Goal: Task Accomplishment & Management: Complete application form

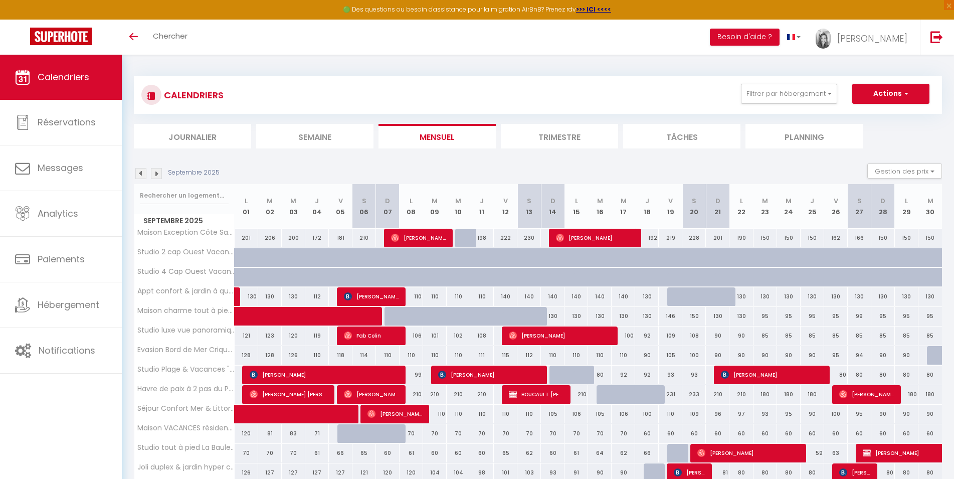
scroll to position [60, 0]
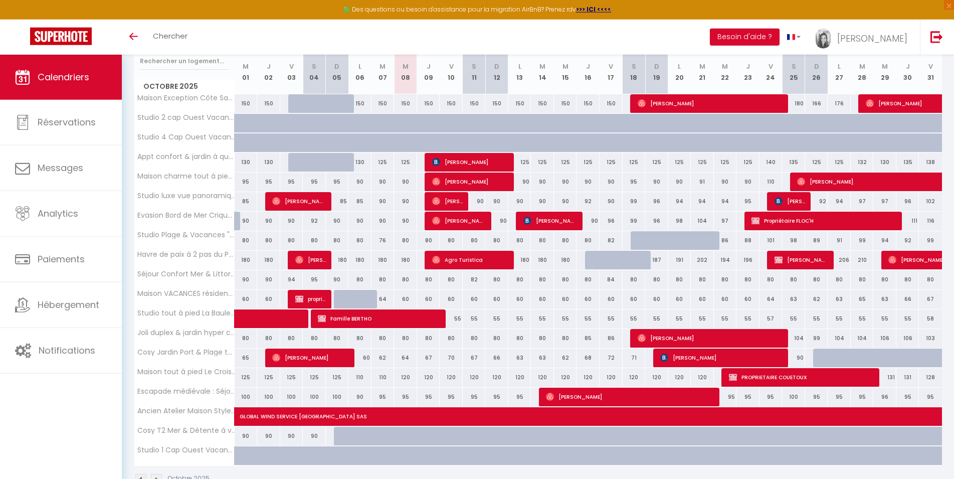
scroll to position [111, 0]
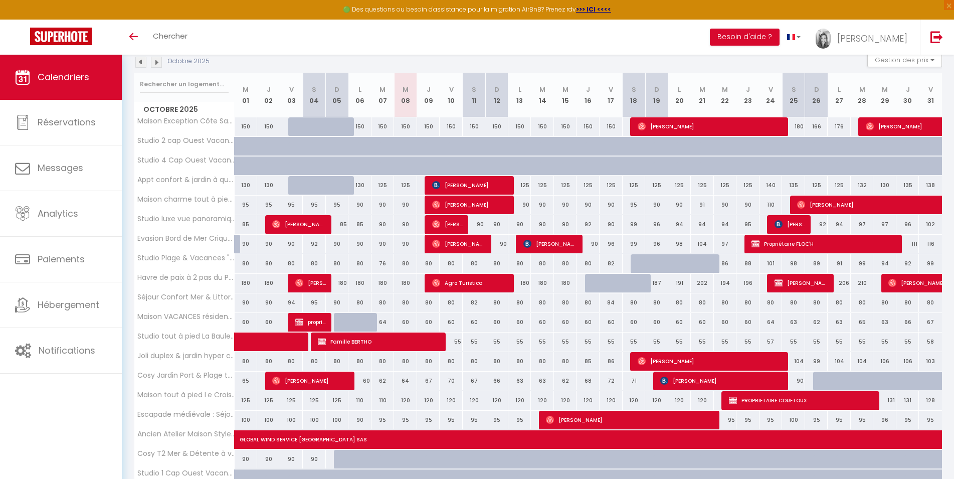
click at [141, 64] on img at bounding box center [140, 62] width 11 height 11
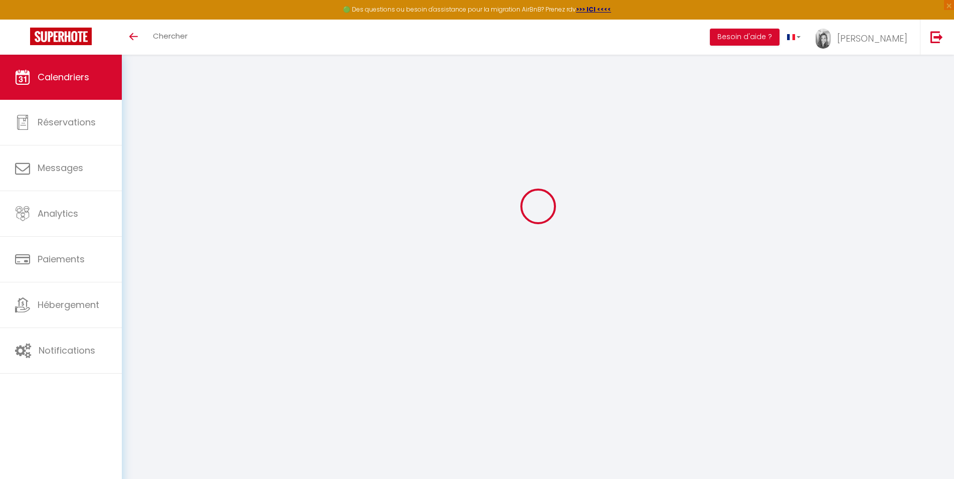
scroll to position [55, 0]
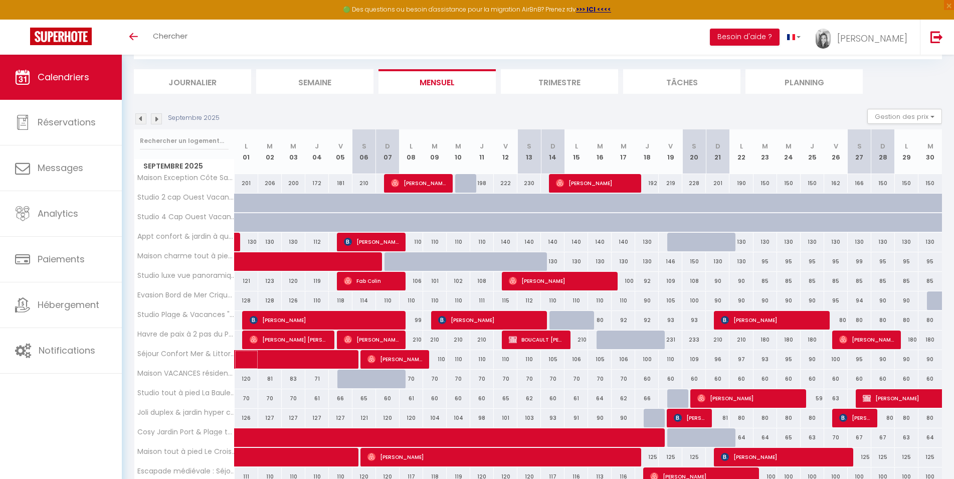
click at [297, 354] on span at bounding box center [307, 359] width 115 height 19
select select "OK"
select select "0"
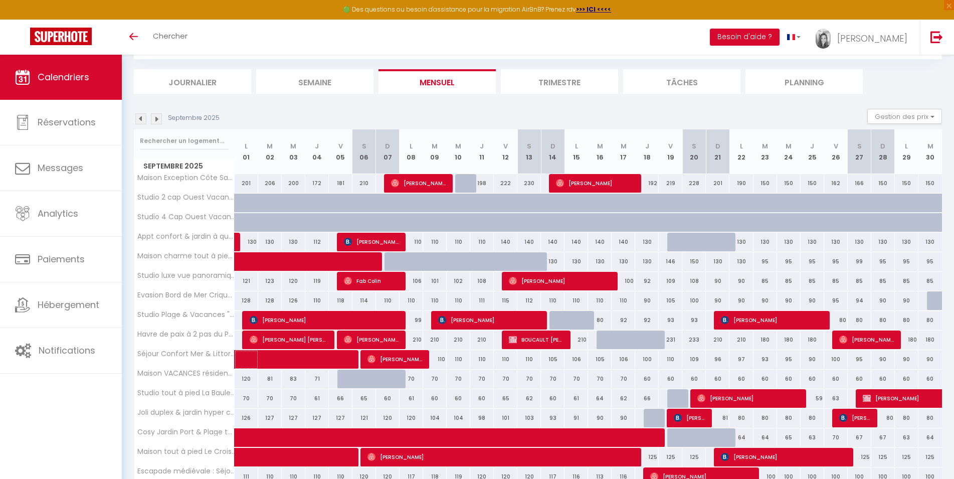
select select "1"
select select
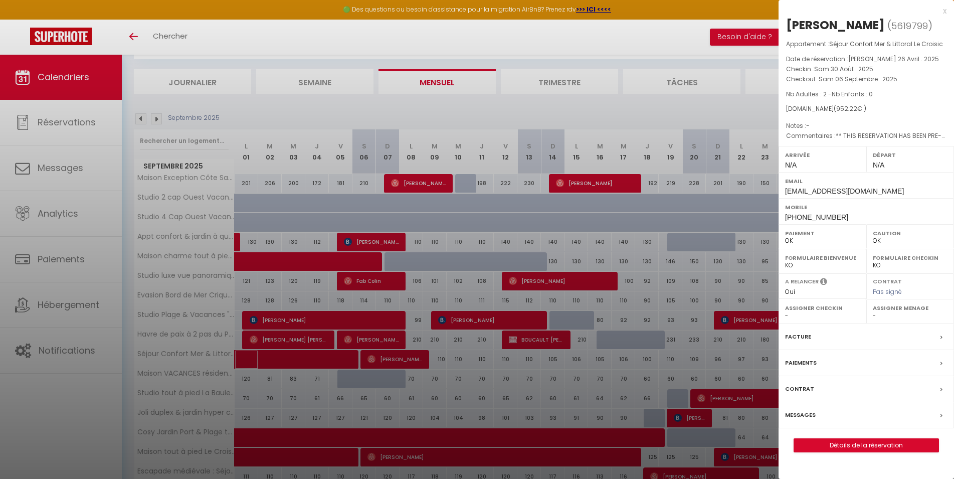
select select "49230"
click at [415, 109] on div at bounding box center [477, 239] width 954 height 479
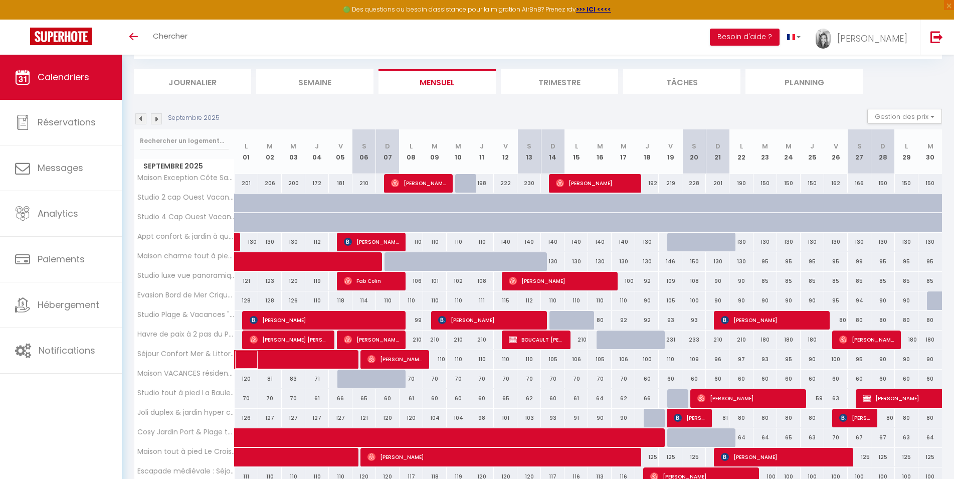
click at [296, 362] on span at bounding box center [307, 359] width 115 height 19
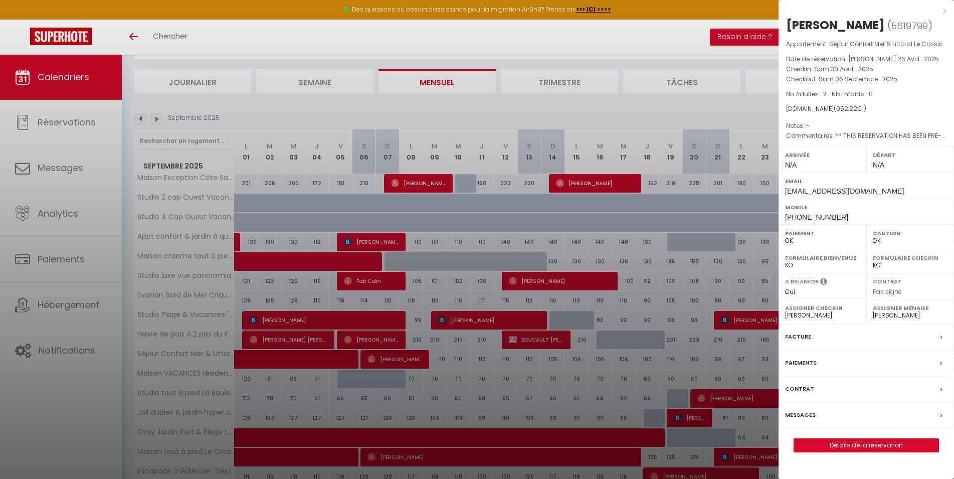
click at [256, 113] on div at bounding box center [477, 239] width 954 height 479
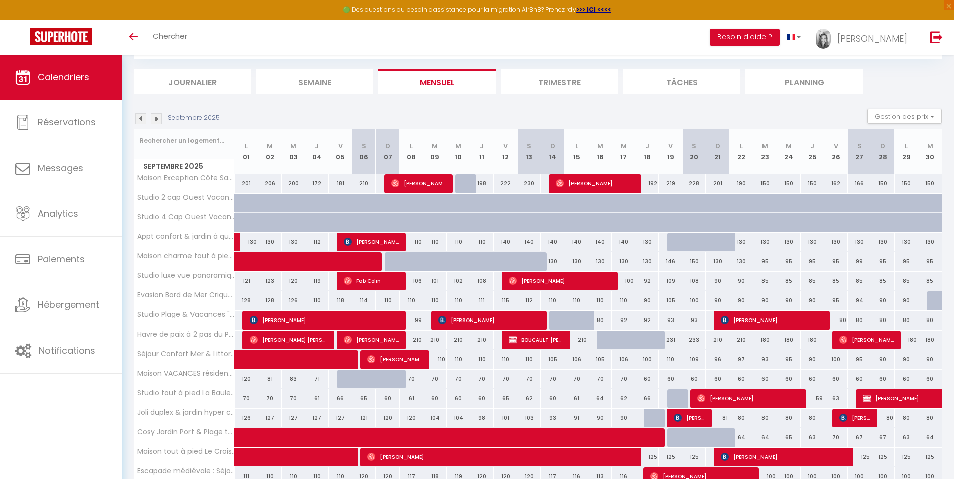
click at [135, 119] on div "Septembre 2025" at bounding box center [178, 118] width 89 height 11
click at [140, 119] on img at bounding box center [140, 118] width 11 height 11
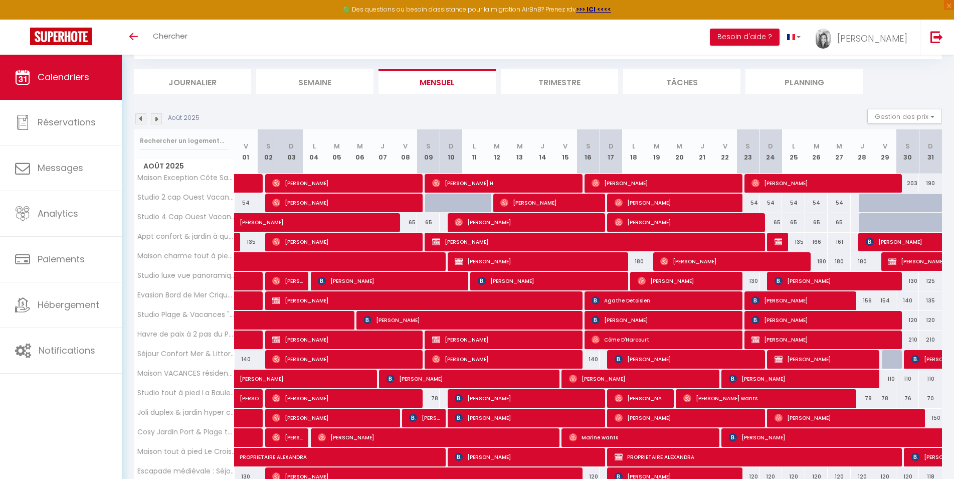
click at [155, 122] on img at bounding box center [156, 118] width 11 height 11
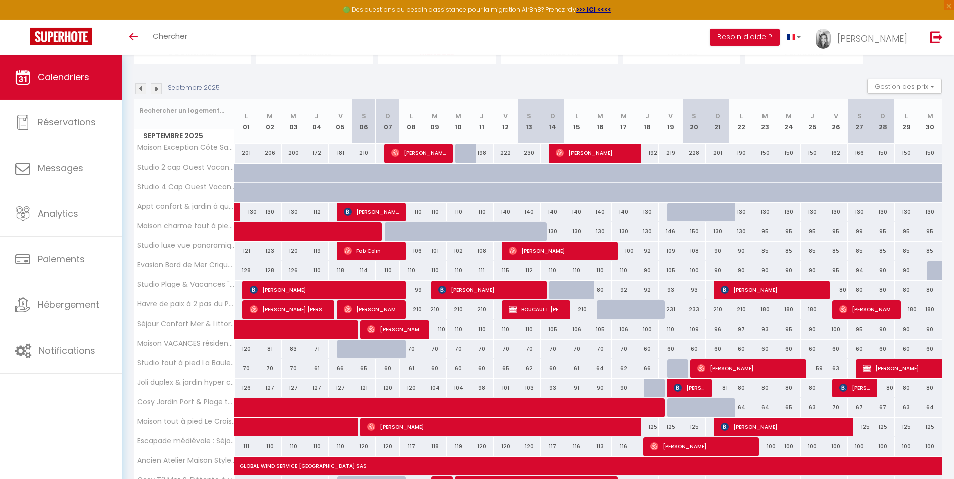
scroll to position [106, 0]
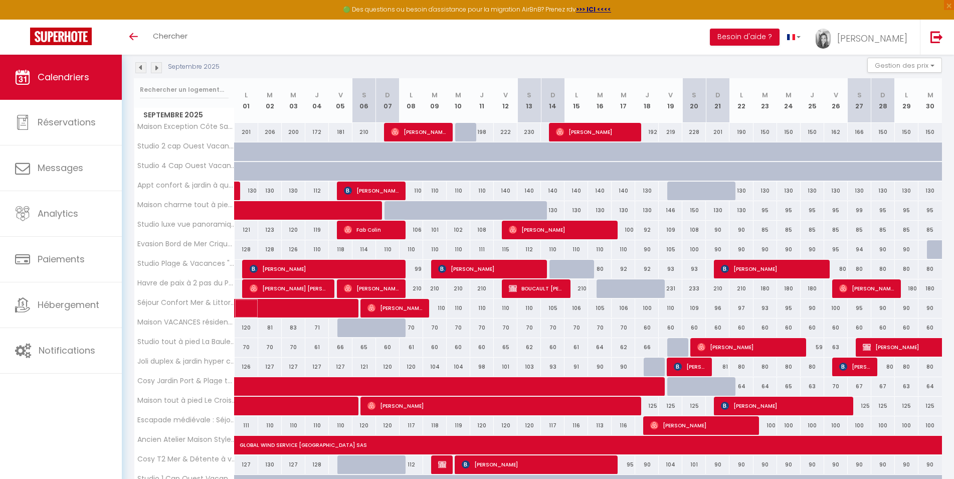
click at [290, 306] on span at bounding box center [307, 308] width 115 height 19
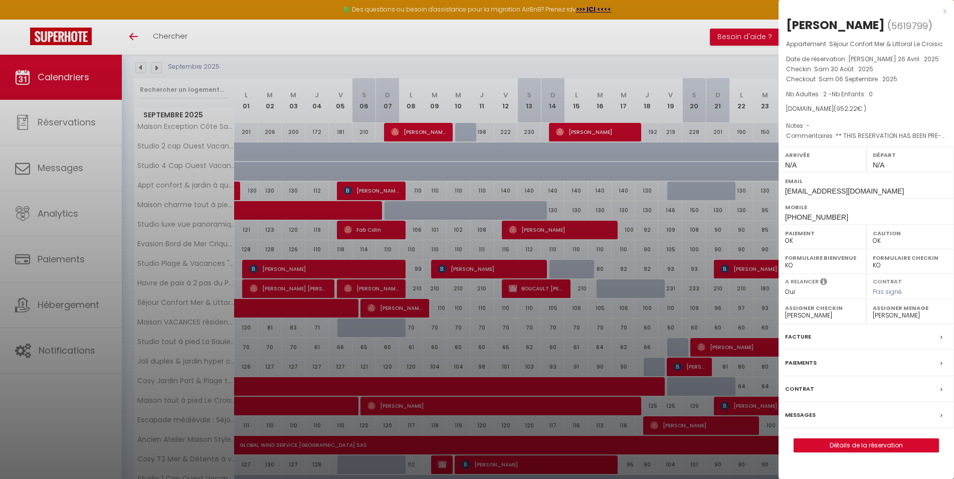
click at [365, 343] on div at bounding box center [477, 239] width 954 height 479
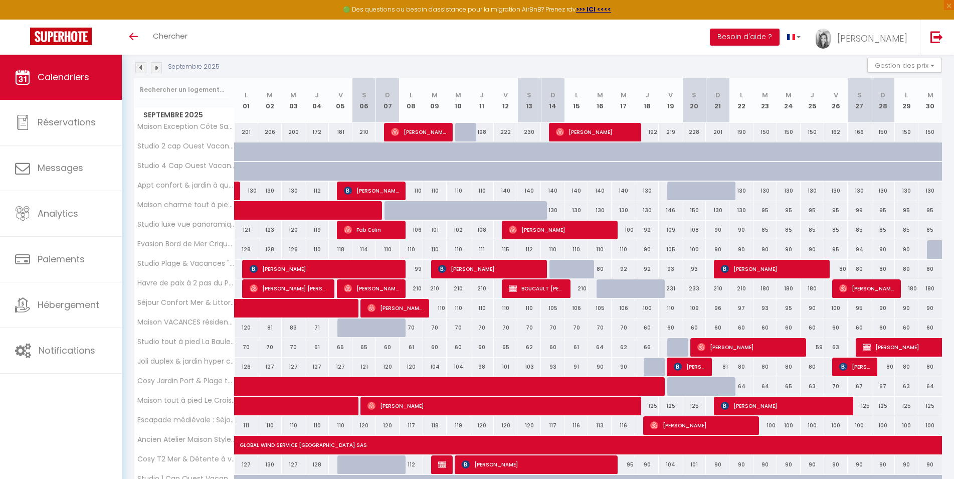
click at [392, 312] on span "[PERSON_NAME] [PERSON_NAME]" at bounding box center [394, 307] width 55 height 19
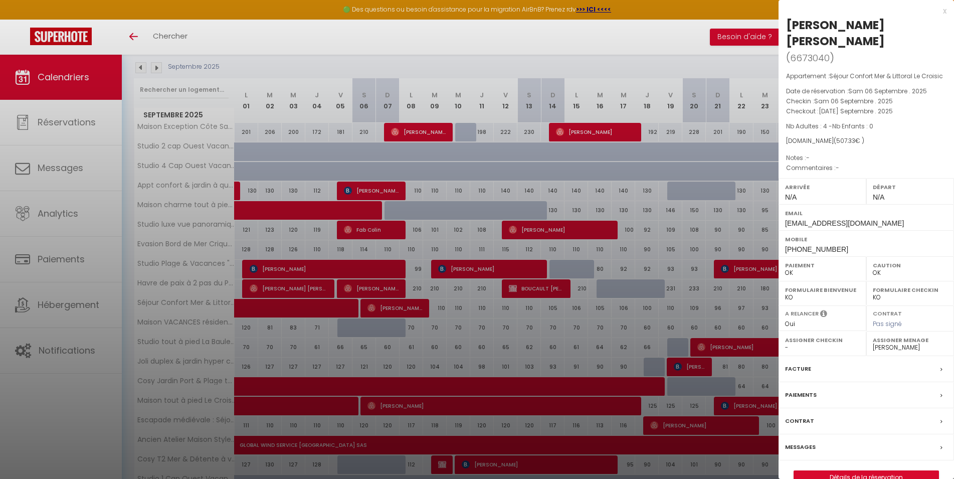
click at [688, 60] on div at bounding box center [477, 239] width 954 height 479
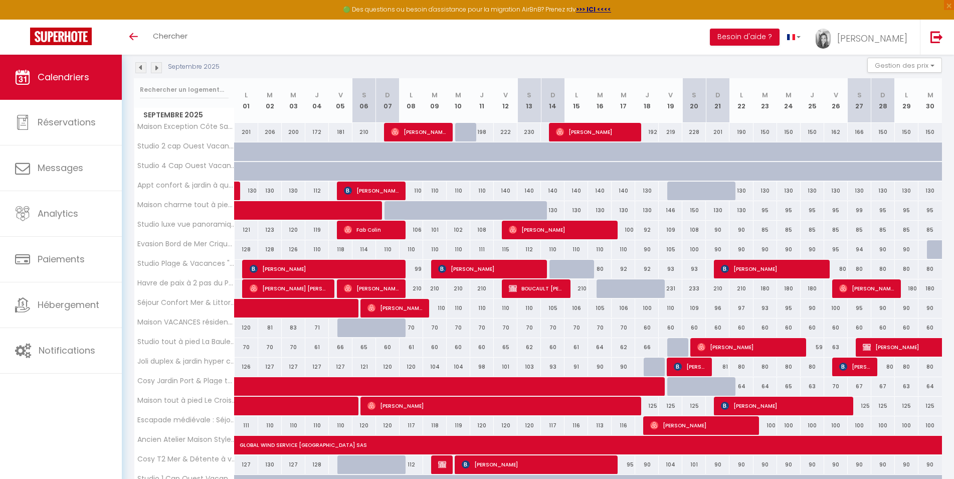
click at [400, 307] on span "[PERSON_NAME] [PERSON_NAME]" at bounding box center [394, 307] width 55 height 19
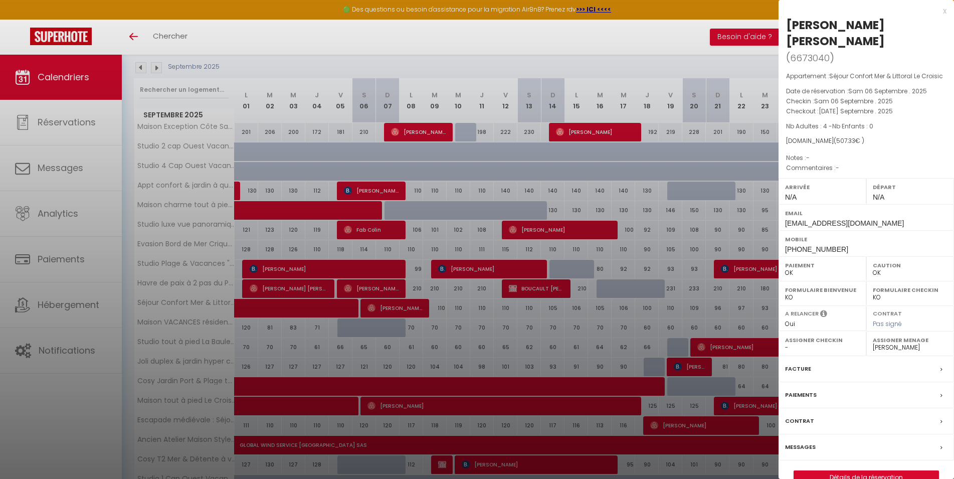
click at [400, 307] on div at bounding box center [477, 239] width 954 height 479
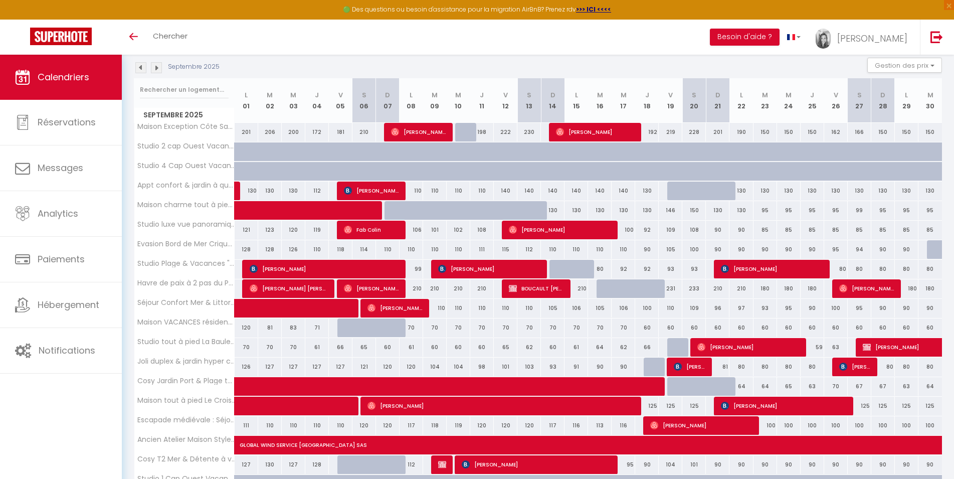
click at [332, 298] on td "160 [PERSON_NAME]," at bounding box center [341, 289] width 24 height 20
click at [332, 304] on span at bounding box center [307, 308] width 115 height 19
select select "49230"
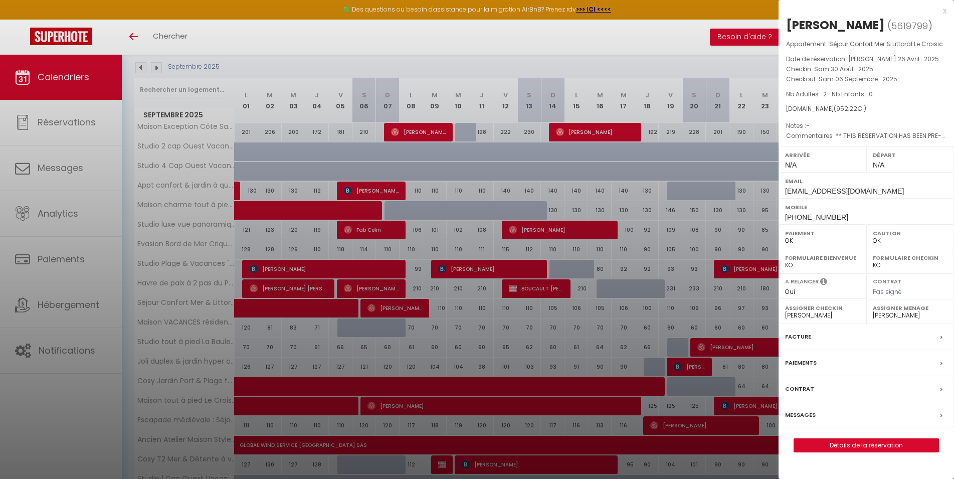
click at [332, 305] on div at bounding box center [477, 239] width 954 height 479
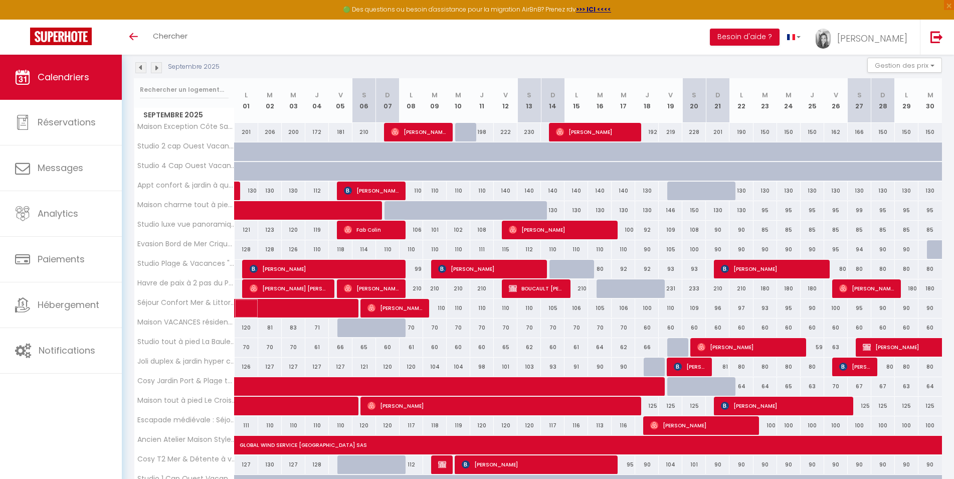
click at [308, 303] on span at bounding box center [307, 308] width 115 height 19
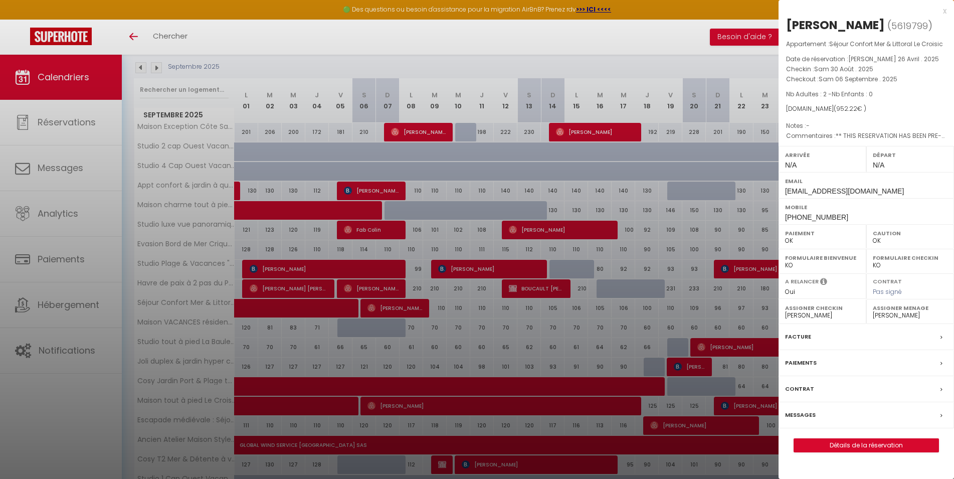
click at [383, 305] on div at bounding box center [477, 239] width 954 height 479
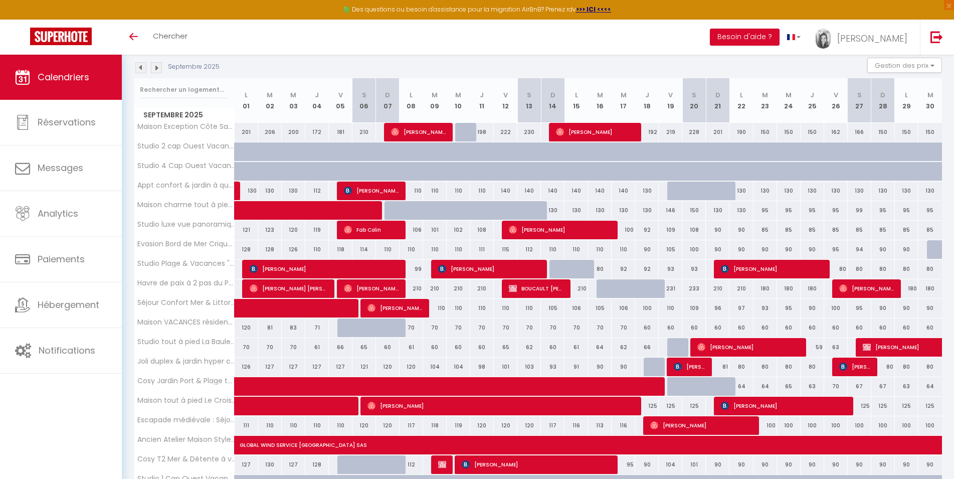
click at [383, 306] on span "[PERSON_NAME] [PERSON_NAME]" at bounding box center [394, 307] width 55 height 19
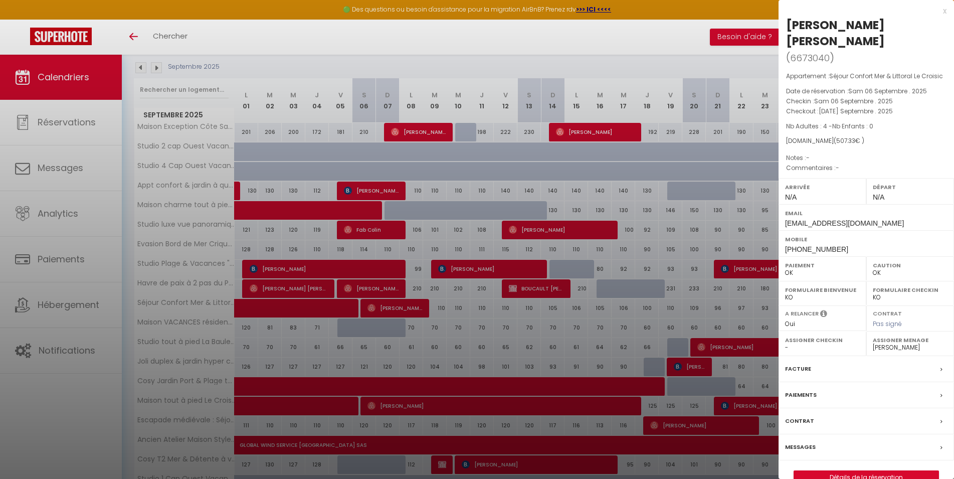
click at [396, 63] on div at bounding box center [477, 239] width 954 height 479
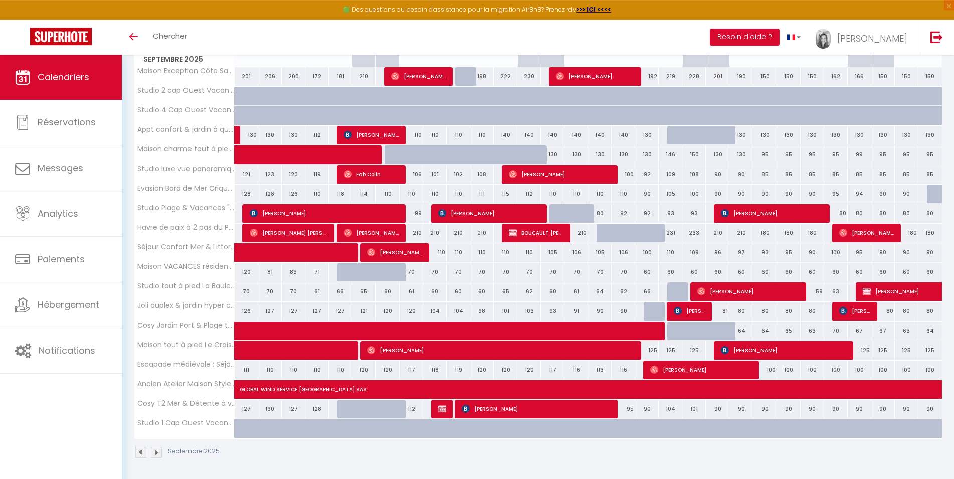
scroll to position [162, 0]
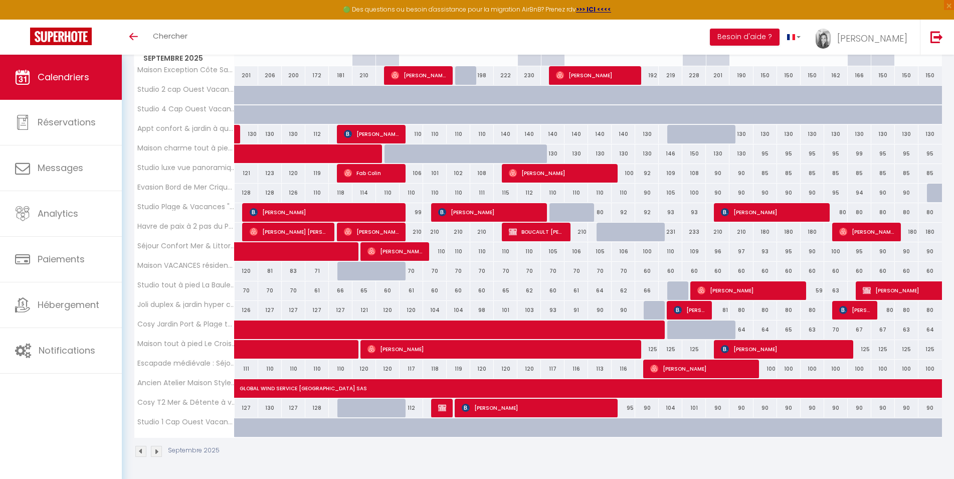
click at [533, 409] on span "[PERSON_NAME]" at bounding box center [535, 407] width 149 height 19
select select "45563"
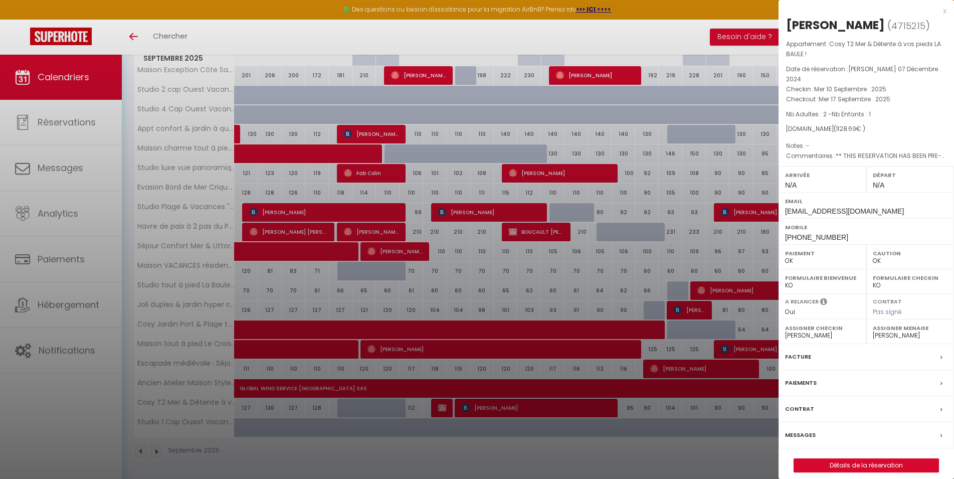
click at [293, 448] on div at bounding box center [477, 239] width 954 height 479
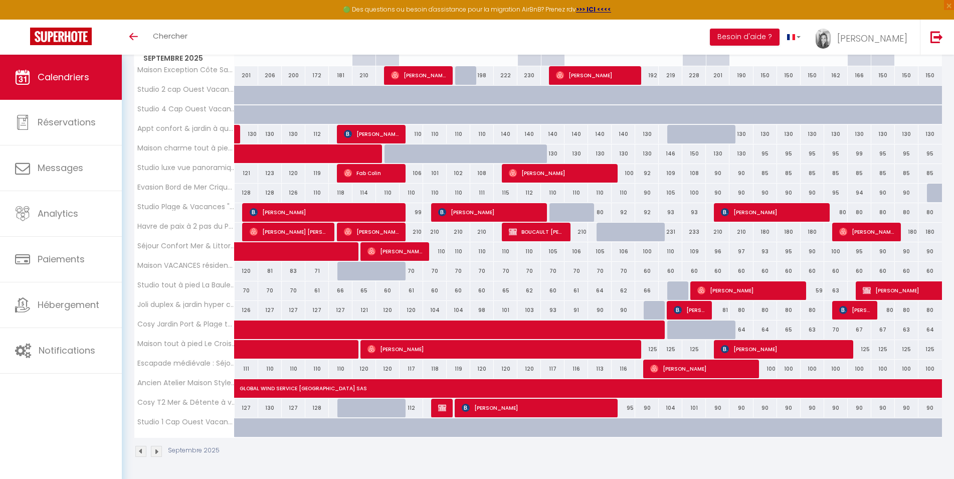
click at [440, 404] on img at bounding box center [442, 407] width 8 height 8
select select
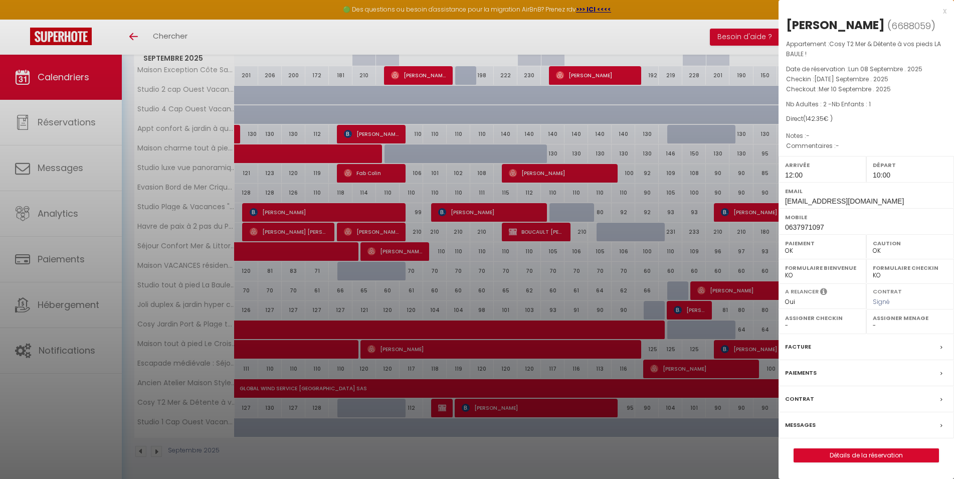
click at [711, 58] on div at bounding box center [477, 239] width 954 height 479
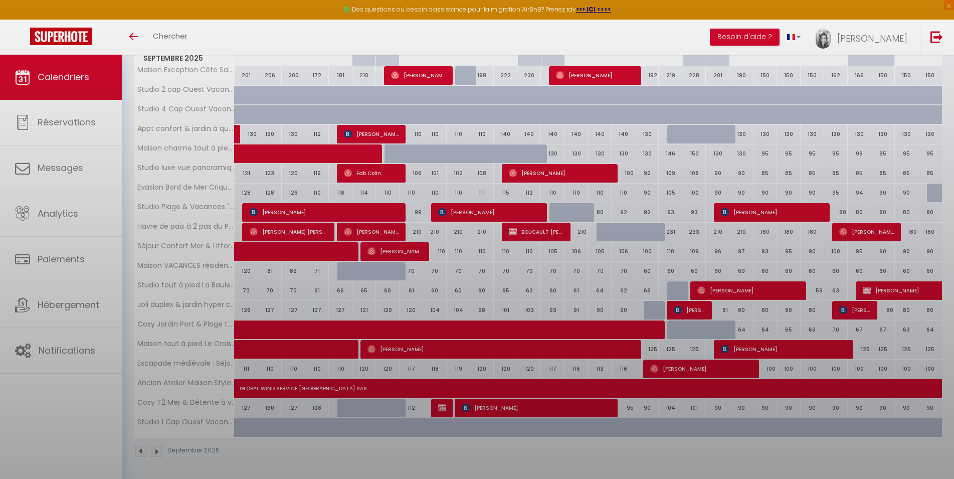
click at [712, 42] on div at bounding box center [477, 239] width 954 height 479
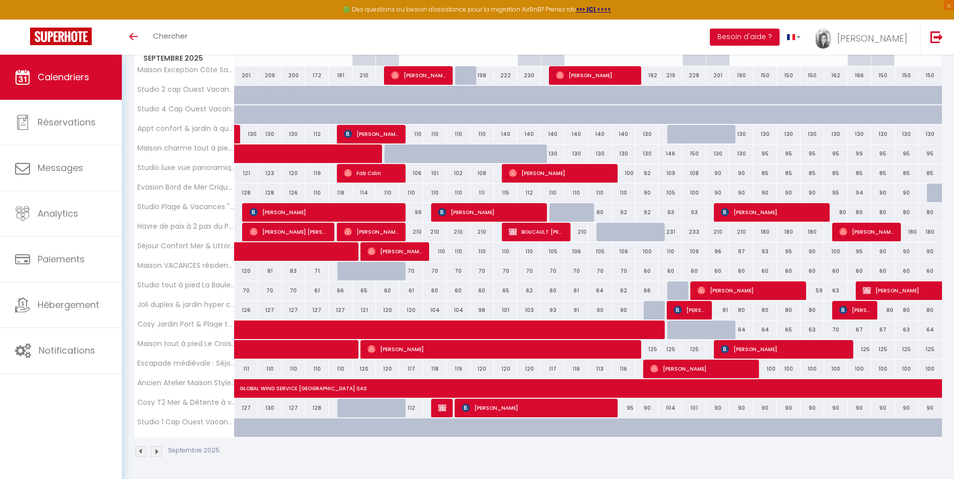
click at [444, 407] on img at bounding box center [442, 407] width 8 height 8
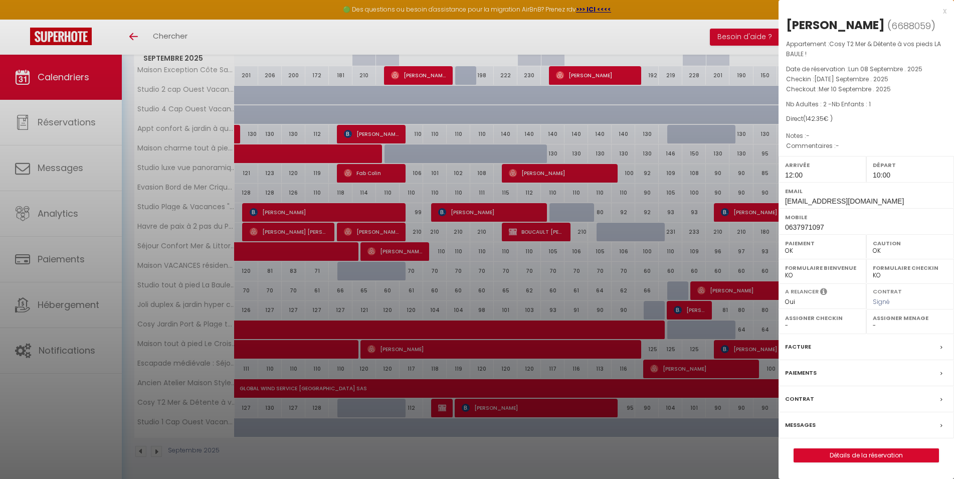
click at [516, 459] on div at bounding box center [477, 239] width 954 height 479
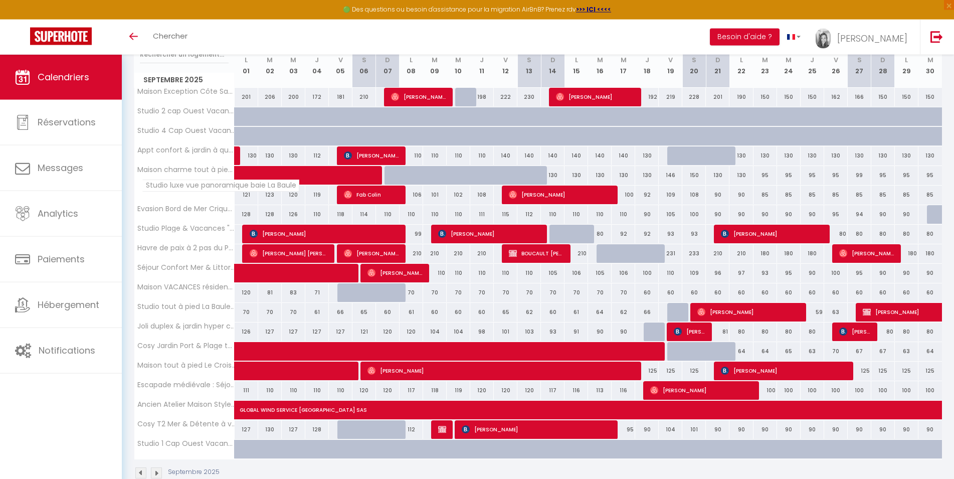
scroll to position [111, 0]
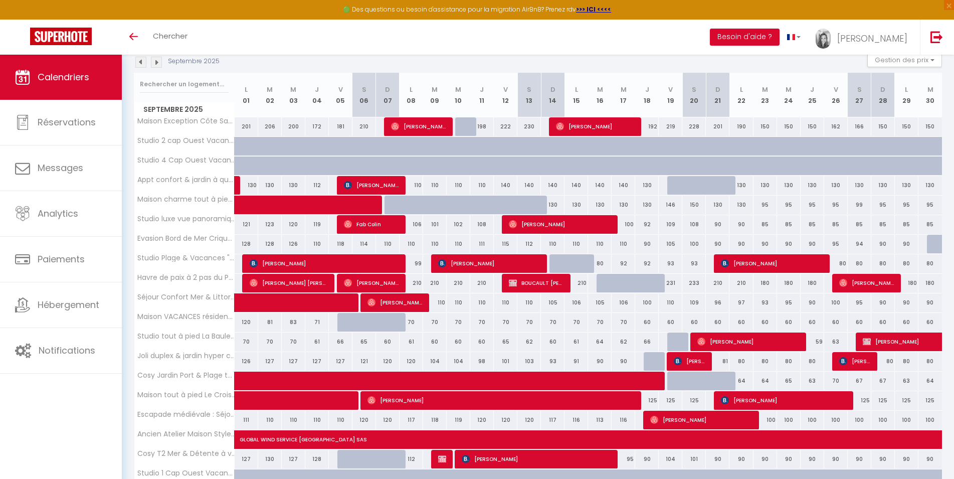
click at [161, 62] on img at bounding box center [156, 62] width 11 height 11
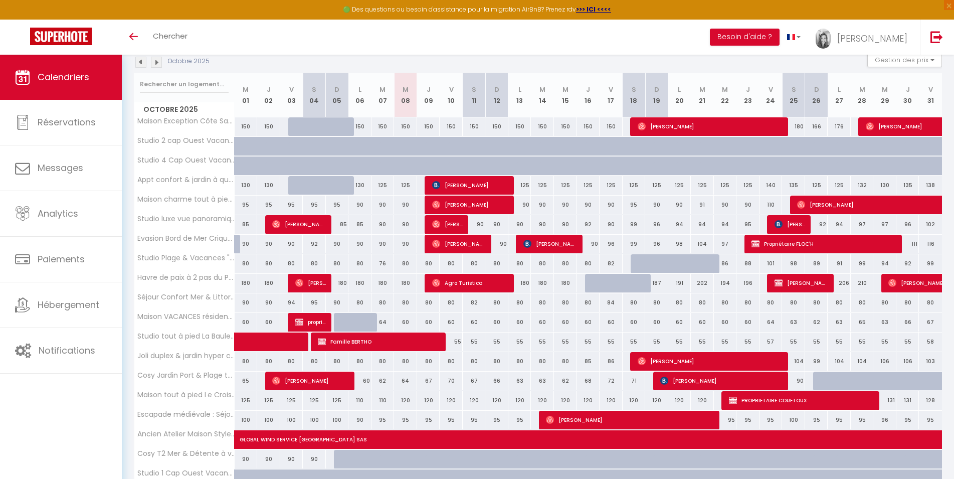
click at [305, 318] on span "proprietaire larrieu" at bounding box center [310, 321] width 31 height 19
select select "KO"
select select "45563"
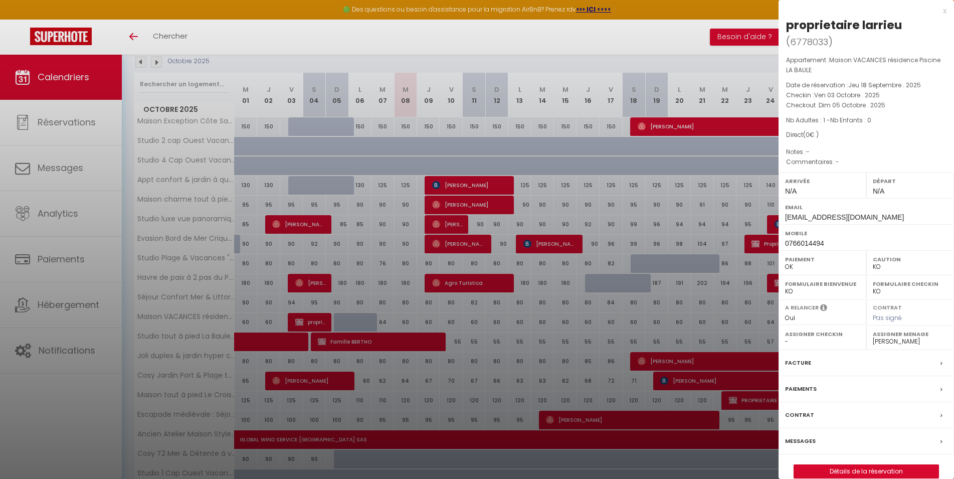
click at [356, 324] on div at bounding box center [477, 239] width 954 height 479
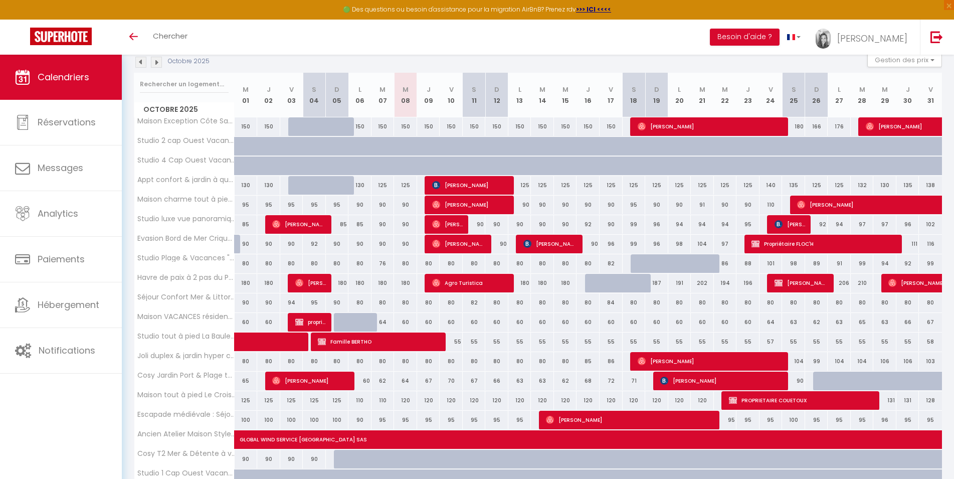
click at [356, 324] on div at bounding box center [359, 322] width 23 height 19
type input "60"
type input "Lun 06 Octobre 2025"
type input "[DATE] Octobre 2025"
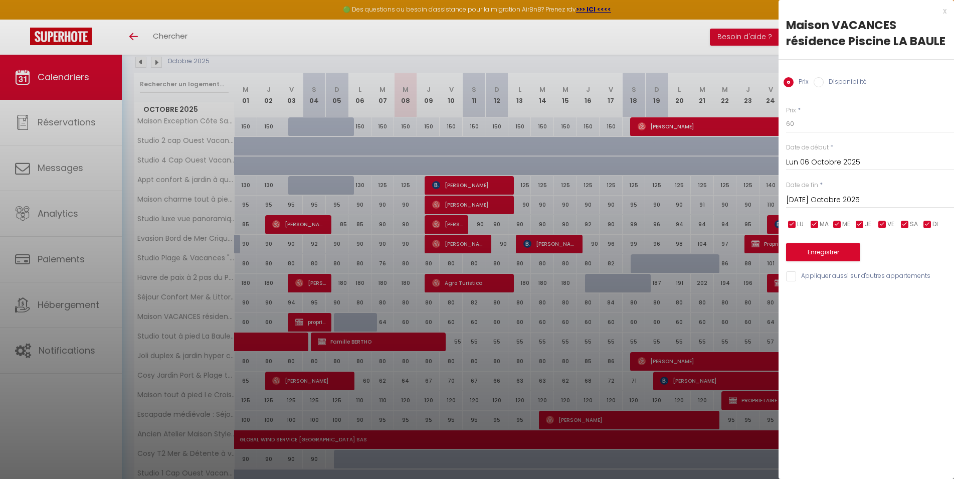
click at [804, 158] on input "Lun 06 Octobre 2025" at bounding box center [870, 162] width 168 height 13
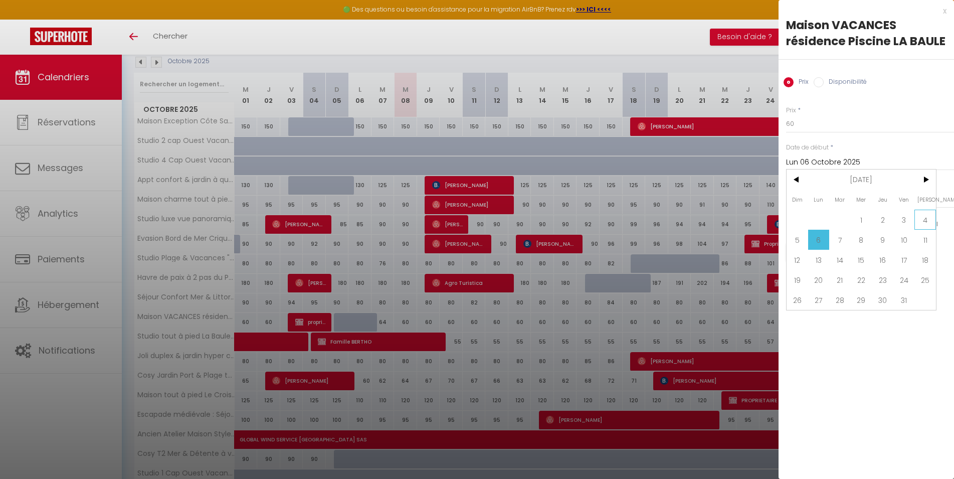
click at [924, 221] on span "4" at bounding box center [925, 219] width 22 height 20
type input "[PERSON_NAME] 04 Octobre 2025"
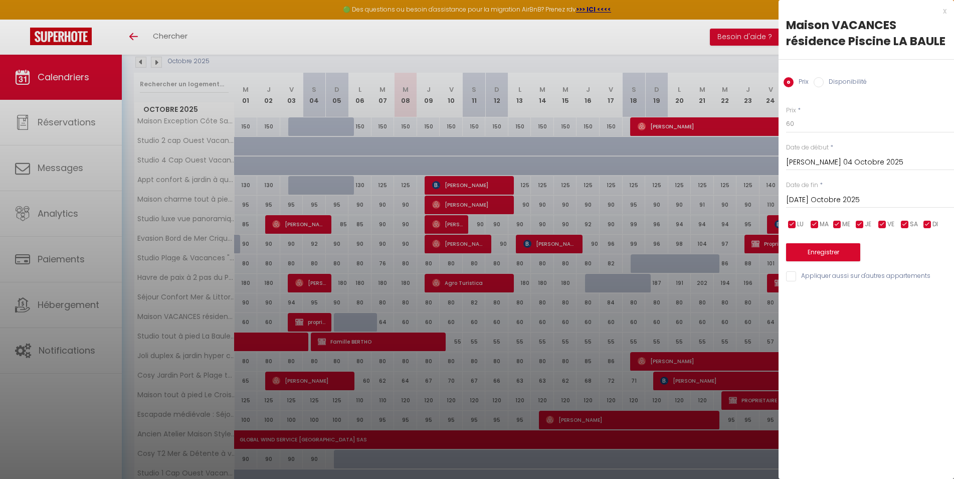
click at [806, 197] on input "[DATE] Octobre 2025" at bounding box center [870, 199] width 168 height 13
click at [841, 283] on span "7" at bounding box center [840, 277] width 22 height 20
click at [814, 249] on button "Enregistrer" at bounding box center [823, 252] width 74 height 18
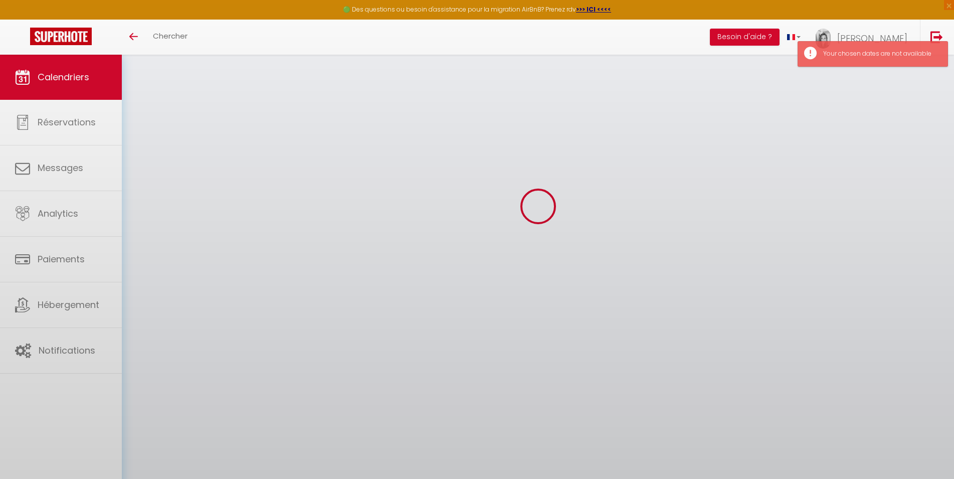
scroll to position [55, 0]
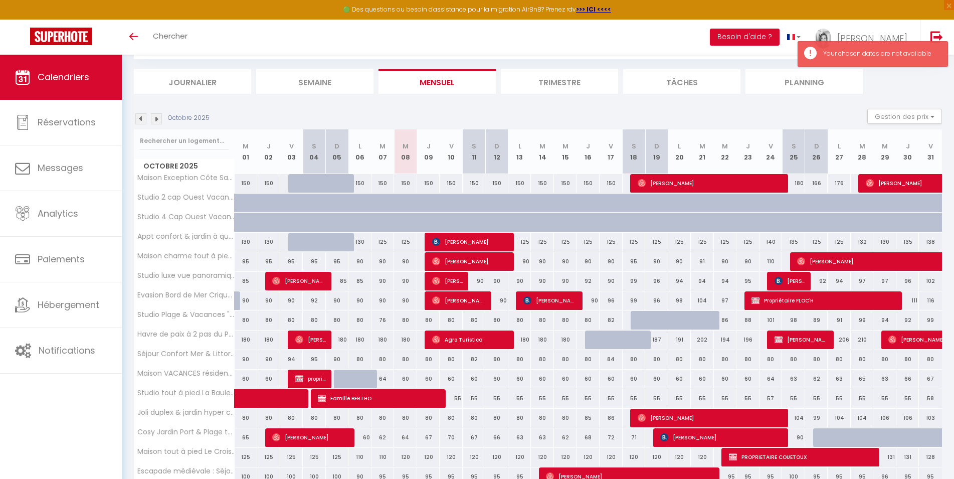
click at [414, 376] on div "60" at bounding box center [405, 378] width 23 height 19
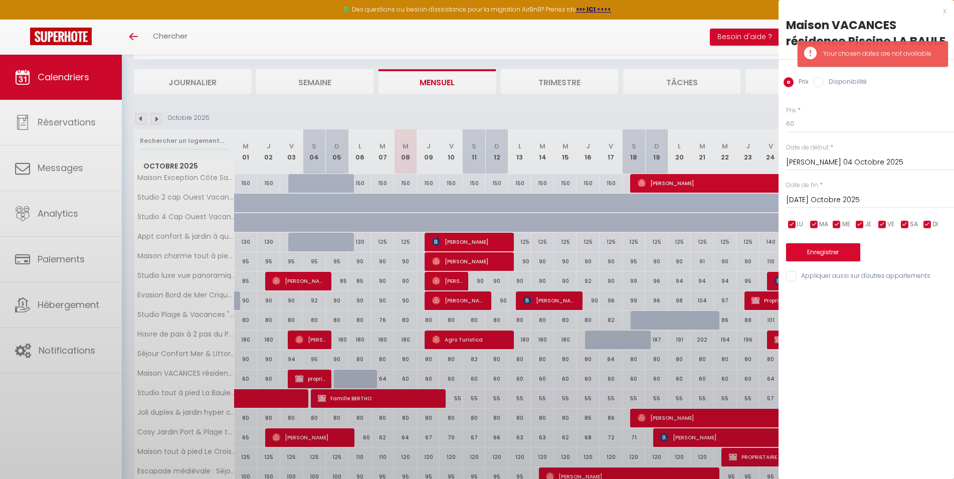
type input "Mer 08 Octobre 2025"
type input "Jeu 09 Octobre 2025"
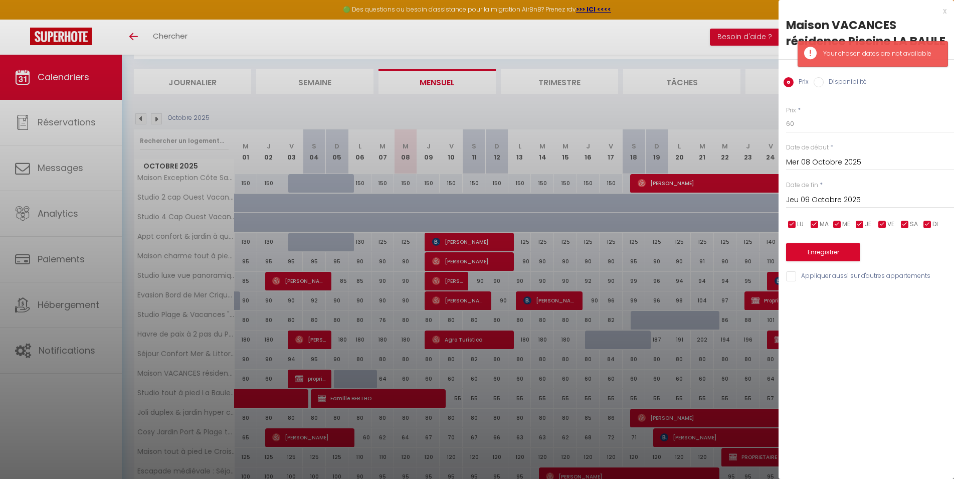
click at [621, 110] on div at bounding box center [477, 239] width 954 height 479
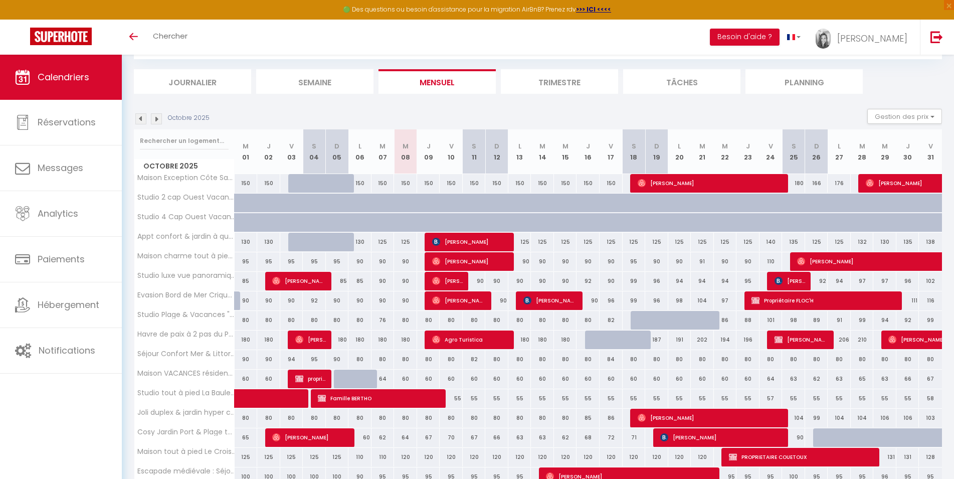
click at [143, 123] on img at bounding box center [140, 118] width 11 height 11
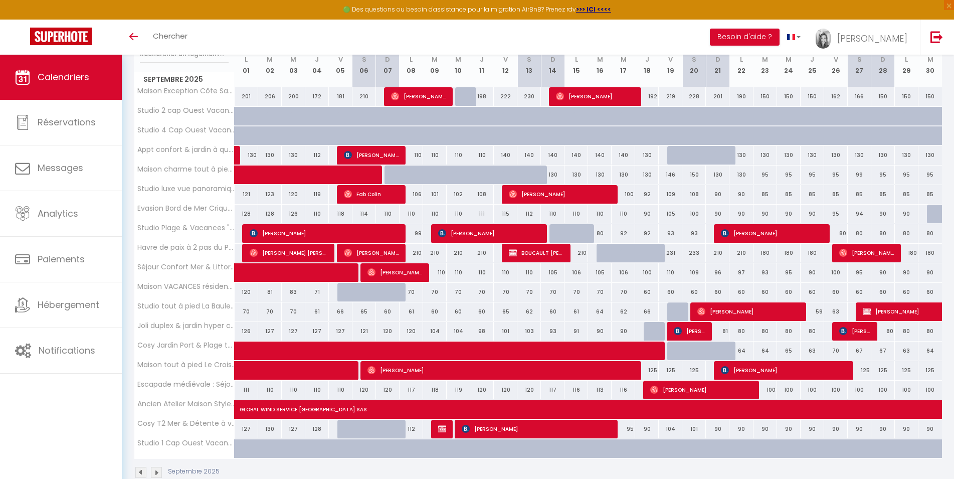
scroll to position [157, 0]
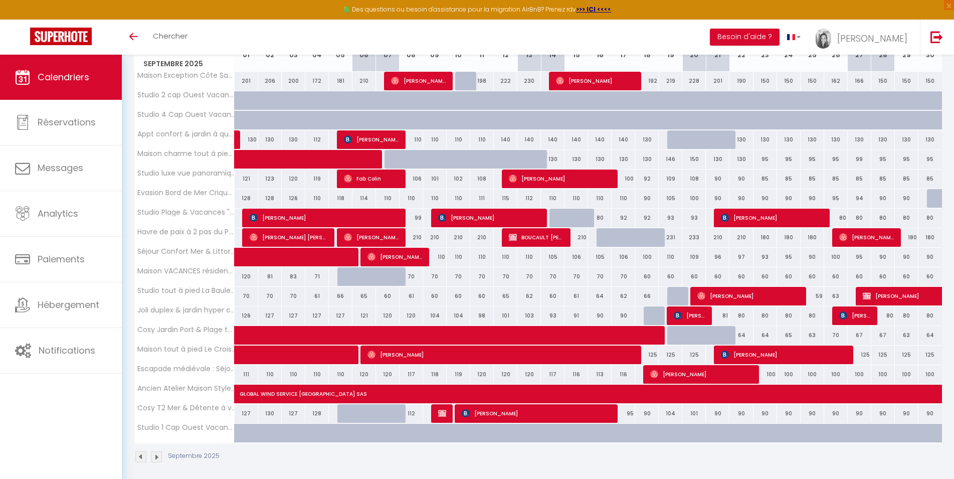
click at [295, 232] on span "[PERSON_NAME] [PERSON_NAME] [PERSON_NAME]" at bounding box center [289, 236] width 79 height 19
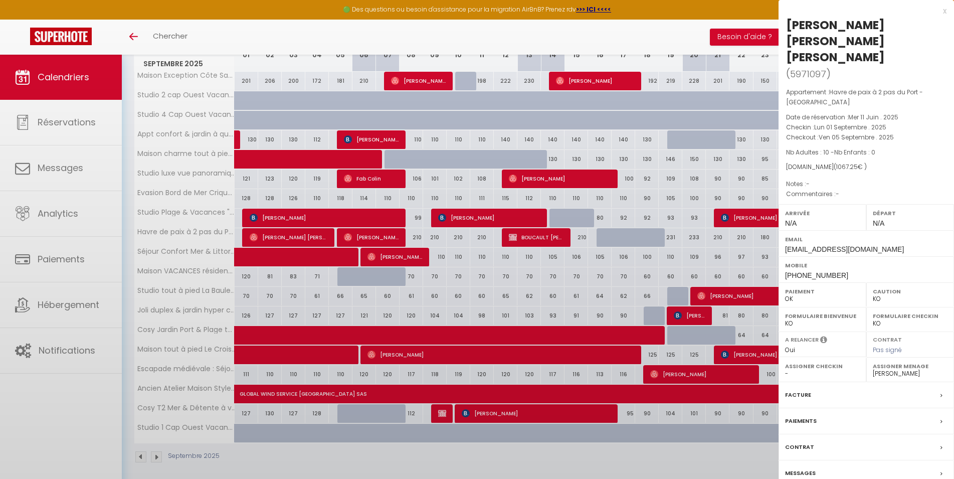
select select "OK"
select select "45563"
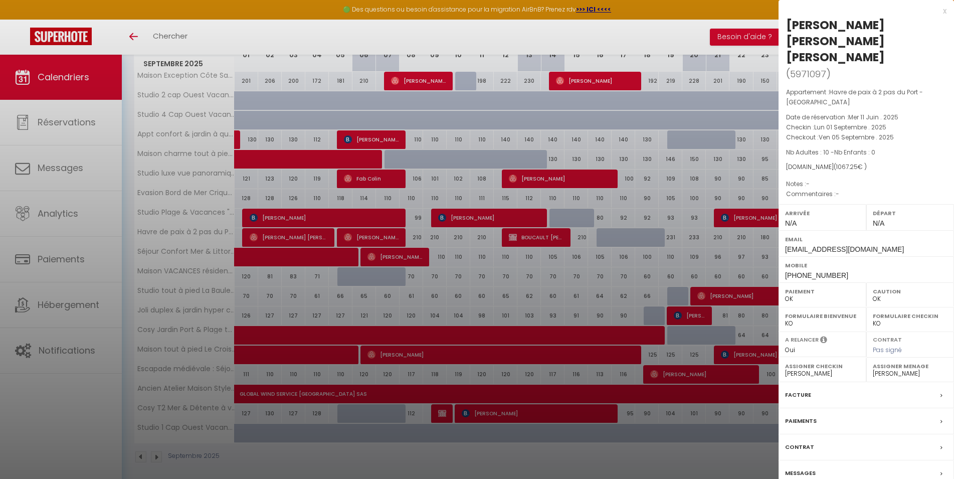
click at [294, 235] on div at bounding box center [477, 239] width 954 height 479
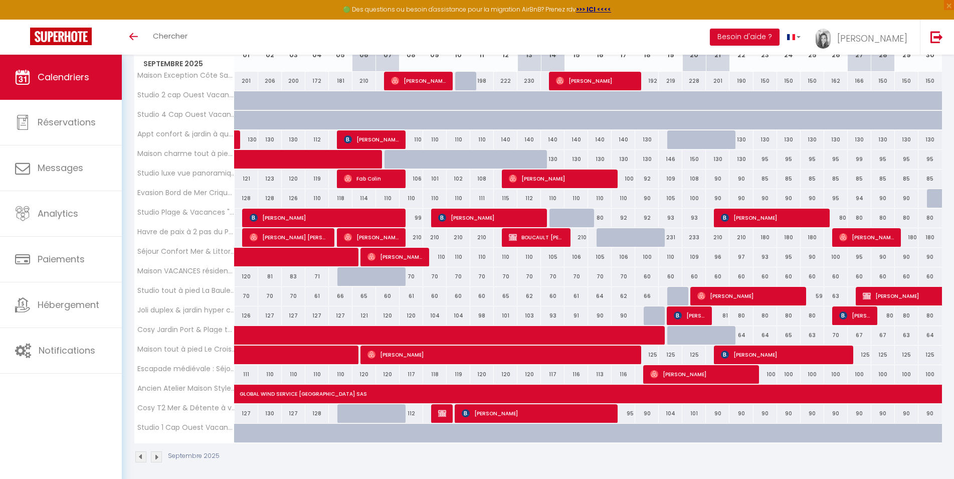
click at [352, 241] on span "[PERSON_NAME]," at bounding box center [371, 236] width 55 height 19
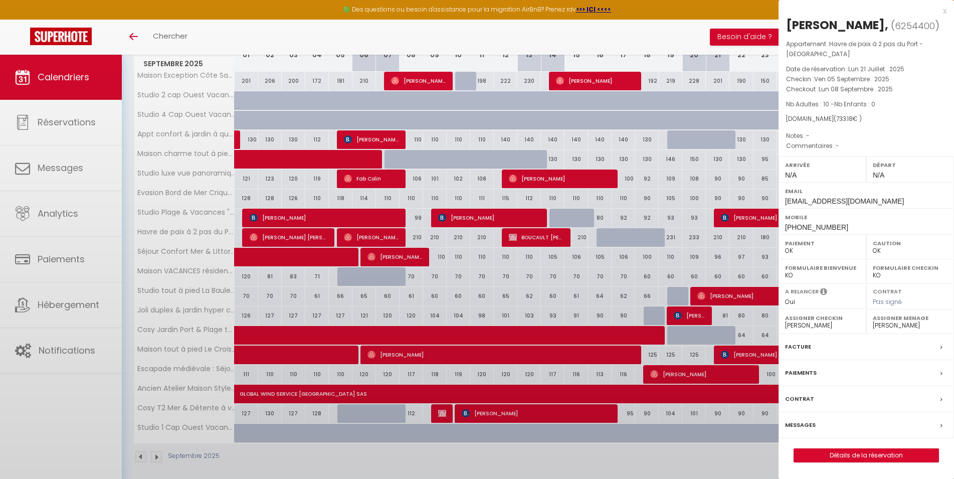
select select
select select "47970"
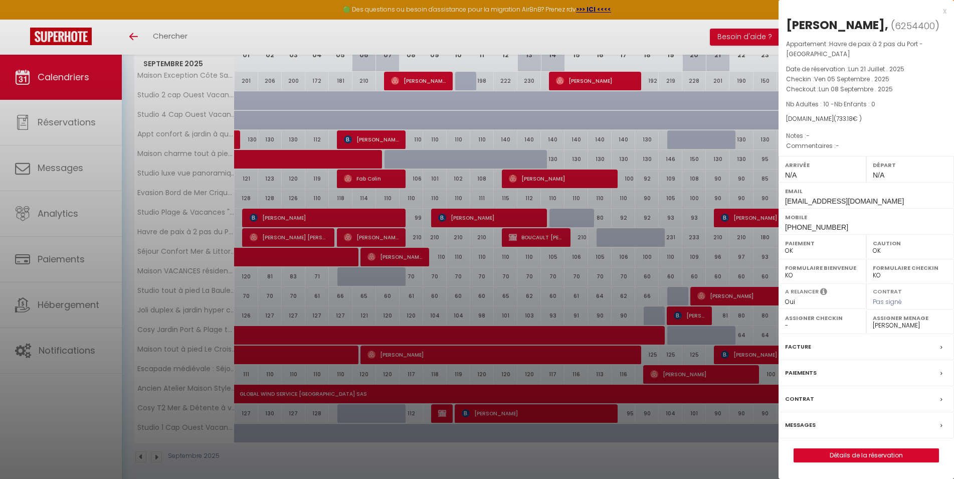
click at [352, 241] on div at bounding box center [477, 239] width 954 height 479
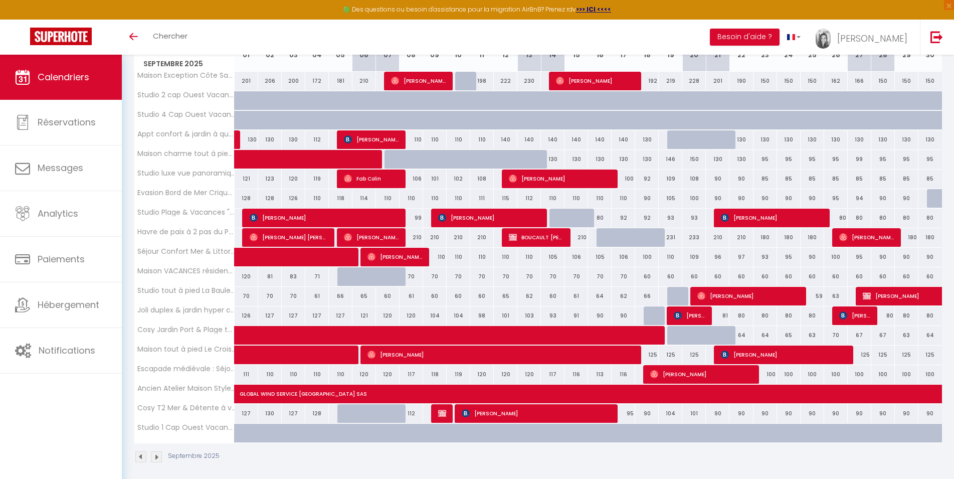
click at [538, 240] on span "BOUCAULT [PERSON_NAME]" at bounding box center [536, 236] width 55 height 19
select select "KO"
select select "49230"
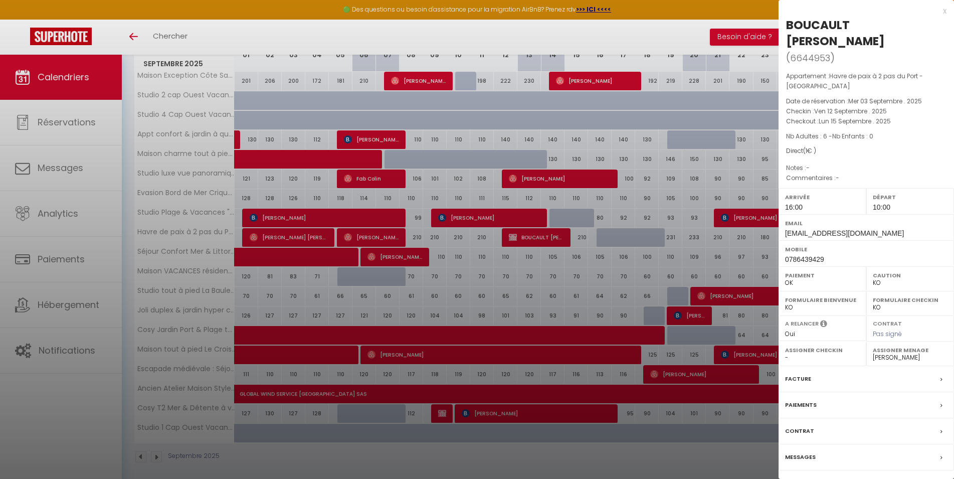
click at [538, 240] on div at bounding box center [477, 239] width 954 height 479
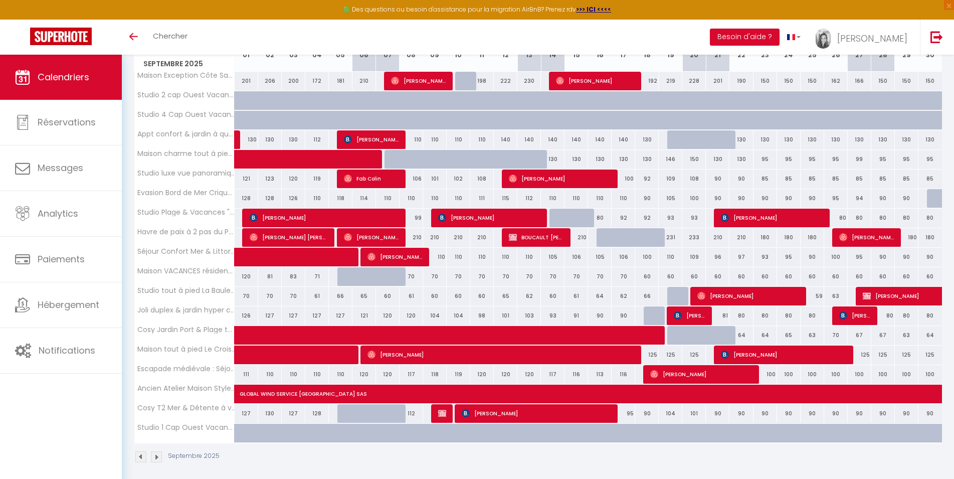
click at [856, 236] on span "[PERSON_NAME]" at bounding box center [866, 236] width 55 height 19
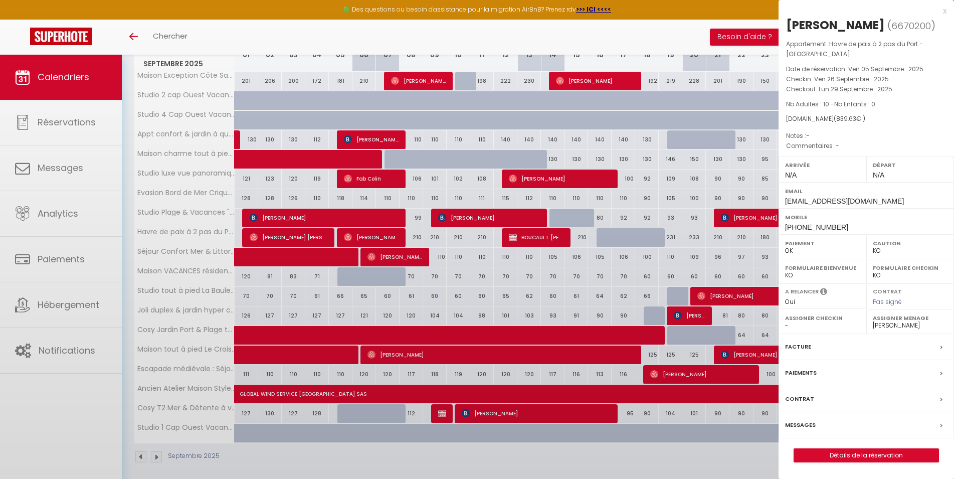
select select "OK"
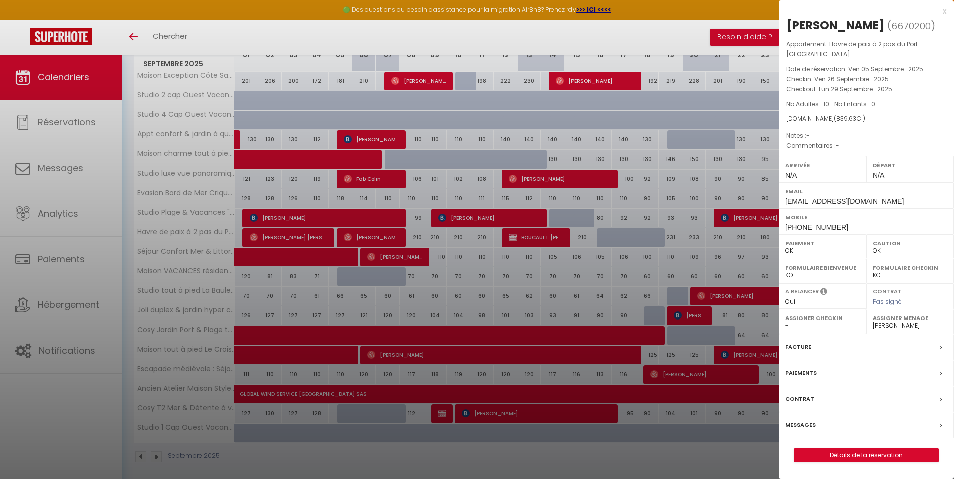
click at [589, 467] on div at bounding box center [477, 239] width 954 height 479
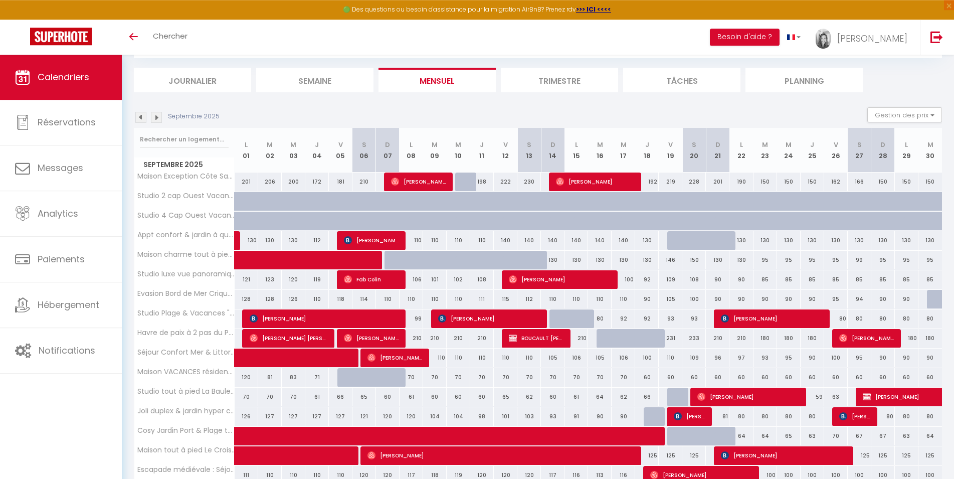
scroll to position [55, 0]
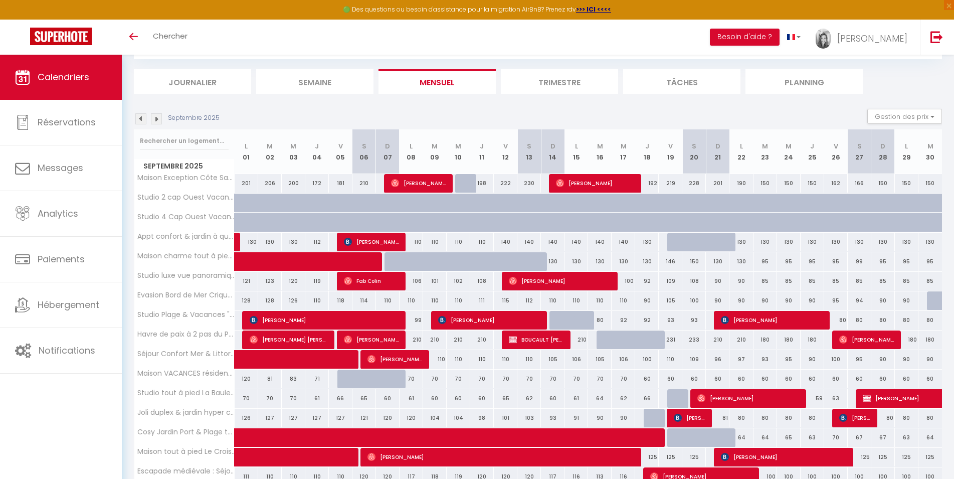
click at [141, 116] on img at bounding box center [140, 118] width 11 height 11
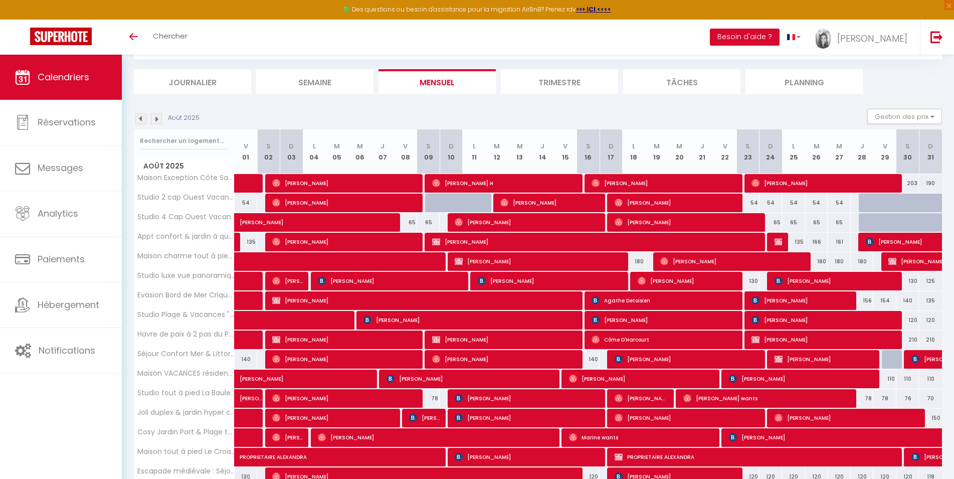
click at [159, 123] on img at bounding box center [156, 118] width 11 height 11
select select "0"
select select "49230"
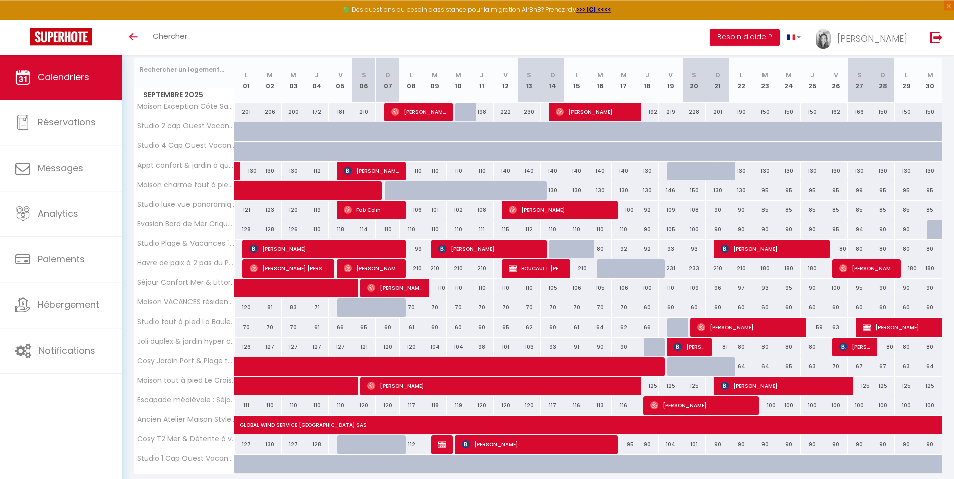
scroll to position [157, 0]
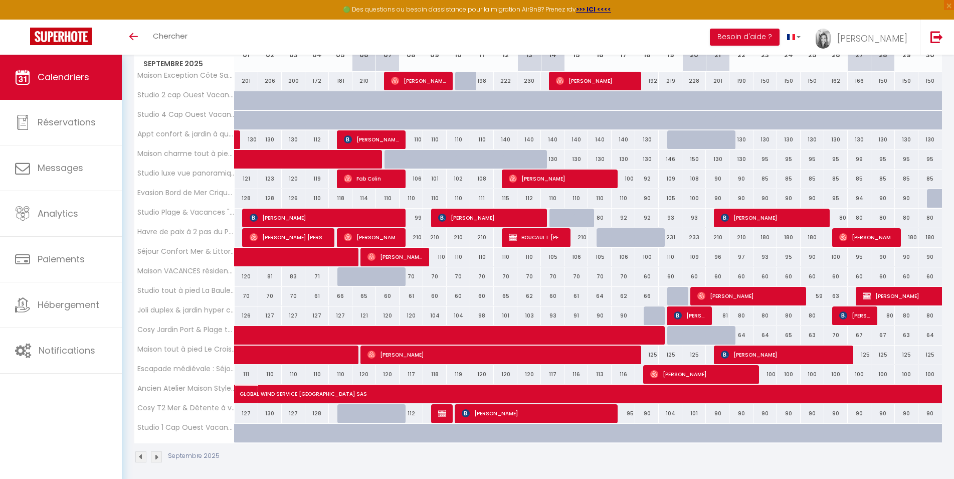
click at [292, 396] on span "GLOBAL WIND SERVICE [GEOGRAPHIC_DATA] SAS" at bounding box center [943, 388] width 1406 height 19
select select "26076"
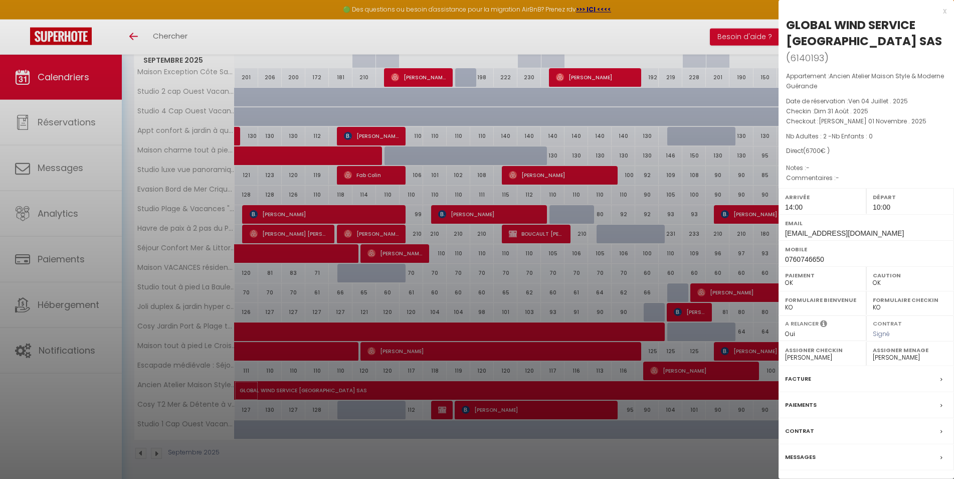
scroll to position [162, 0]
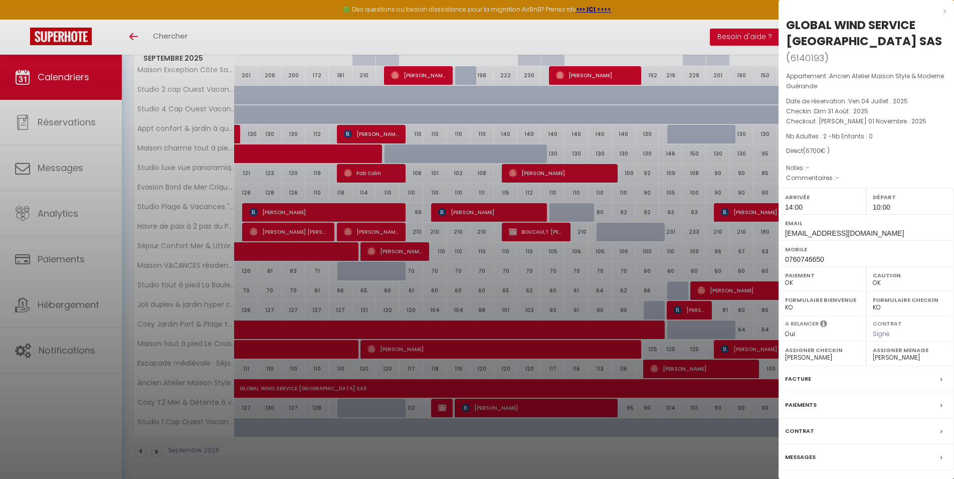
click at [748, 460] on div at bounding box center [477, 239] width 954 height 479
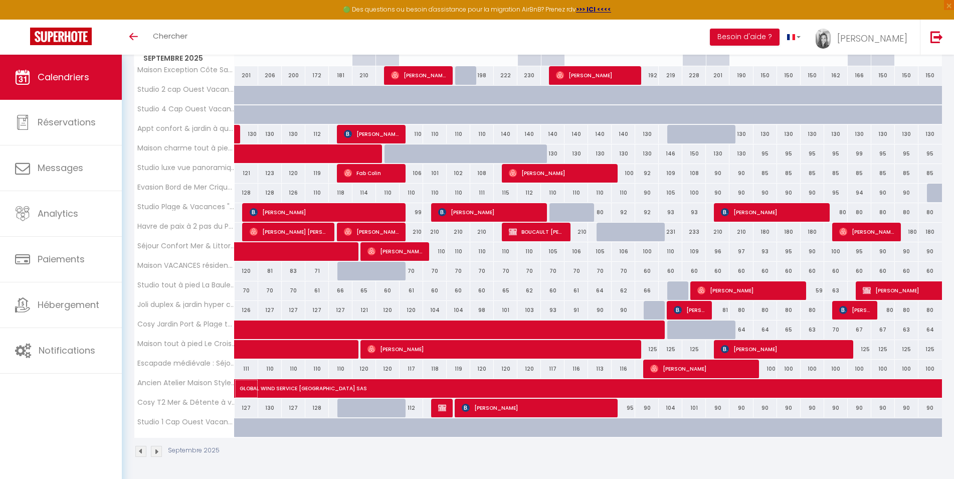
click at [399, 386] on span "GLOBAL WIND SERVICE [GEOGRAPHIC_DATA] SAS" at bounding box center [943, 382] width 1406 height 19
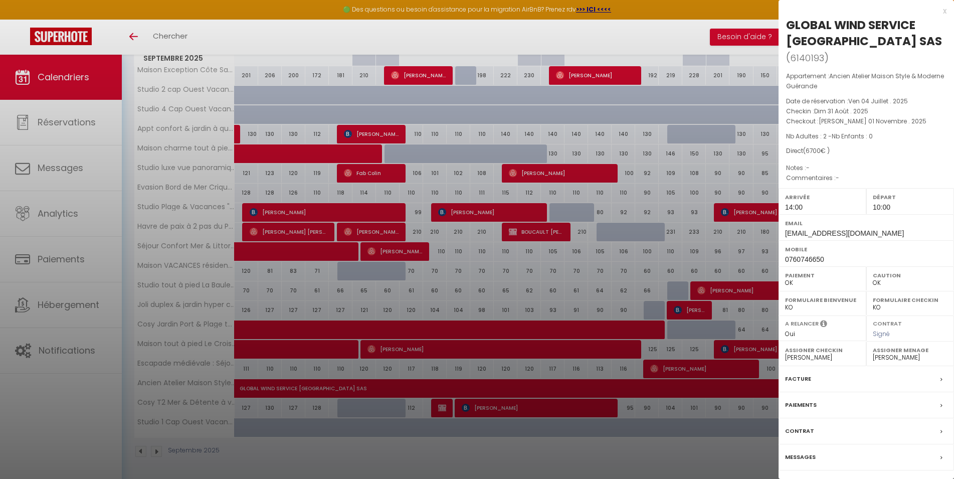
click at [664, 459] on div at bounding box center [477, 239] width 954 height 479
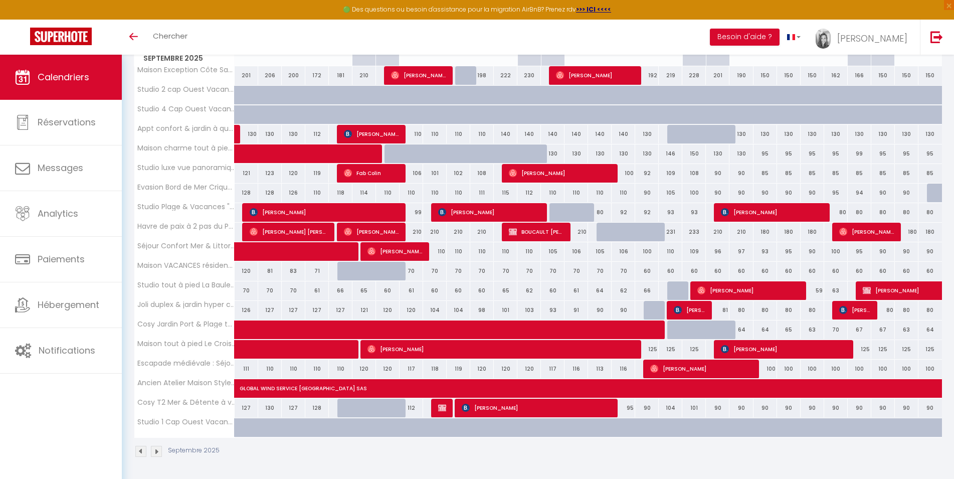
click at [680, 367] on span "[PERSON_NAME]" at bounding box center [701, 368] width 102 height 19
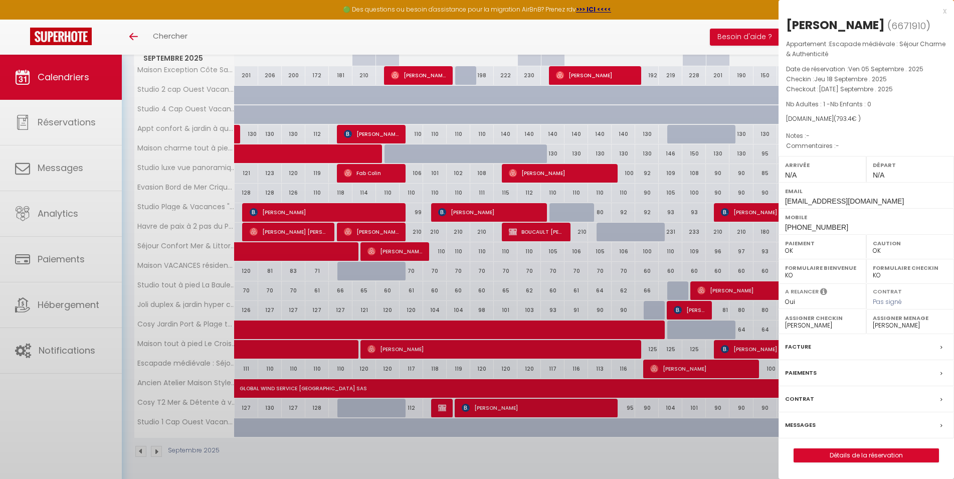
select select
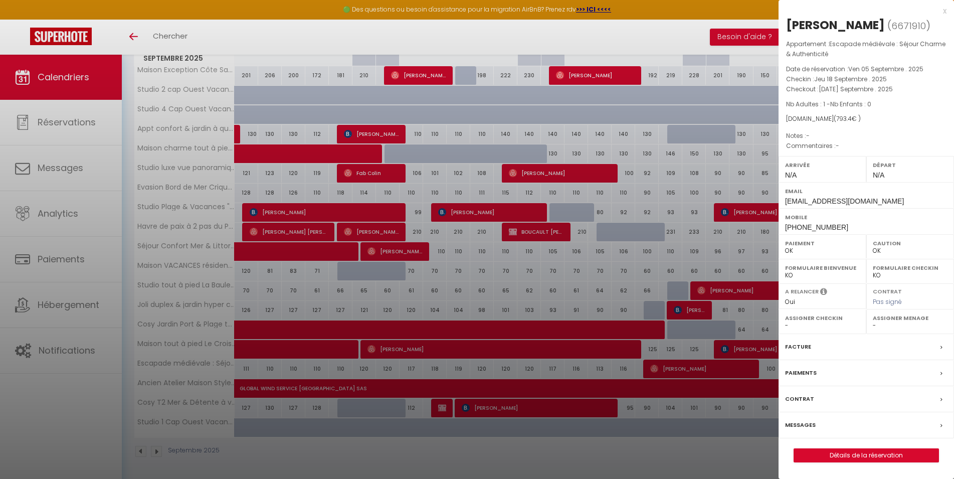
click at [637, 43] on div at bounding box center [477, 239] width 954 height 479
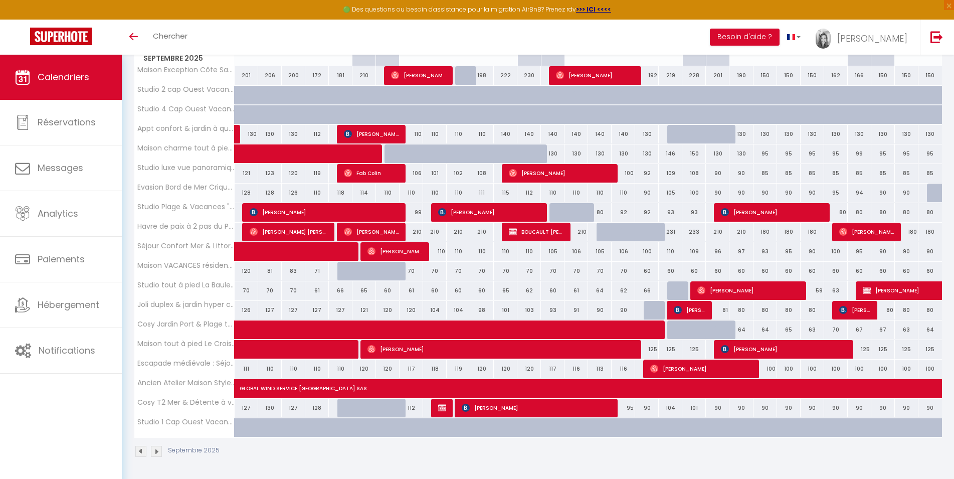
click at [736, 371] on span "[PERSON_NAME]" at bounding box center [701, 368] width 102 height 19
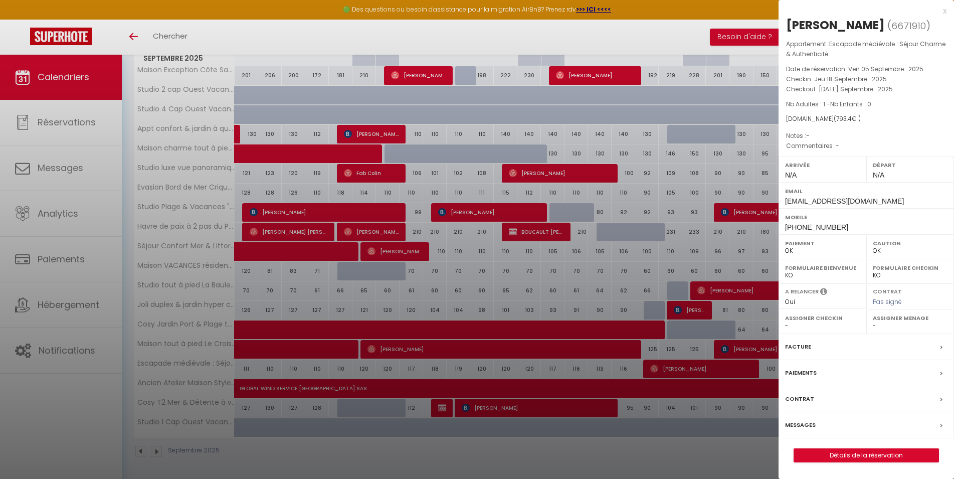
click at [686, 40] on div at bounding box center [477, 239] width 954 height 479
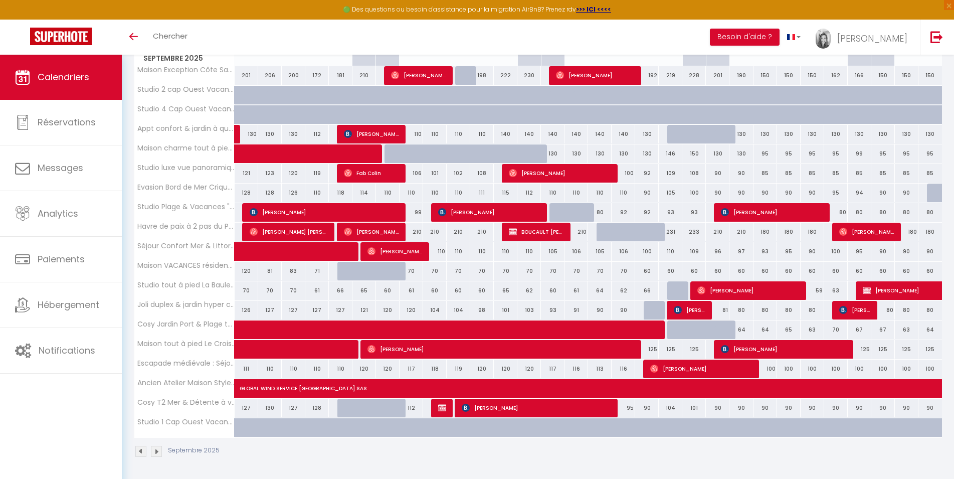
click at [668, 366] on span "[PERSON_NAME]" at bounding box center [701, 368] width 102 height 19
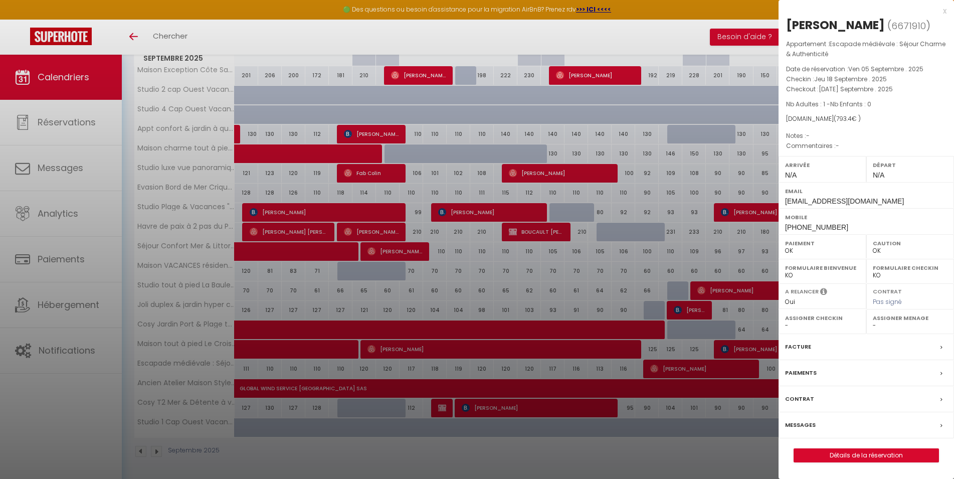
click at [666, 454] on div at bounding box center [477, 239] width 954 height 479
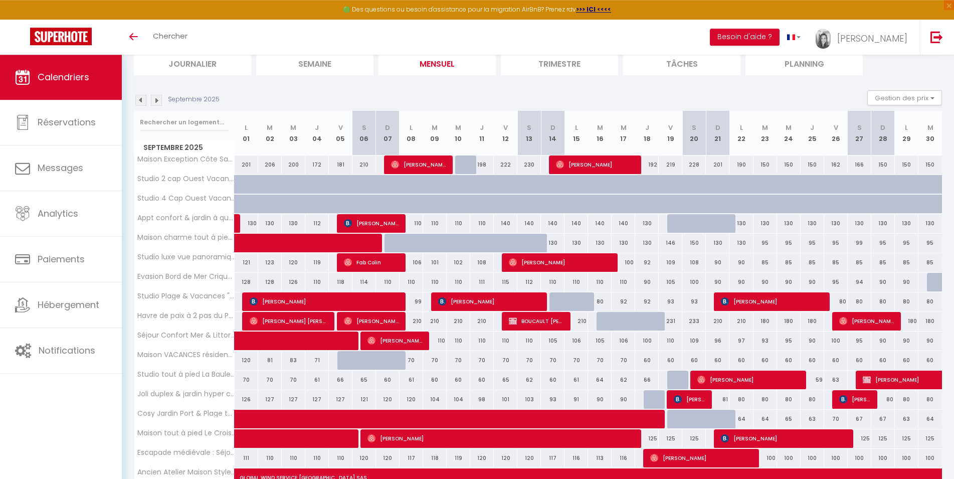
scroll to position [9, 0]
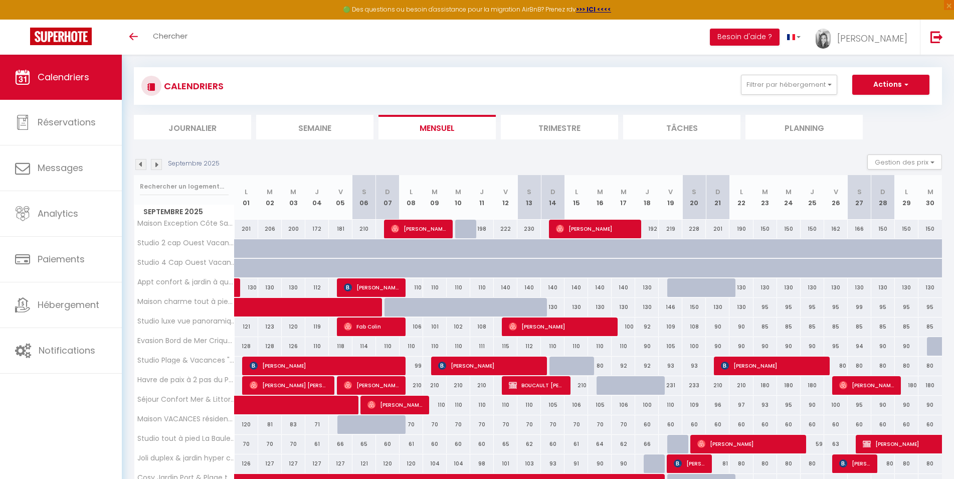
click at [155, 165] on img at bounding box center [156, 164] width 11 height 11
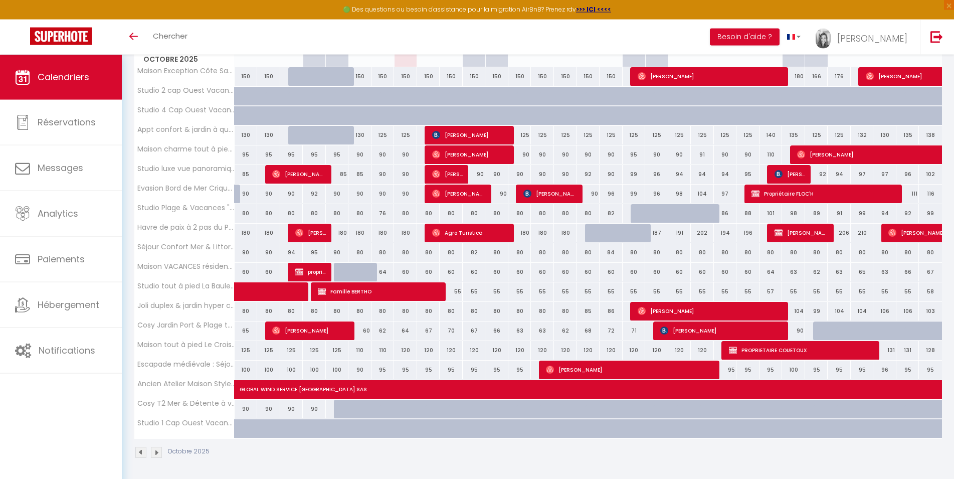
scroll to position [162, 0]
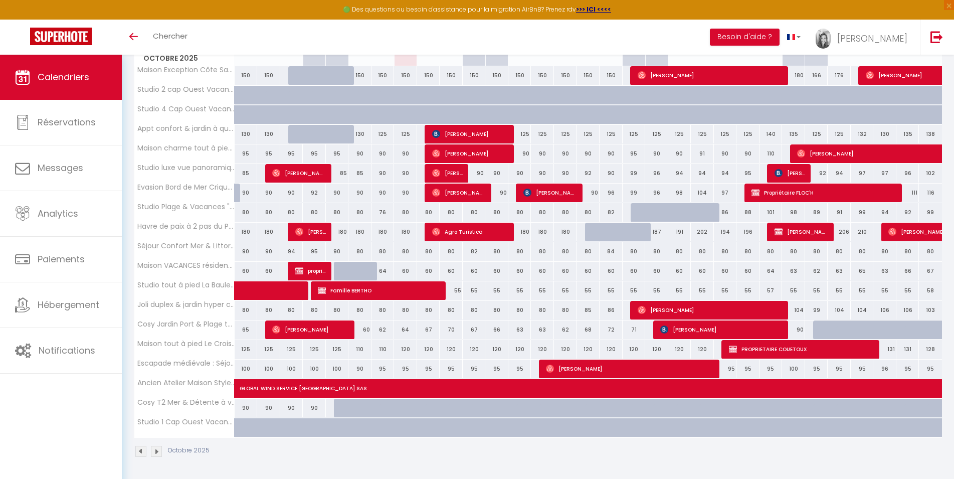
click at [681, 364] on span "[PERSON_NAME]" at bounding box center [630, 368] width 169 height 19
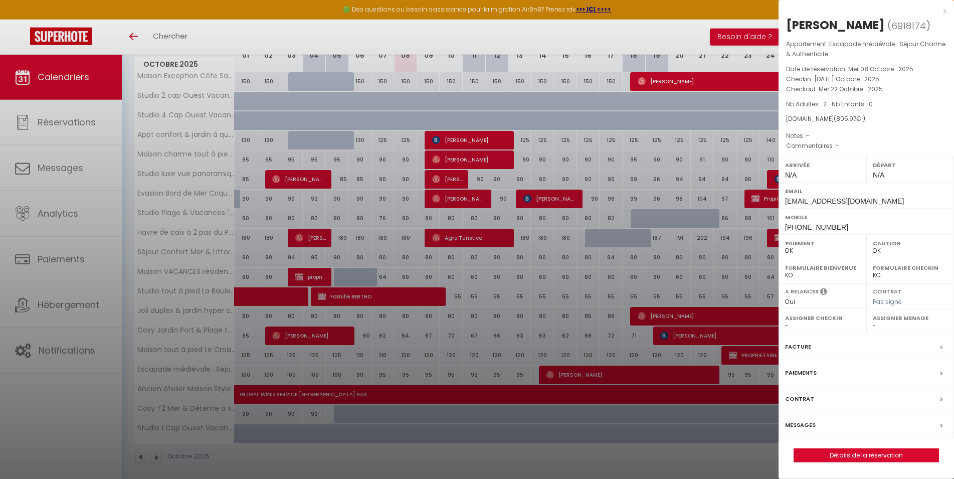
scroll to position [0, 0]
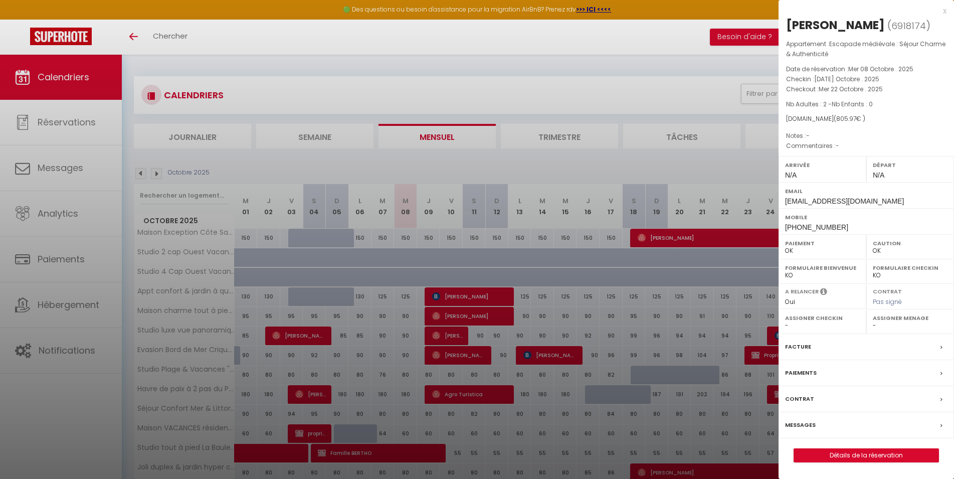
click at [162, 173] on div at bounding box center [477, 239] width 954 height 479
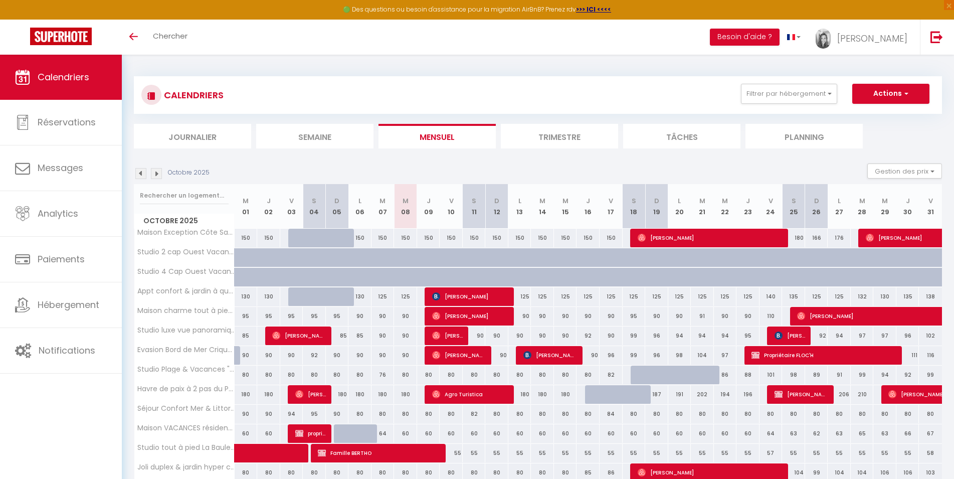
click at [157, 173] on img at bounding box center [156, 173] width 11 height 11
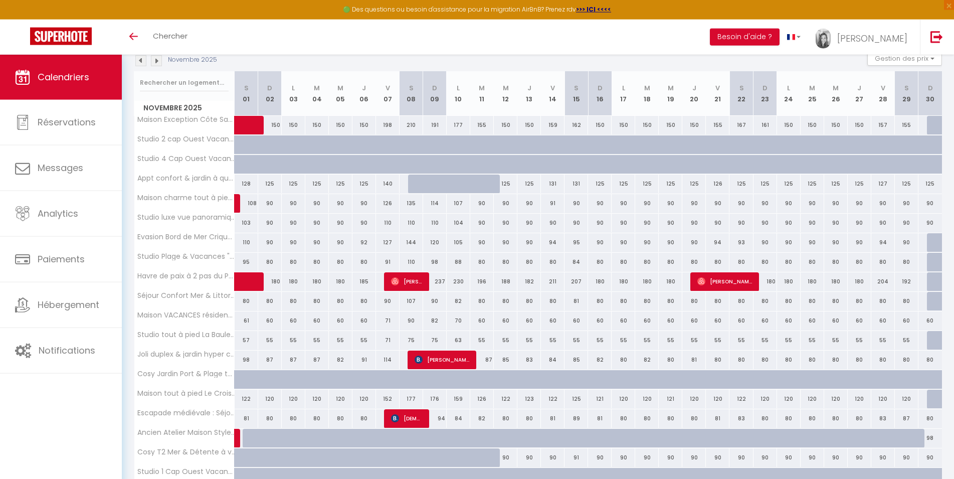
scroll to position [111, 0]
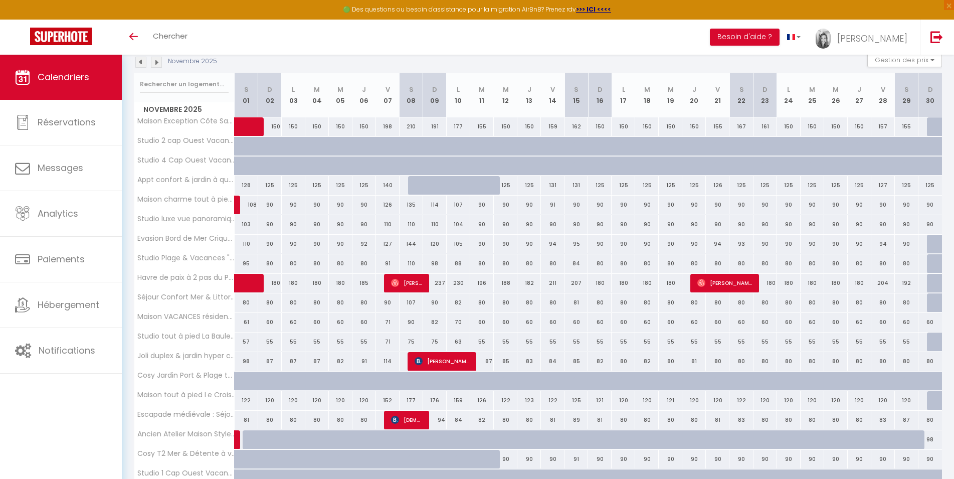
click at [159, 60] on img at bounding box center [156, 62] width 11 height 11
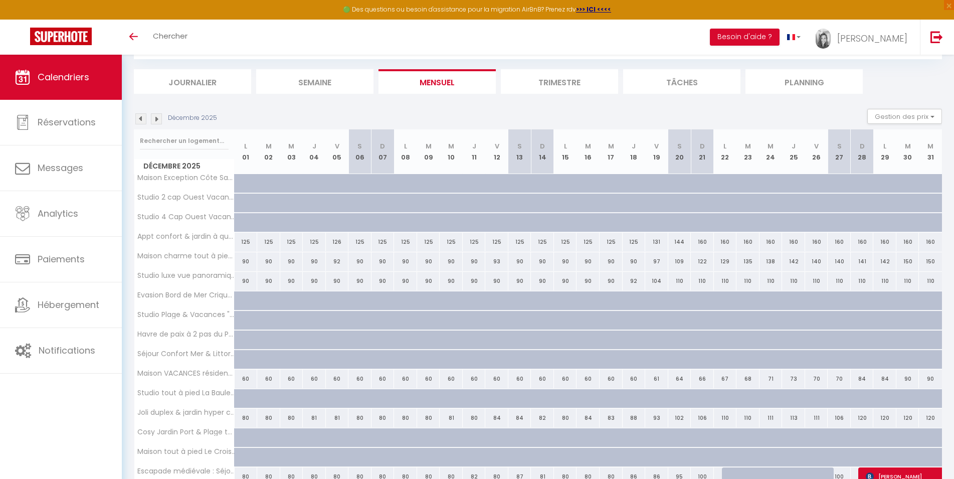
click at [291, 299] on div at bounding box center [299, 306] width 23 height 19
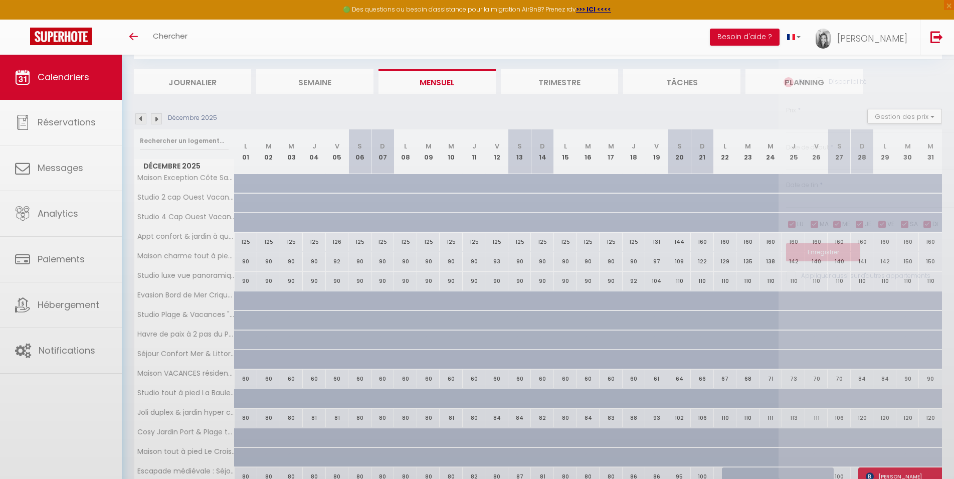
type input "90"
select select "1"
type input "Mer 03 Décembre 2025"
type input "Jeu 04 Décembre 2025"
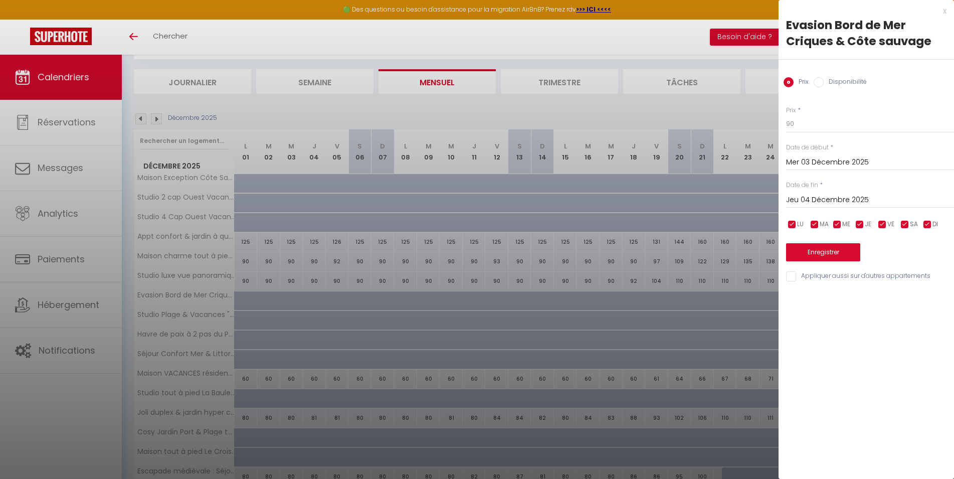
click at [821, 81] on input "Disponibilité" at bounding box center [818, 82] width 10 height 10
radio input "true"
radio input "false"
click at [810, 168] on input "Mer 03 Décembre 2025" at bounding box center [870, 163] width 168 height 13
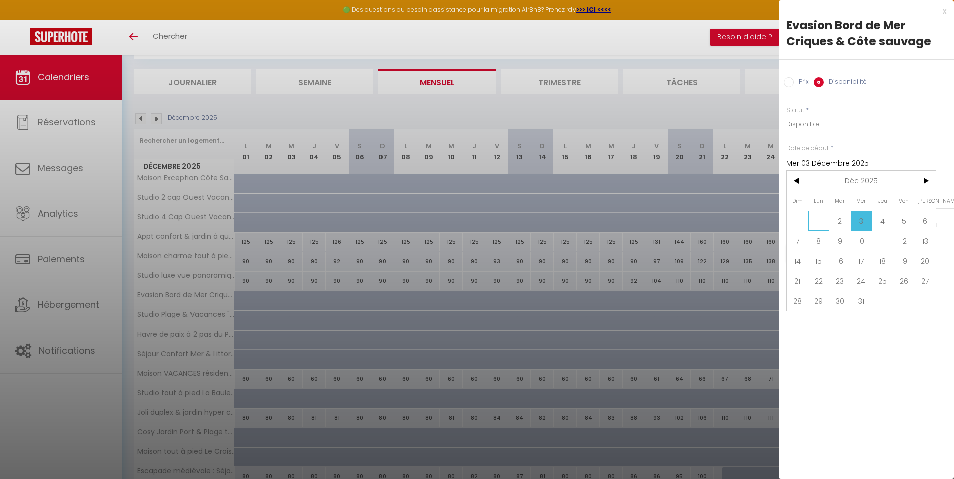
click at [824, 223] on span "1" at bounding box center [819, 220] width 22 height 20
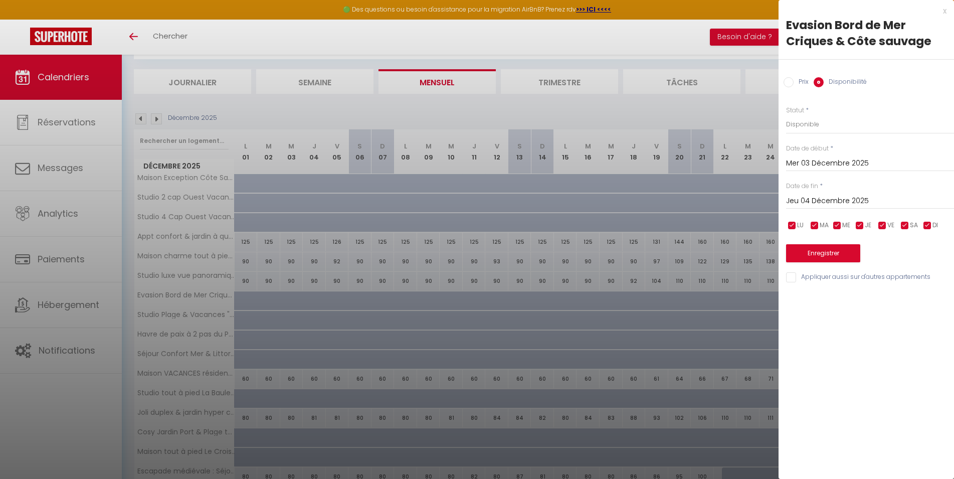
type input "Lun 01 Décembre 2025"
click at [813, 198] on input "Jeu 04 Décembre 2025" at bounding box center [870, 200] width 168 height 13
click at [920, 215] on span ">" at bounding box center [925, 218] width 22 height 20
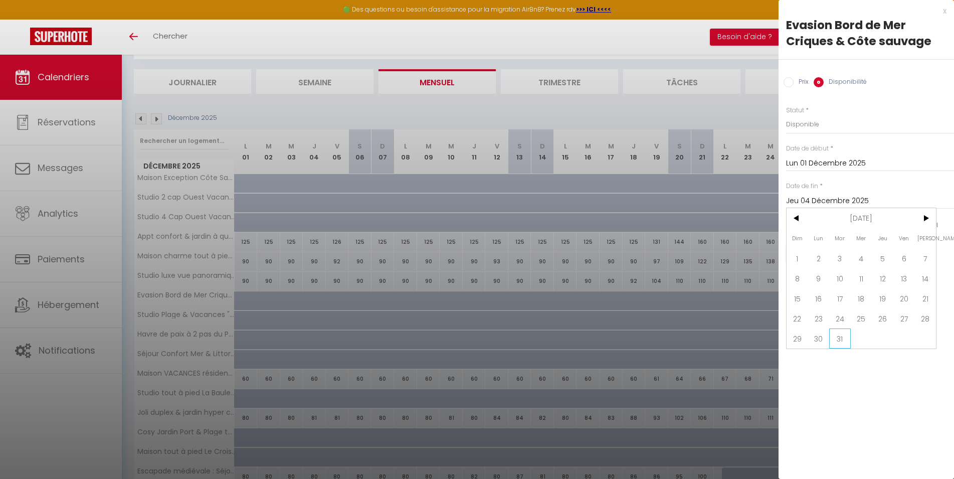
click at [849, 345] on span "31" at bounding box center [840, 338] width 22 height 20
type input "[DATE] Mars 2026"
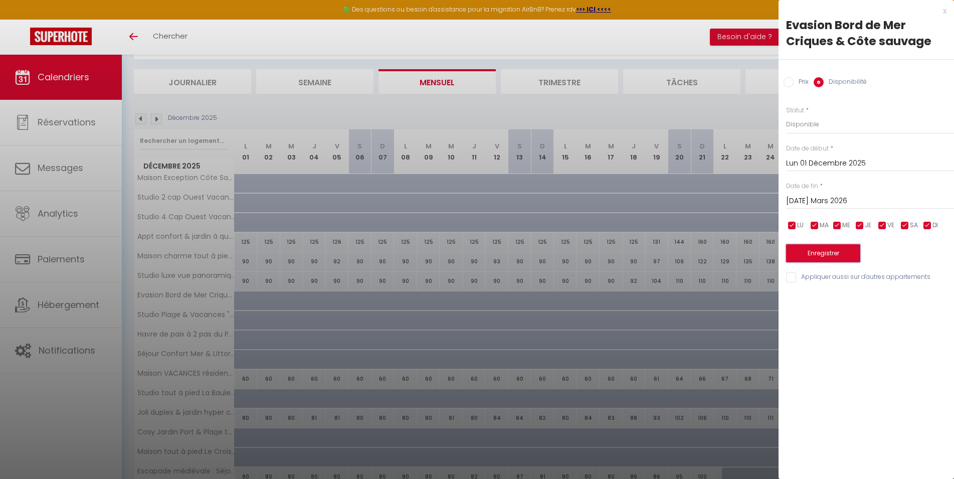
click at [825, 249] on button "Enregistrer" at bounding box center [823, 253] width 74 height 18
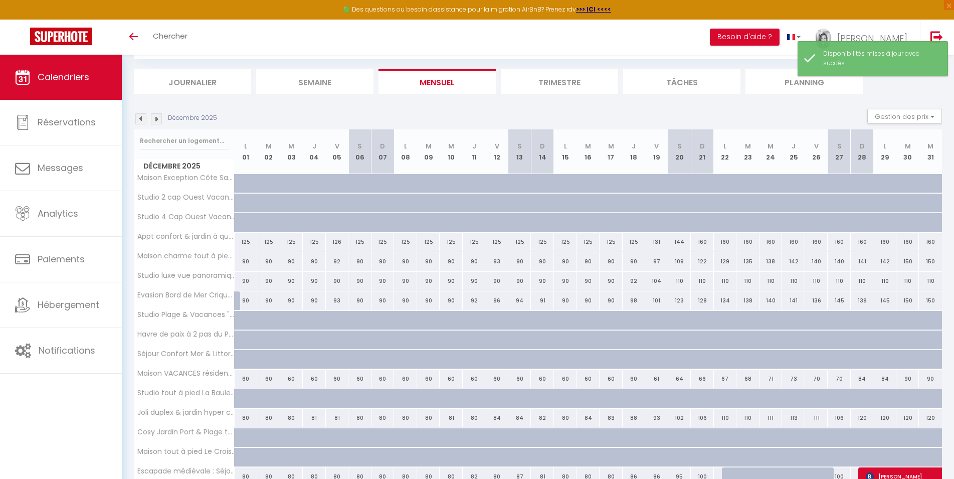
click at [143, 115] on img at bounding box center [140, 118] width 11 height 11
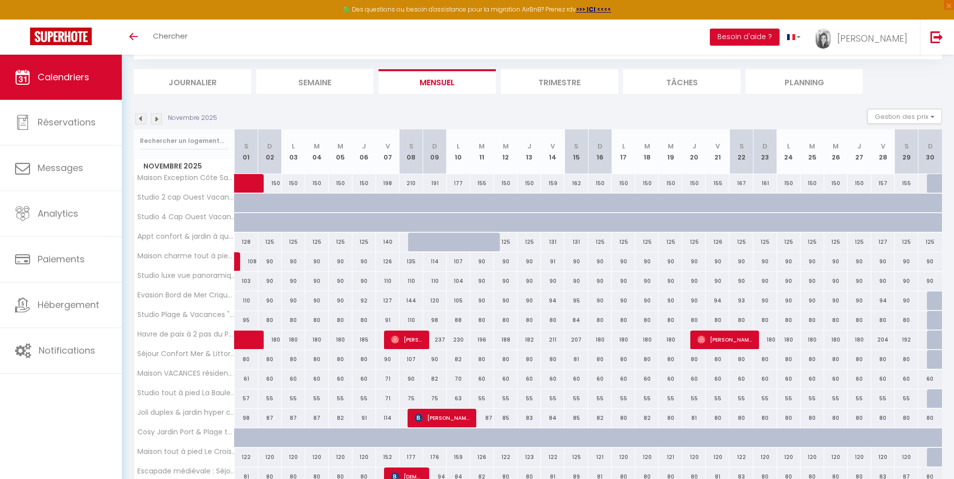
click at [930, 298] on div at bounding box center [938, 300] width 24 height 19
select select "1"
type input "Dim 30 Novembre 2025"
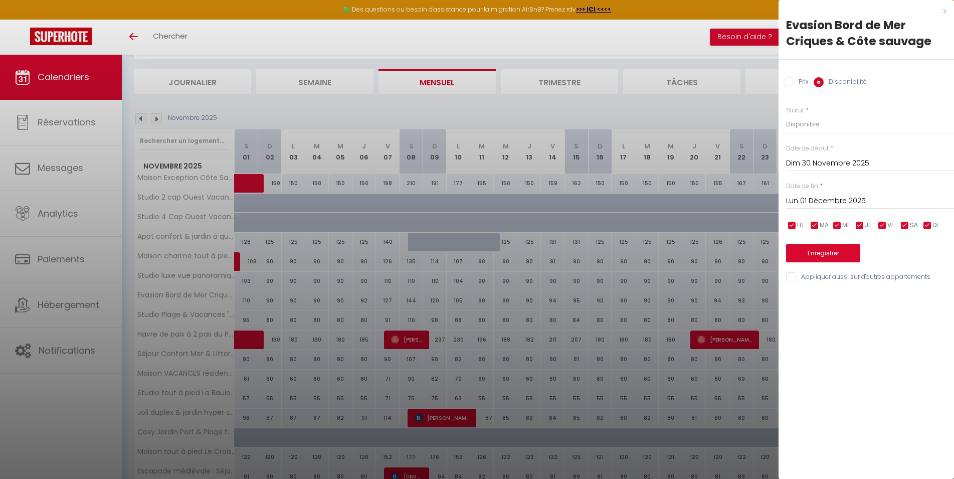
click at [830, 202] on input "Lun 01 Décembre 2025" at bounding box center [870, 200] width 168 height 13
click at [839, 257] on span "2" at bounding box center [840, 258] width 22 height 20
type input "[DATE] Décembre 2025"
click at [840, 253] on button "Enregistrer" at bounding box center [823, 253] width 74 height 18
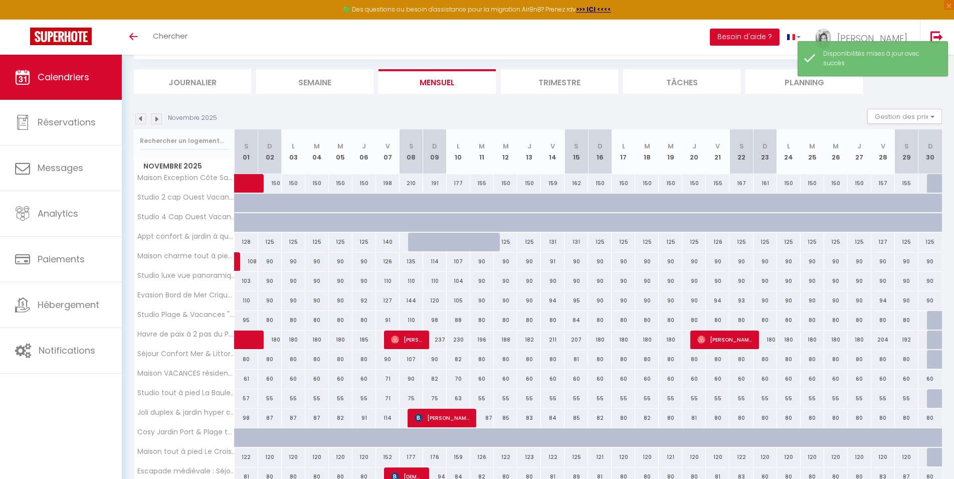
click at [930, 321] on div at bounding box center [938, 320] width 24 height 19
select select "1"
type input "Dim 30 Novembre 2025"
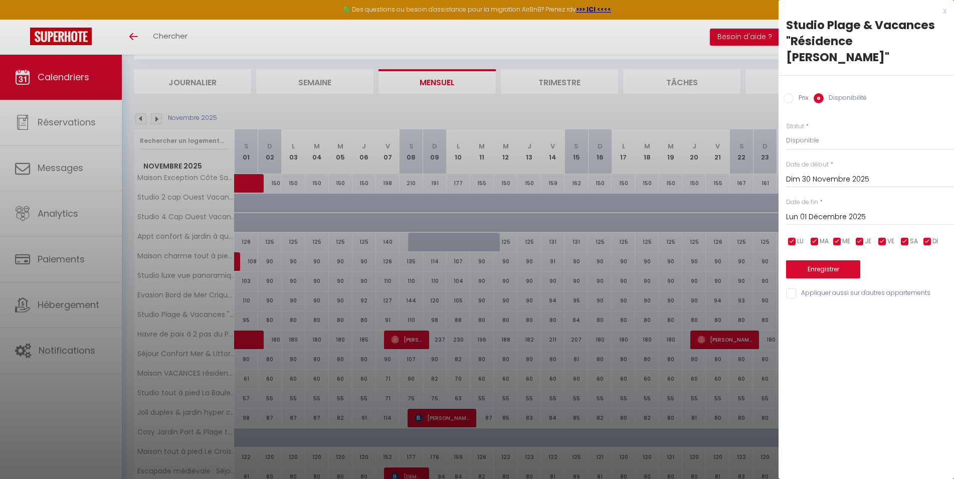
click at [823, 210] on input "Lun 01 Décembre 2025" at bounding box center [870, 216] width 168 height 13
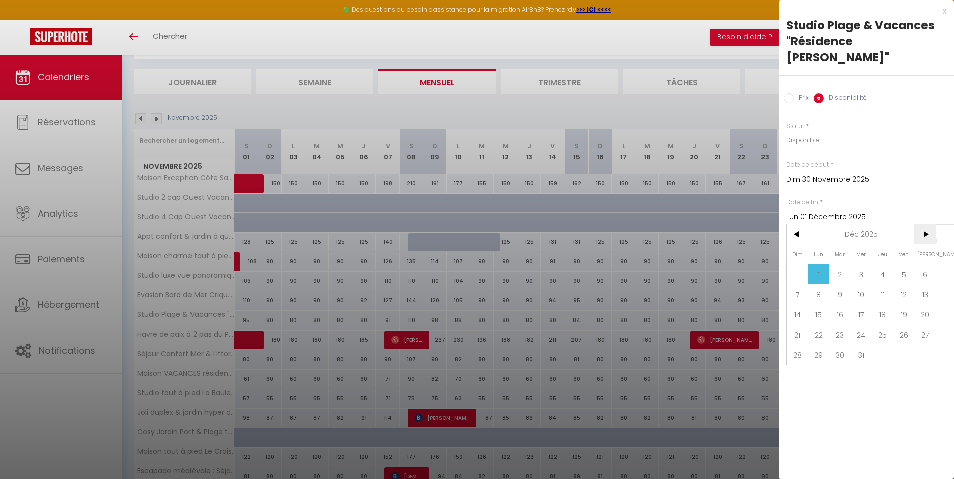
click at [922, 224] on span ">" at bounding box center [925, 234] width 22 height 20
click at [844, 344] on span "31" at bounding box center [840, 354] width 22 height 20
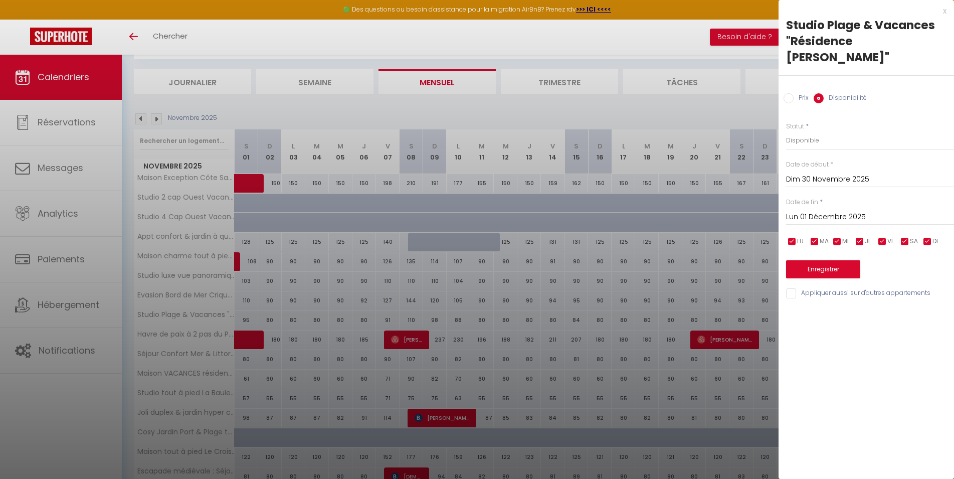
type input "[DATE] Mars 2026"
click at [845, 260] on button "Enregistrer" at bounding box center [823, 269] width 74 height 18
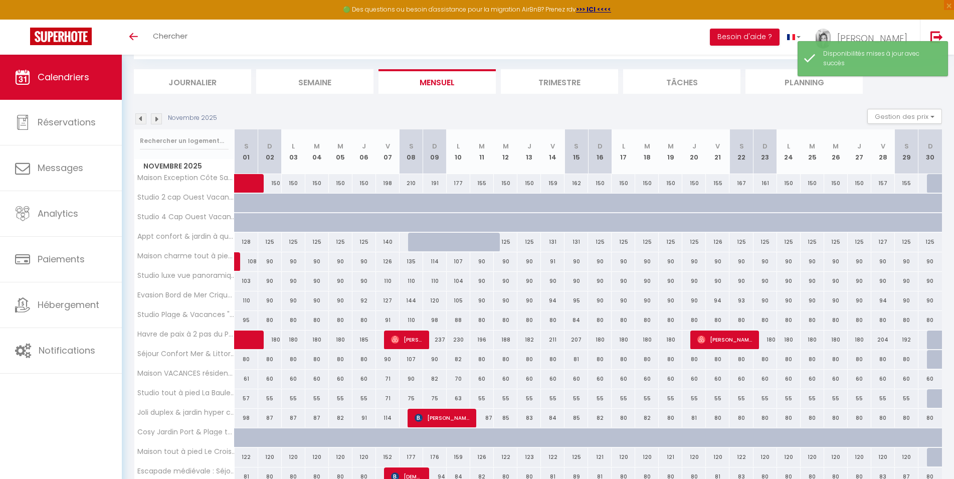
click at [931, 339] on div at bounding box center [938, 339] width 24 height 19
select select "1"
type input "Dim 30 Novembre 2025"
type input "Lun 01 Décembre 2025"
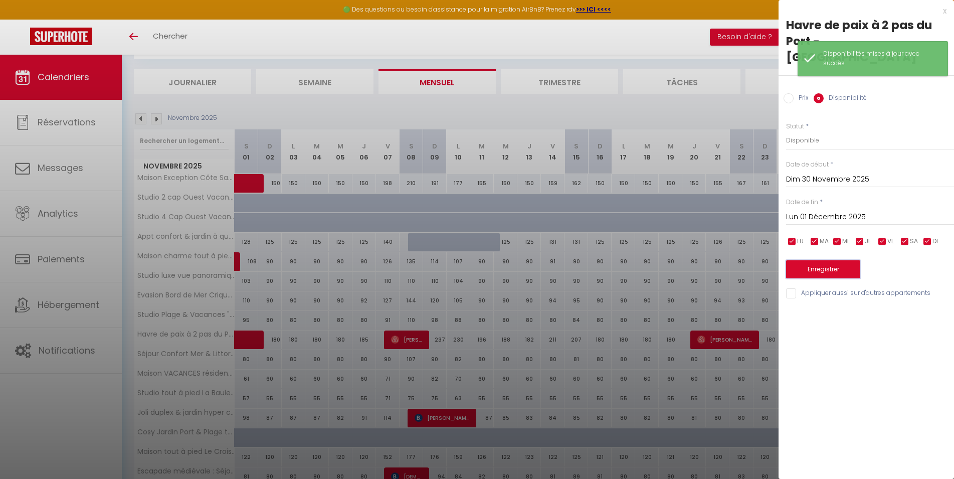
click at [824, 260] on button "Enregistrer" at bounding box center [823, 269] width 74 height 18
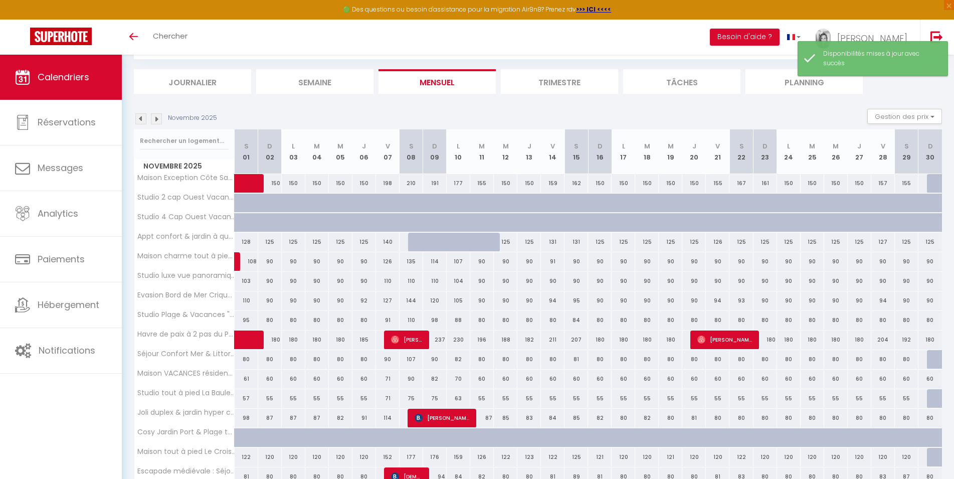
click at [931, 359] on div at bounding box center [938, 359] width 24 height 19
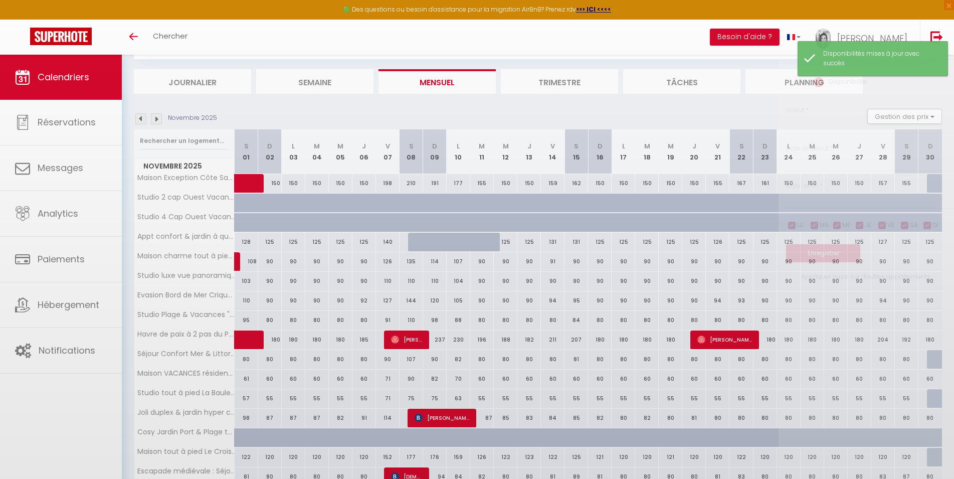
select select "1"
type input "Dim 30 Novembre 2025"
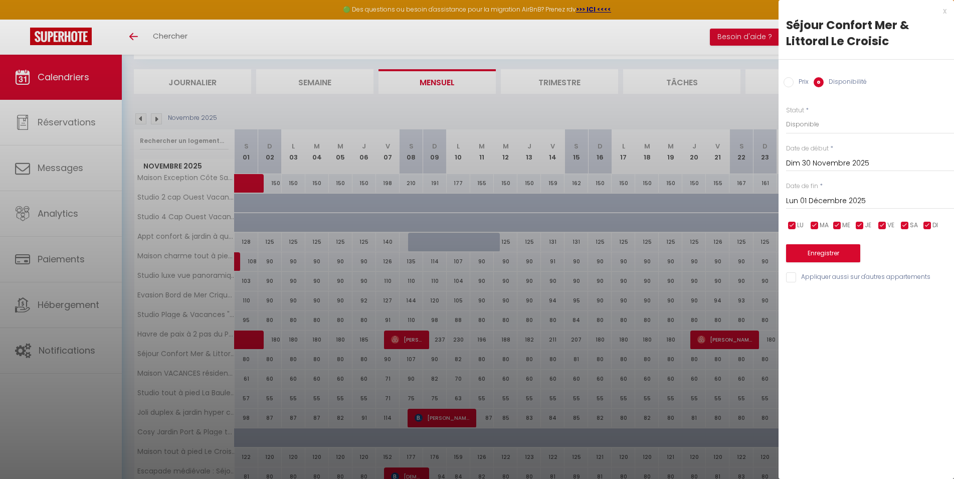
click at [816, 201] on input "Lun 01 Décembre 2025" at bounding box center [870, 200] width 168 height 13
click at [920, 224] on span ">" at bounding box center [925, 218] width 22 height 20
click at [835, 337] on span "31" at bounding box center [840, 338] width 22 height 20
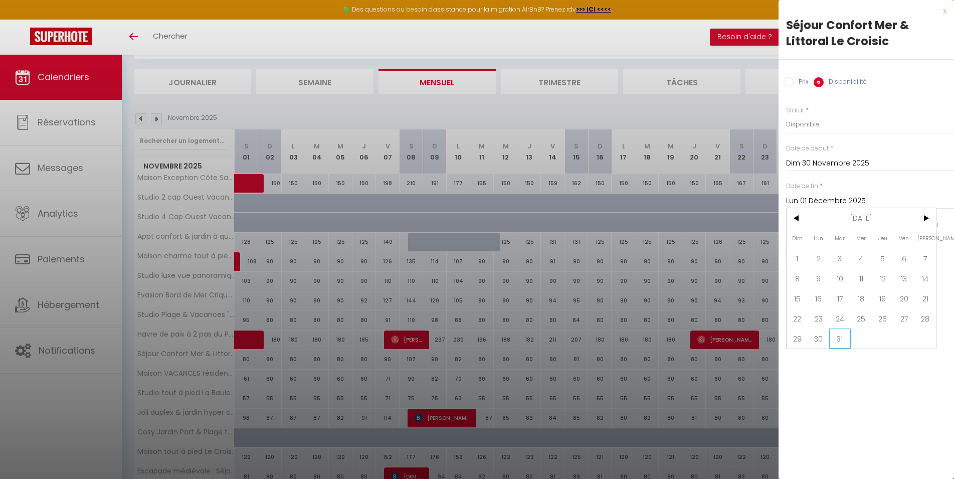
type input "[DATE] Mars 2026"
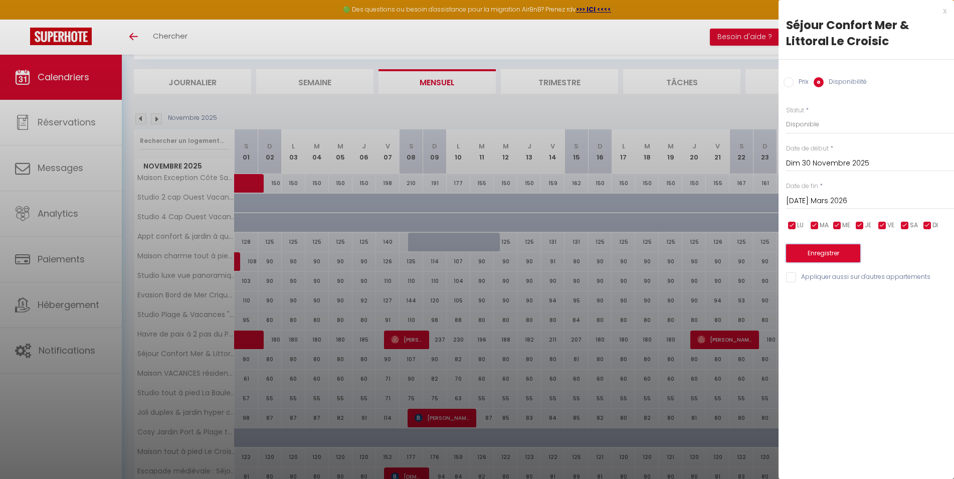
click at [836, 251] on button "Enregistrer" at bounding box center [823, 253] width 74 height 18
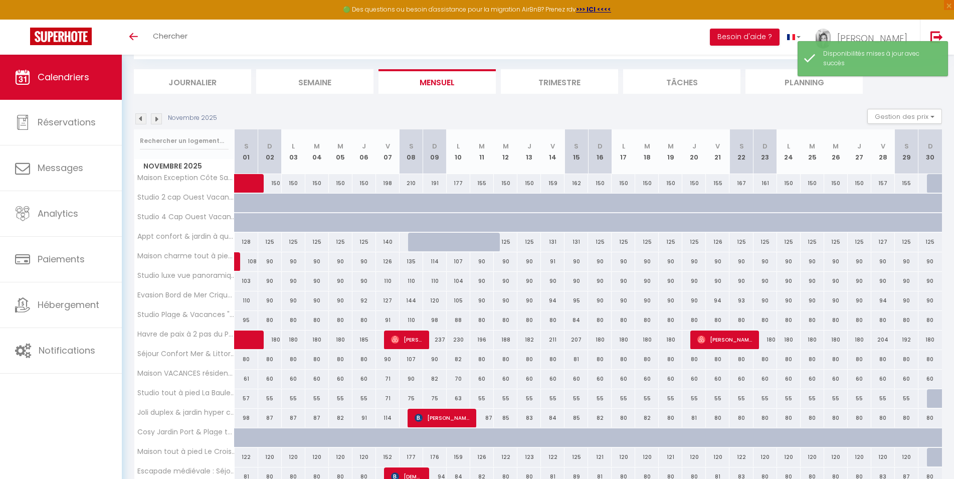
click at [929, 398] on div at bounding box center [938, 398] width 24 height 19
select select "1"
type input "Dim 30 Novembre 2025"
type input "Lun 01 Décembre 2025"
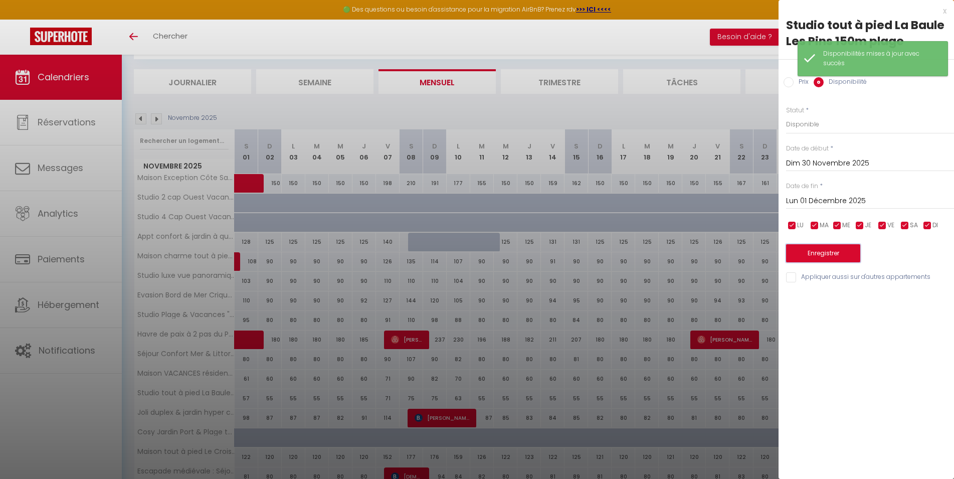
click at [820, 254] on button "Enregistrer" at bounding box center [823, 253] width 74 height 18
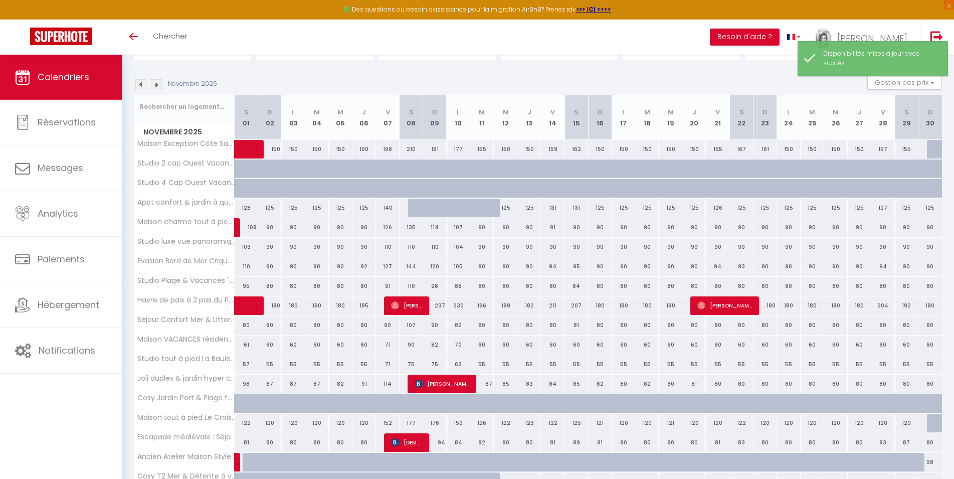
scroll to position [106, 0]
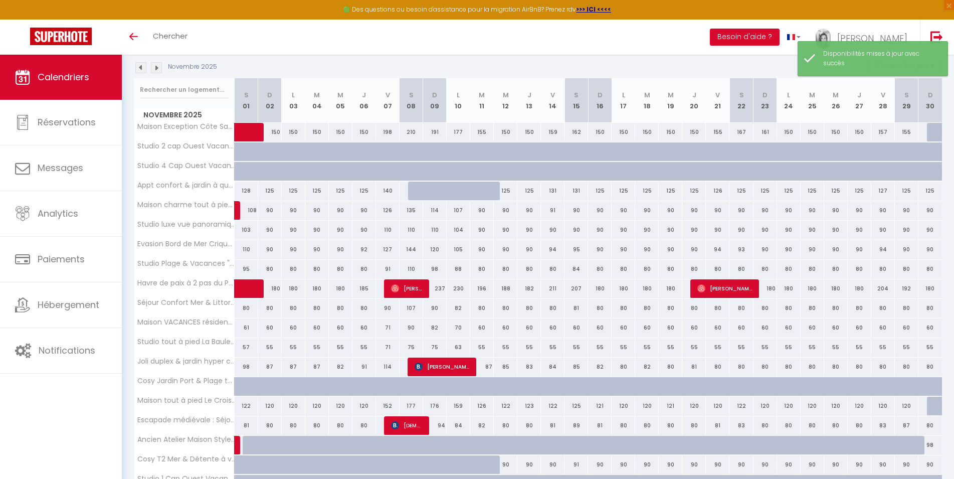
click at [933, 405] on div at bounding box center [938, 405] width 24 height 19
select select "1"
type input "Dim 30 Novembre 2025"
type input "Lun 01 Décembre 2025"
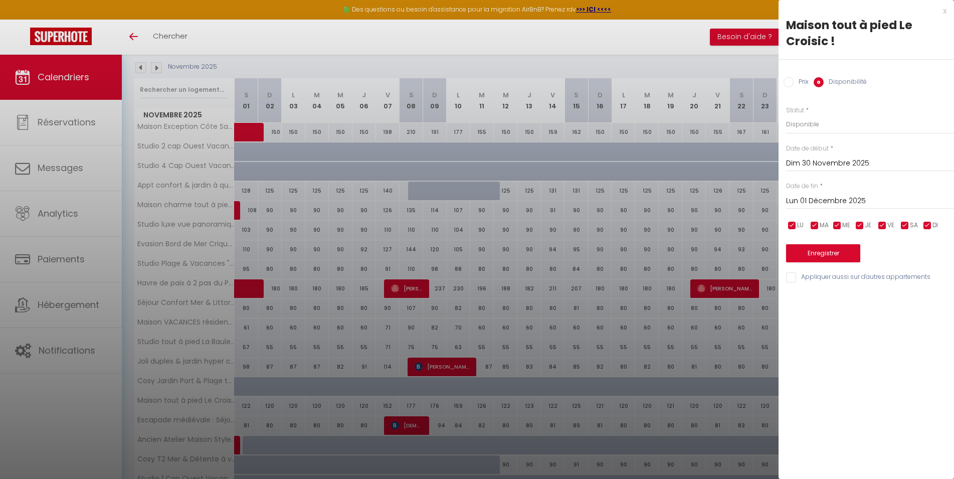
click at [827, 200] on input "Lun 01 Décembre 2025" at bounding box center [870, 200] width 168 height 13
click at [889, 153] on div "Date de début * Dim 30 Novembre 2025 < [DATE] > Dim Lun Mar Mer Jeu Ven Sam 1 2…" at bounding box center [870, 158] width 168 height 28
click at [674, 63] on div at bounding box center [477, 239] width 954 height 479
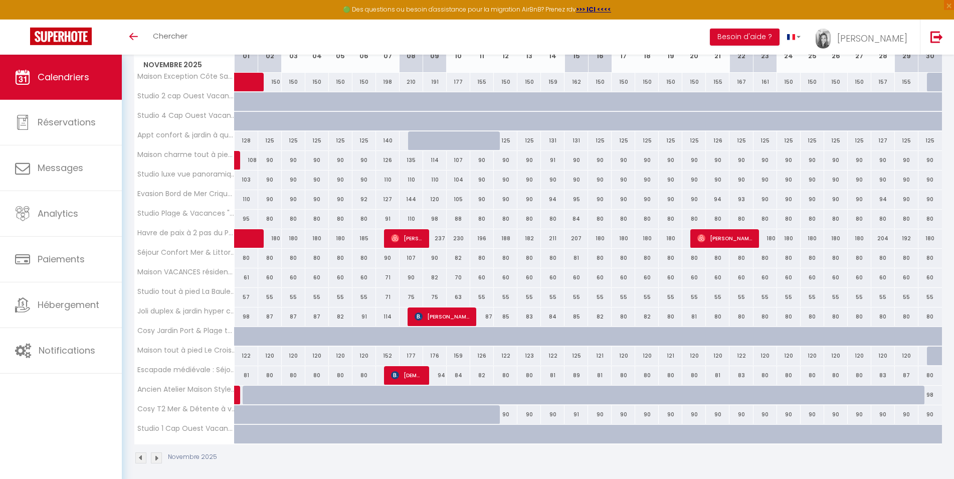
scroll to position [162, 0]
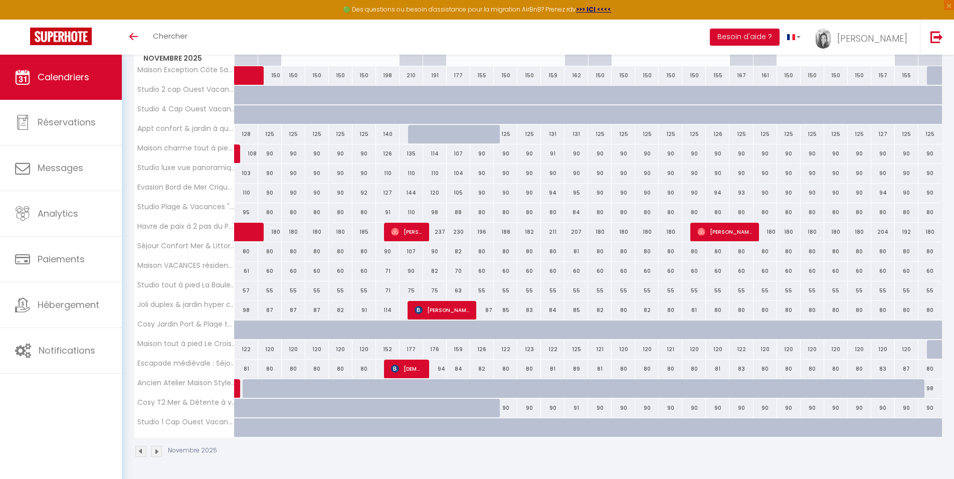
click at [911, 407] on div "90" at bounding box center [906, 407] width 24 height 19
select select "1"
type input "[PERSON_NAME] 29 Novembre 2025"
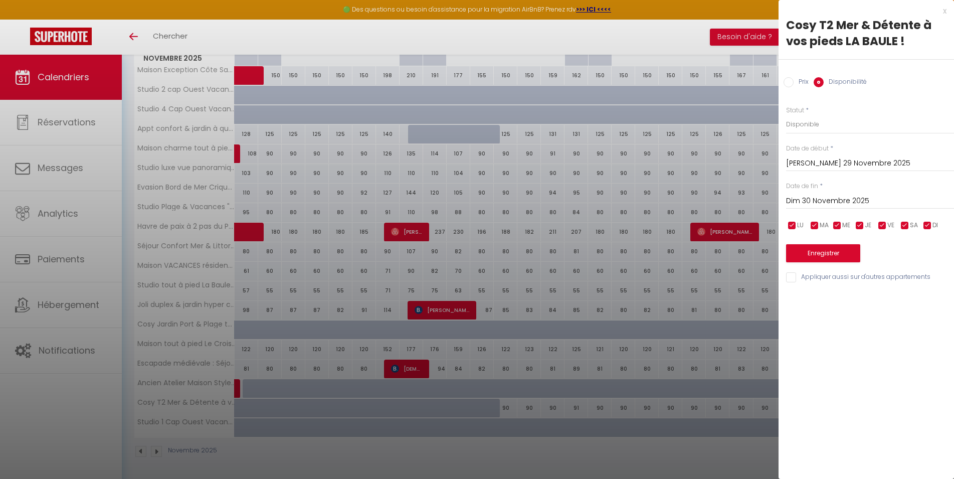
click at [823, 163] on input "[PERSON_NAME] 29 Novembre 2025" at bounding box center [870, 163] width 168 height 13
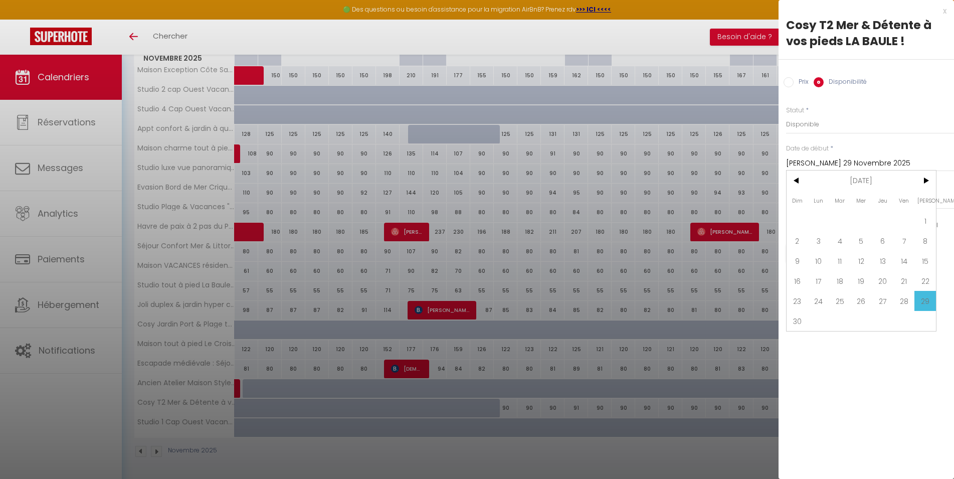
click at [823, 163] on input "[PERSON_NAME] 29 Novembre 2025" at bounding box center [870, 163] width 168 height 13
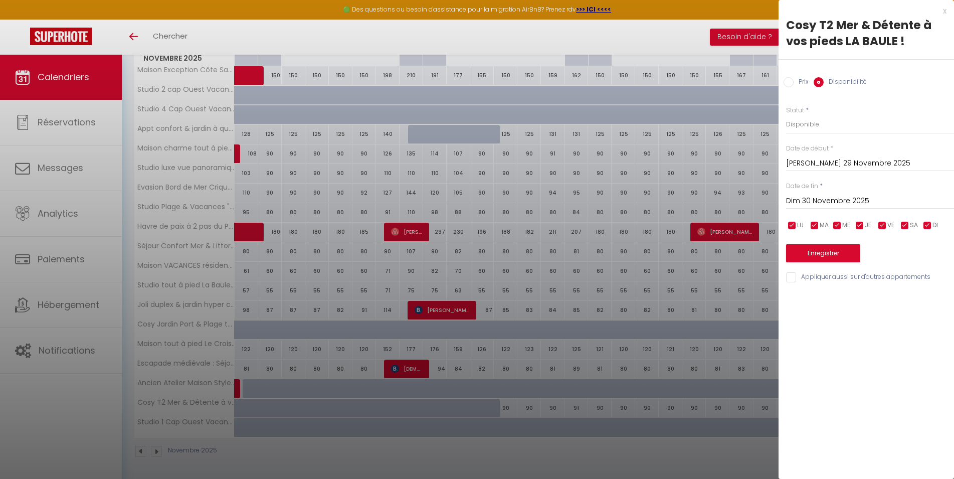
click at [831, 198] on input "Dim 30 Novembre 2025" at bounding box center [870, 200] width 168 height 13
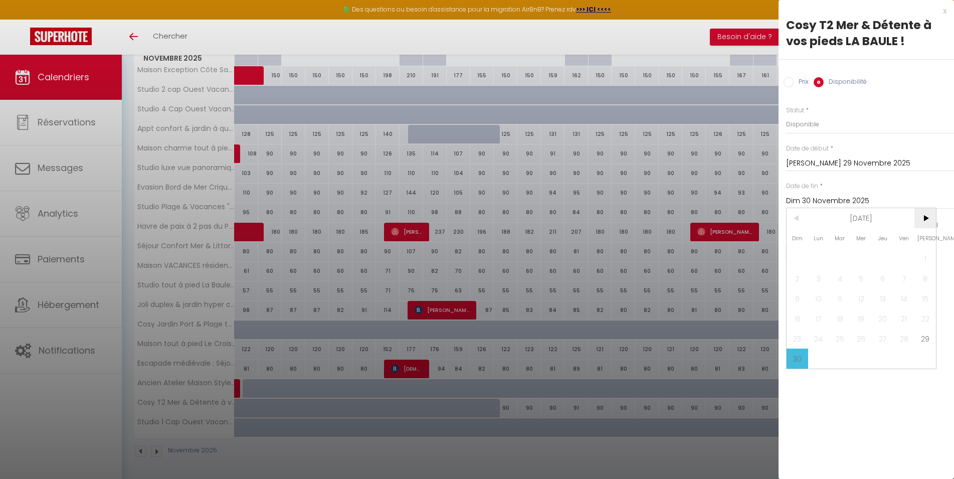
click at [923, 219] on span ">" at bounding box center [925, 218] width 22 height 20
click at [840, 340] on span "31" at bounding box center [840, 338] width 22 height 20
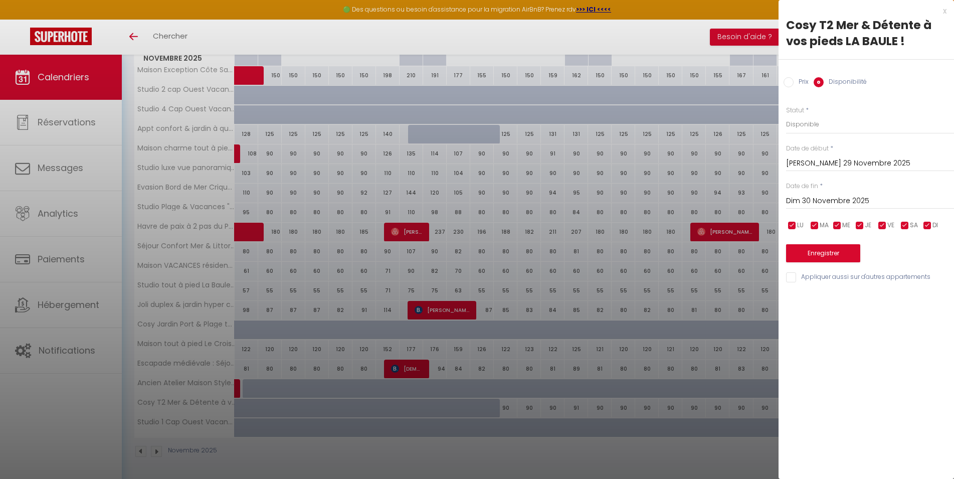
type input "[DATE] Mars 2026"
click at [828, 257] on button "Enregistrer" at bounding box center [823, 253] width 74 height 18
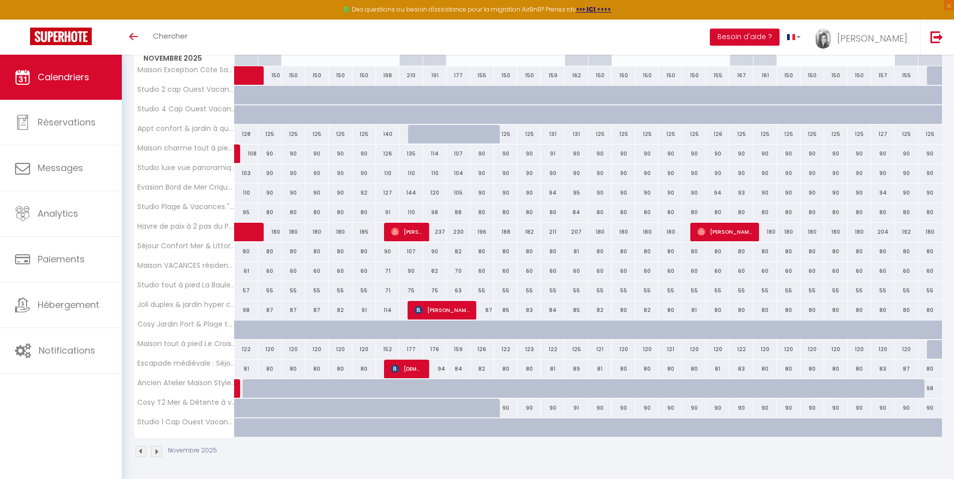
scroll to position [111, 0]
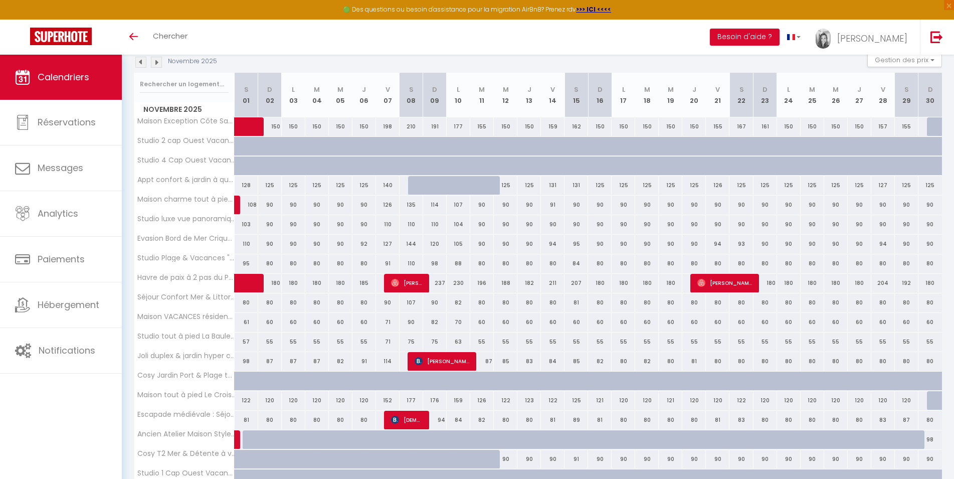
click at [158, 63] on img at bounding box center [156, 62] width 11 height 11
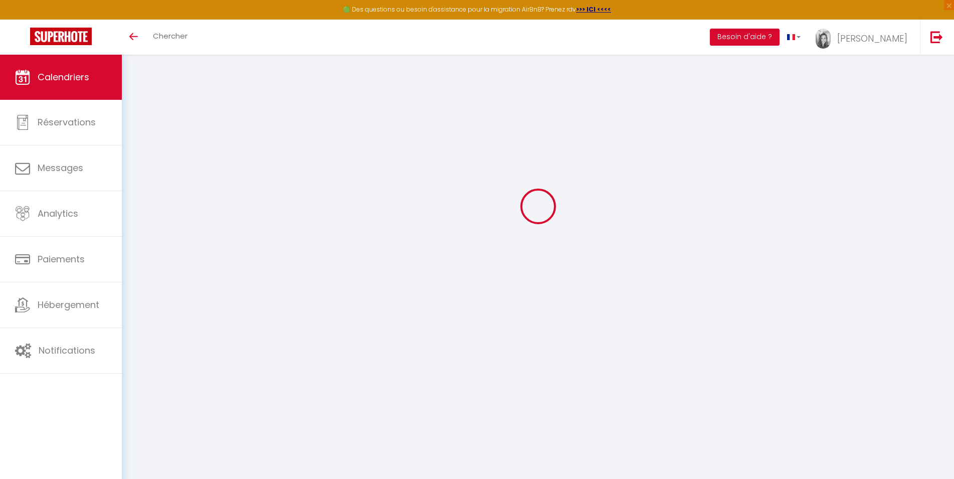
scroll to position [55, 0]
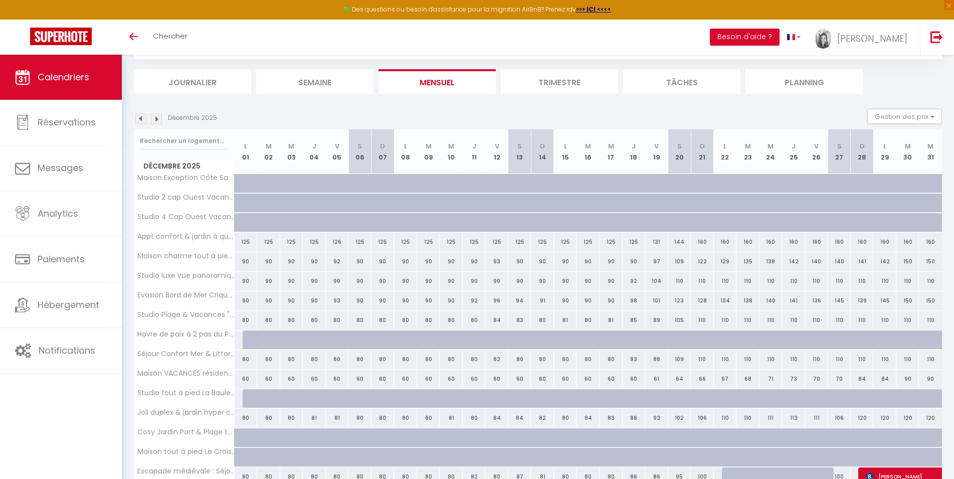
click at [284, 335] on div at bounding box center [291, 339] width 23 height 19
select select "1"
type input "Mer 03 Décembre 2025"
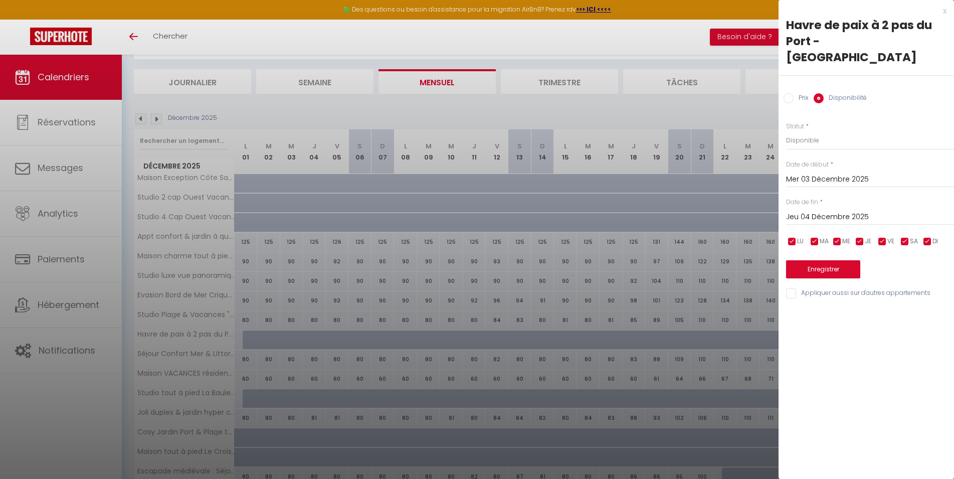
click at [822, 210] on input "Jeu 04 Décembre 2025" at bounding box center [870, 216] width 168 height 13
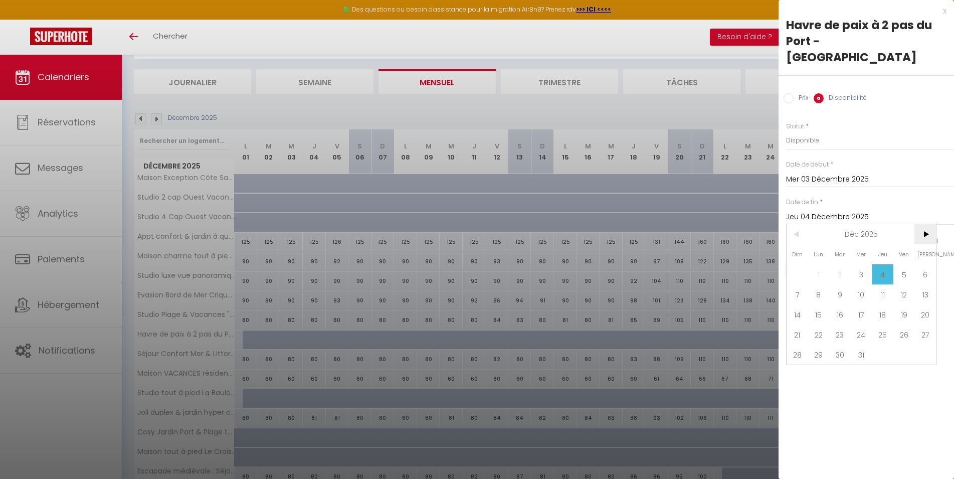
click at [926, 224] on span ">" at bounding box center [925, 234] width 22 height 20
click at [836, 344] on span "31" at bounding box center [840, 354] width 22 height 20
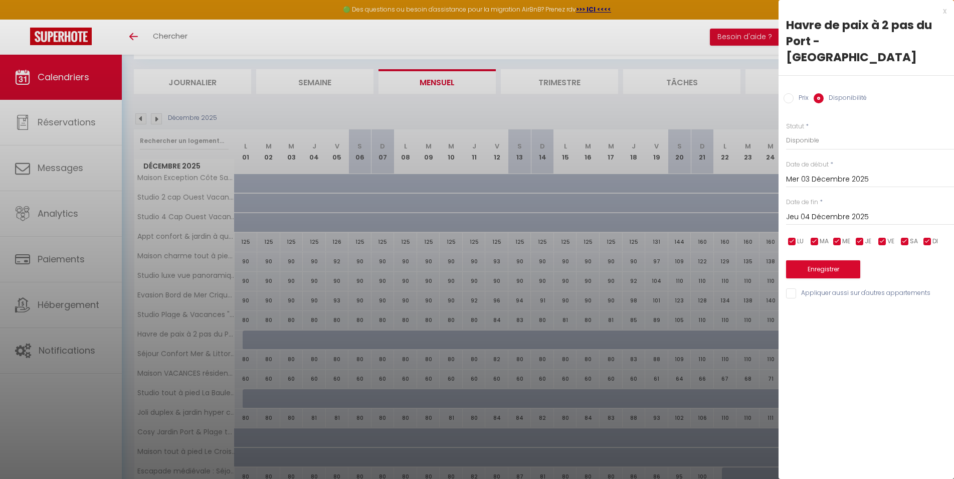
type input "[DATE] Mars 2026"
click at [832, 260] on button "Enregistrer" at bounding box center [823, 269] width 74 height 18
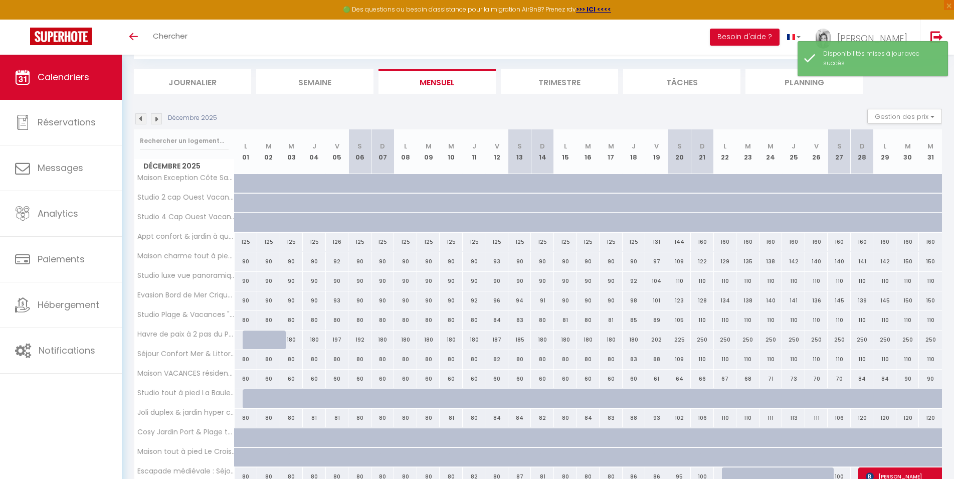
click at [262, 339] on div at bounding box center [268, 339] width 23 height 19
select select "1"
type input "[DATE] Décembre 2025"
type input "Mer 03 Décembre 2025"
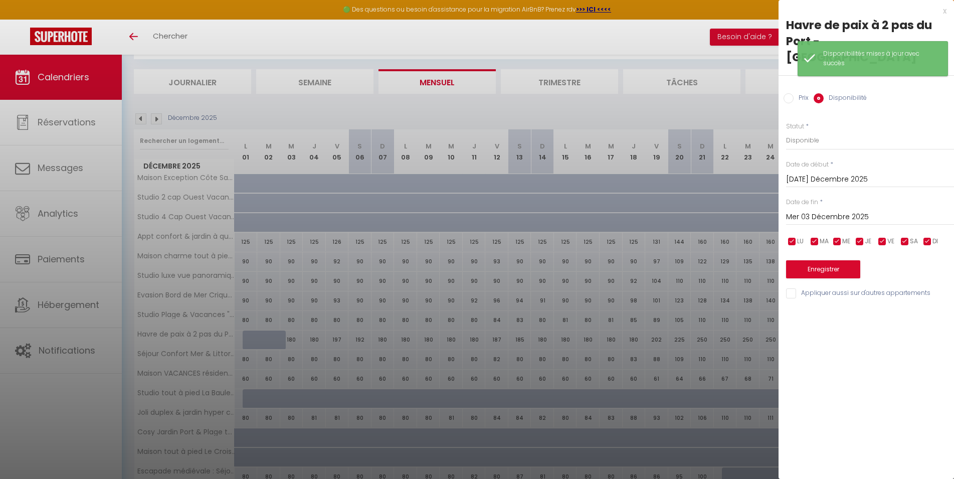
click at [814, 173] on input "[DATE] Décembre 2025" at bounding box center [870, 179] width 168 height 13
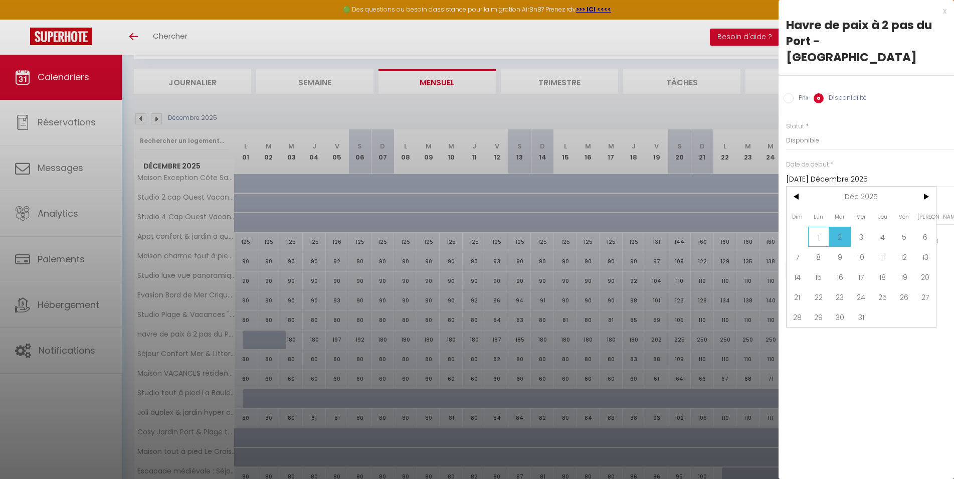
click at [823, 227] on span "1" at bounding box center [819, 236] width 22 height 20
type input "Lun 01 Décembre 2025"
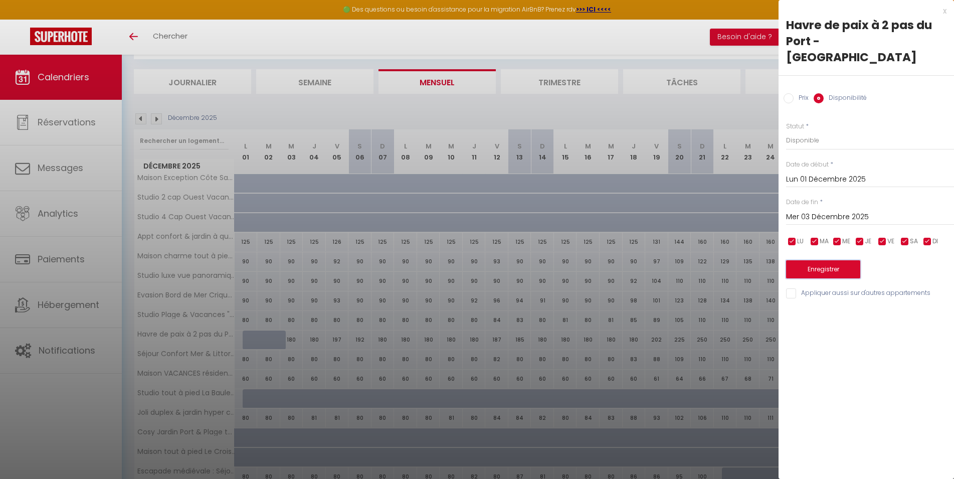
click at [831, 260] on button "Enregistrer" at bounding box center [823, 269] width 74 height 18
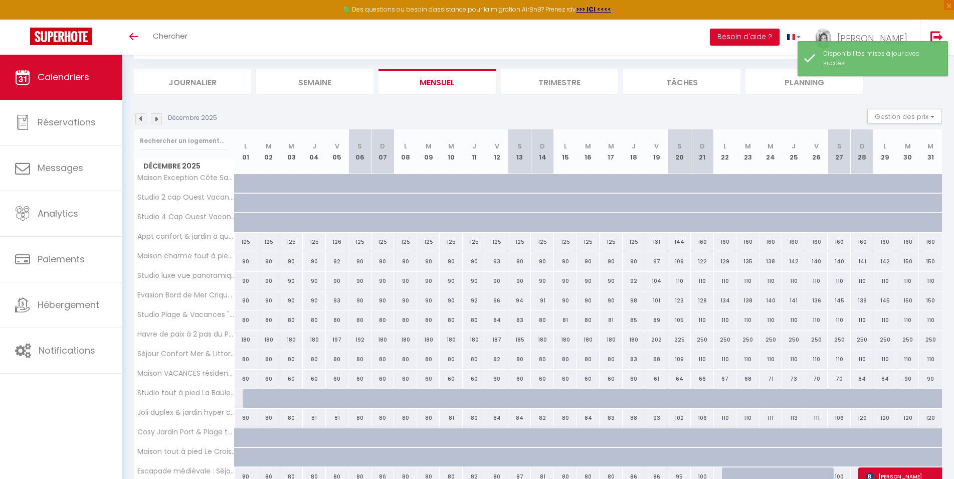
click at [359, 181] on div at bounding box center [368, 188] width 23 height 19
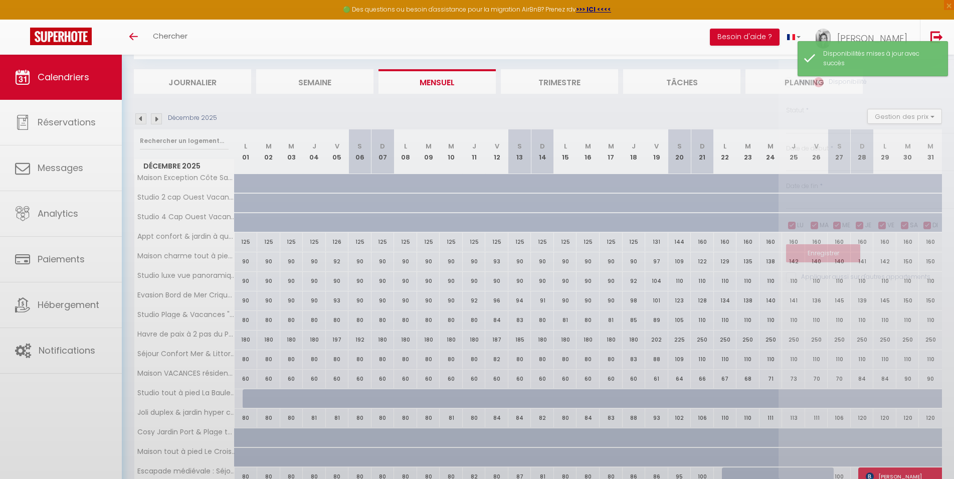
select select "1"
type input "Sam 06 Décembre 2025"
type input "Dim 07 Décembre 2025"
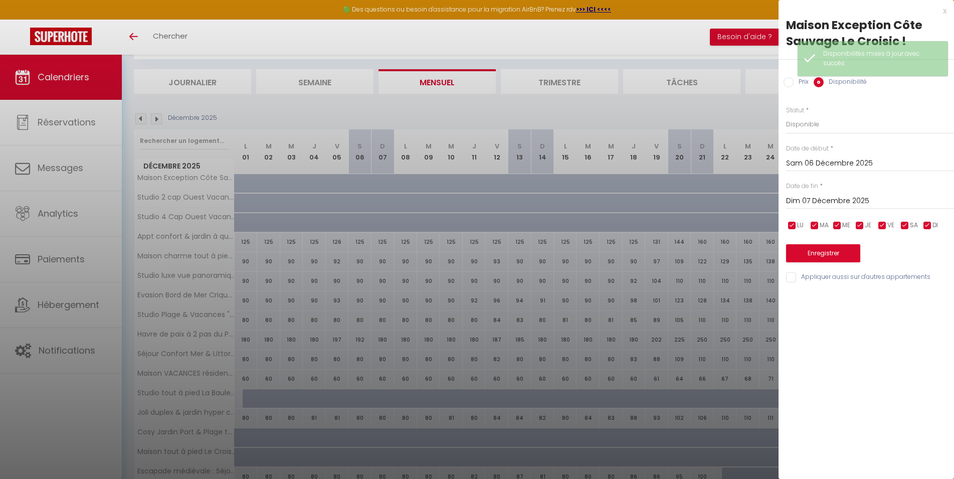
click at [818, 164] on input "Sam 06 Décembre 2025" at bounding box center [870, 163] width 168 height 13
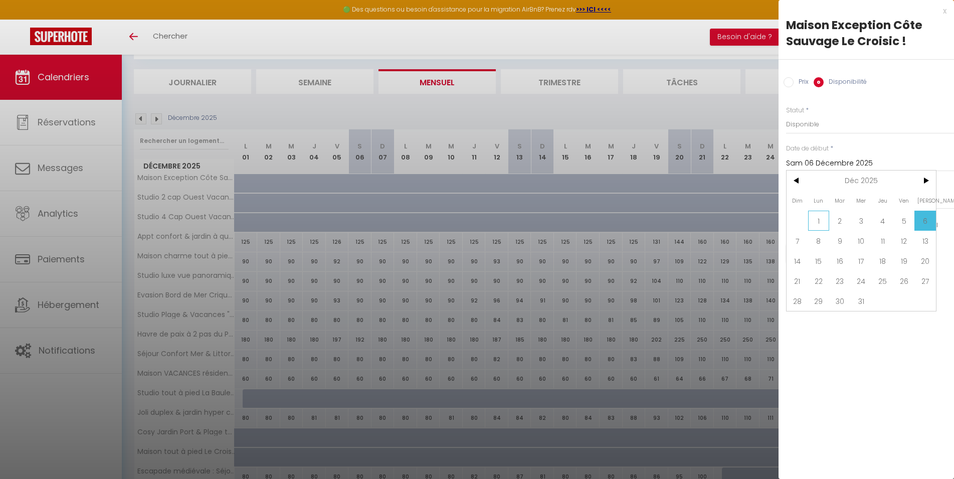
click at [821, 223] on span "1" at bounding box center [819, 220] width 22 height 20
type input "Lun 01 Décembre 2025"
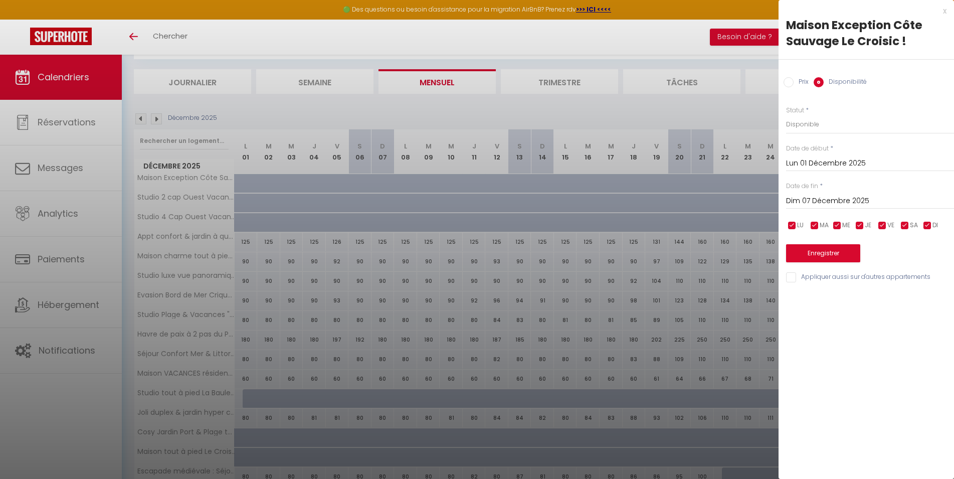
click at [817, 202] on input "Dim 07 Décembre 2025" at bounding box center [870, 200] width 168 height 13
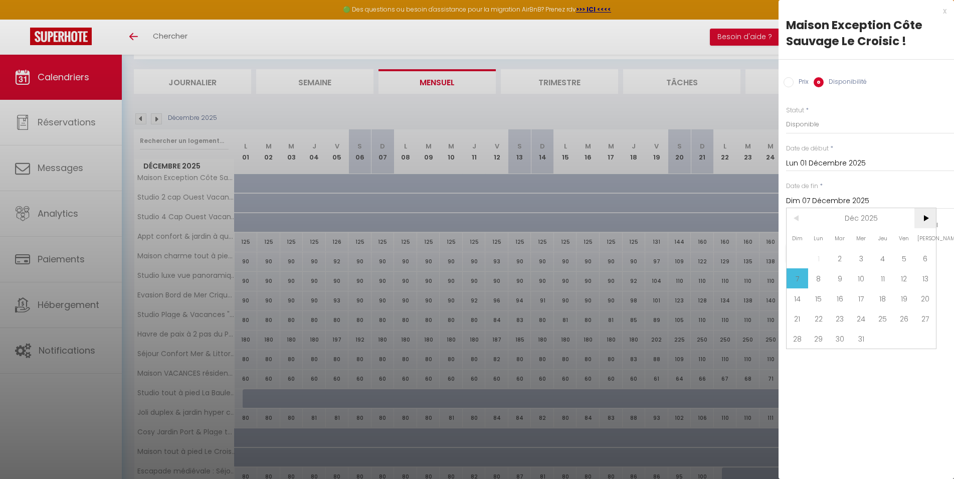
click at [926, 217] on span ">" at bounding box center [925, 218] width 22 height 20
click at [840, 336] on span "31" at bounding box center [840, 338] width 22 height 20
type input "[DATE] Mars 2026"
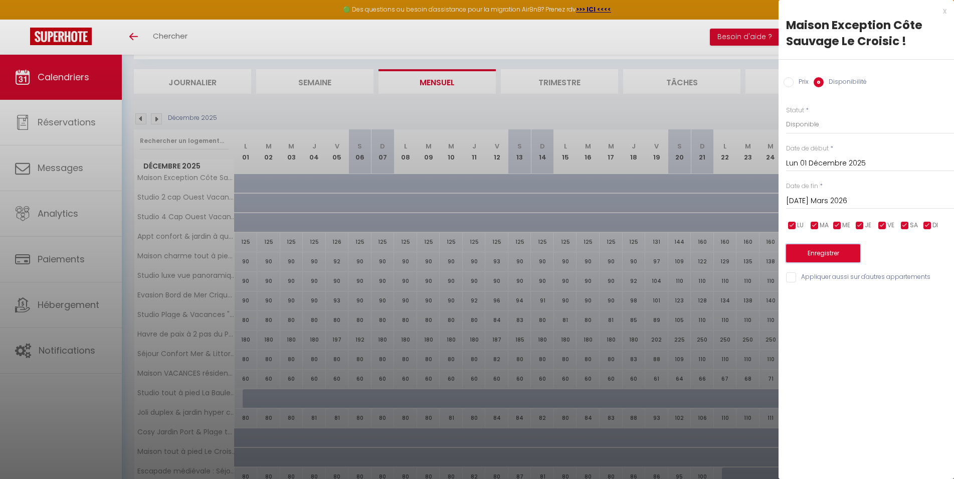
click at [848, 253] on button "Enregistrer" at bounding box center [823, 253] width 74 height 18
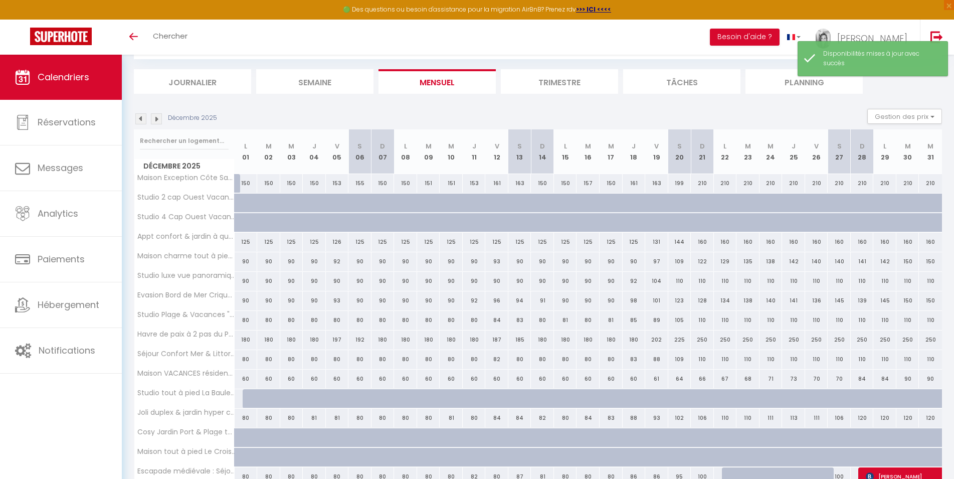
click at [236, 183] on div "150" at bounding box center [245, 183] width 23 height 19
select select "1"
type input "Lun 01 Décembre 2025"
type input "[DATE] Décembre 2025"
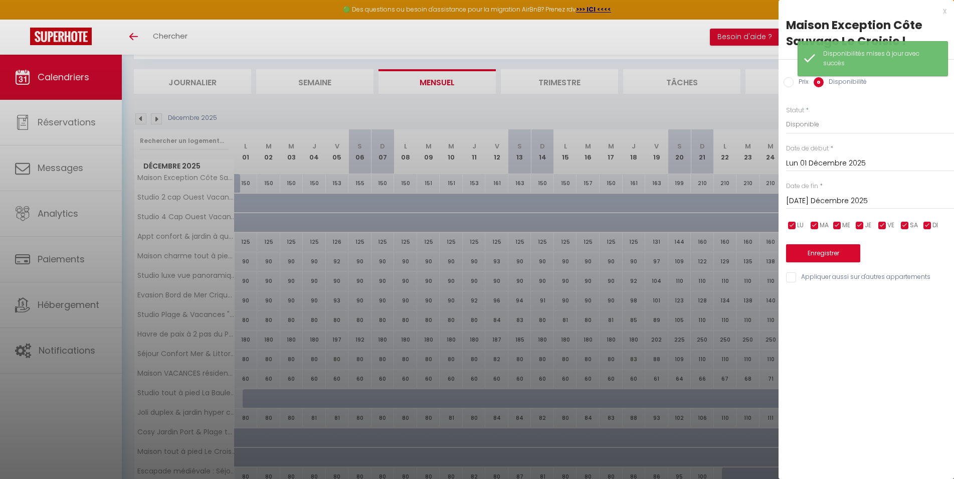
drag, startPoint x: 253, startPoint y: 114, endPoint x: 157, endPoint y: 113, distance: 95.2
click at [253, 114] on div at bounding box center [477, 239] width 954 height 479
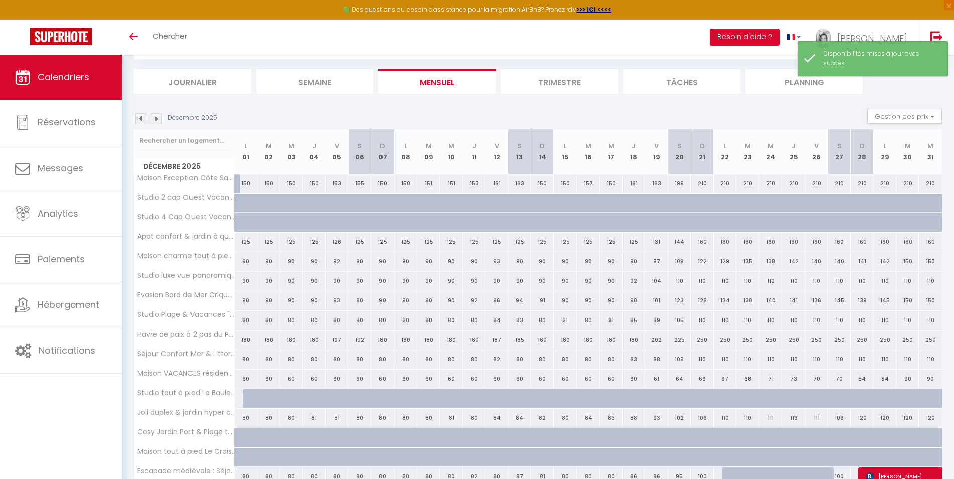
click at [135, 118] on div "Décembre 2025" at bounding box center [177, 118] width 86 height 11
click at [141, 120] on img at bounding box center [140, 118] width 11 height 11
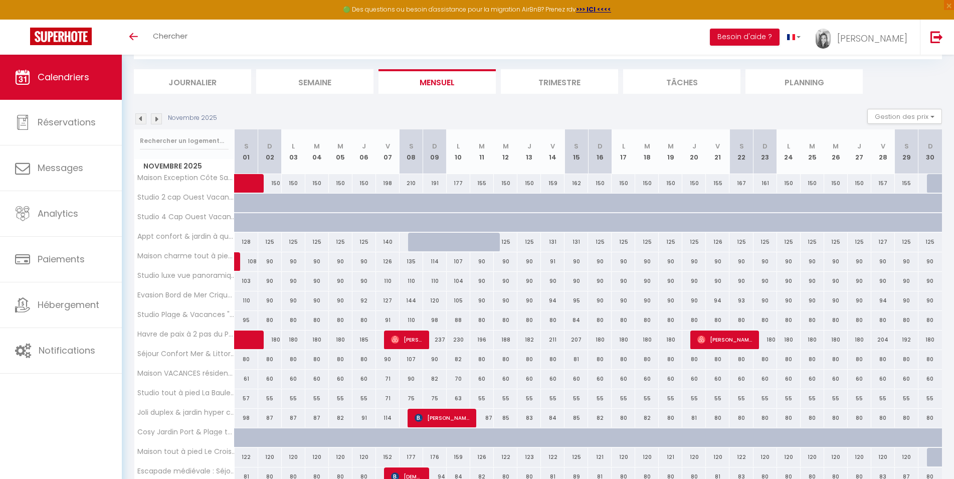
click at [934, 181] on div at bounding box center [938, 183] width 24 height 19
select select "1"
type input "Dim 30 Novembre 2025"
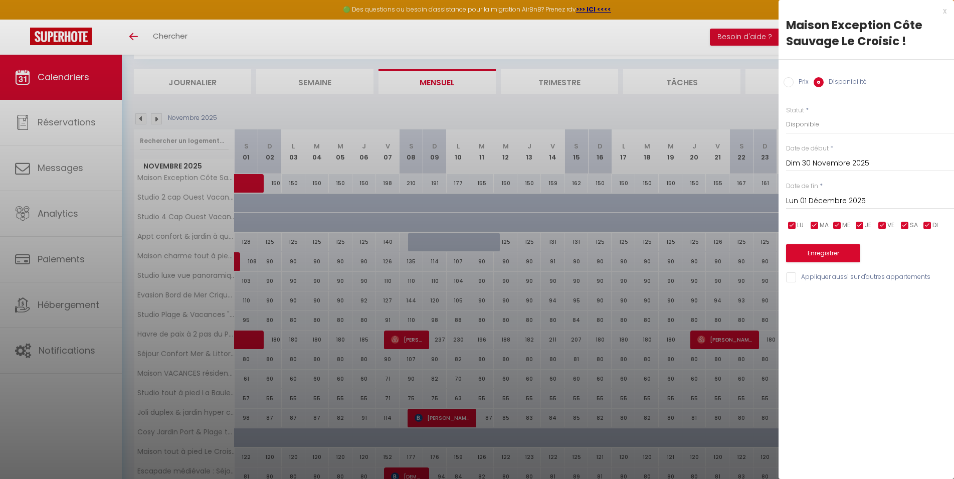
click at [832, 198] on input "Lun 01 Décembre 2025" at bounding box center [870, 200] width 168 height 13
click at [843, 259] on span "2" at bounding box center [840, 258] width 22 height 20
type input "[DATE] Décembre 2025"
click at [839, 255] on button "Enregistrer" at bounding box center [823, 253] width 74 height 18
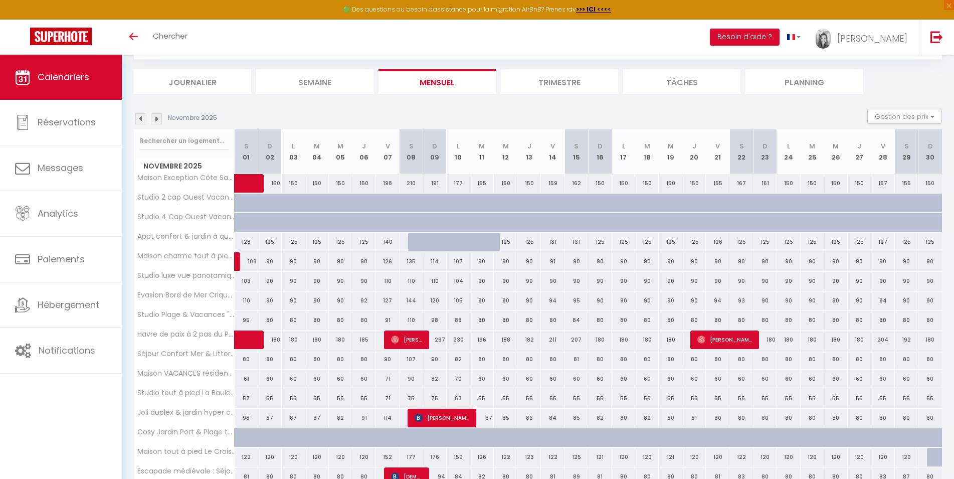
click at [416, 244] on div at bounding box center [420, 241] width 24 height 19
select select "1"
type input "Sam 08 Novembre 2025"
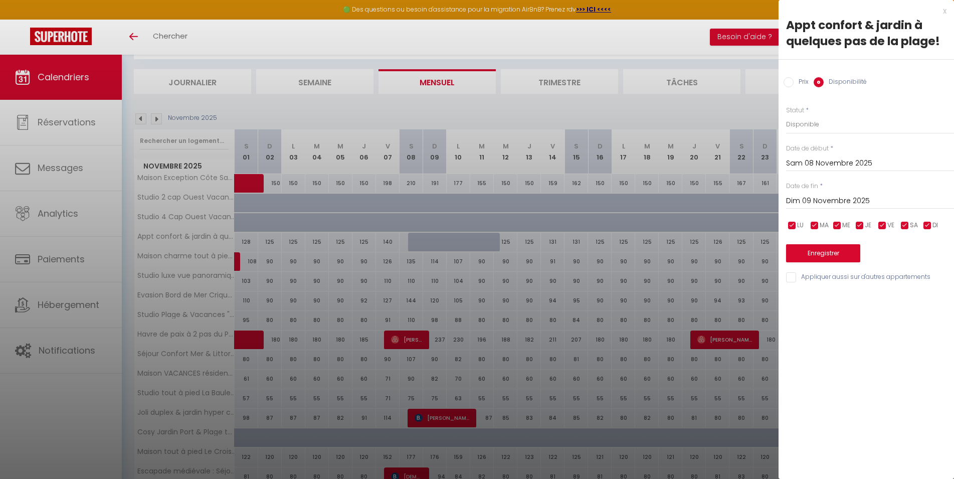
click at [808, 199] on input "Dim 09 Novembre 2025" at bounding box center [870, 200] width 168 height 13
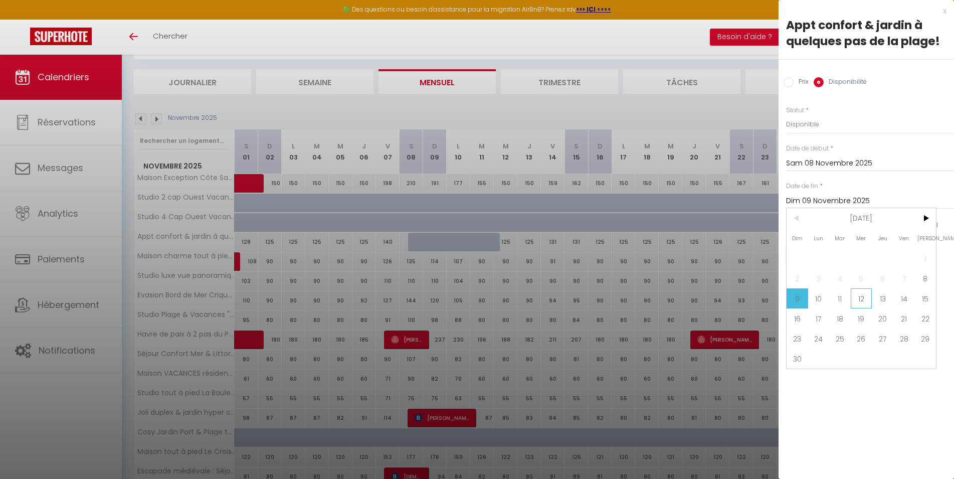
click at [863, 306] on span "12" at bounding box center [861, 298] width 22 height 20
type input "Mer 12 Novembre 2025"
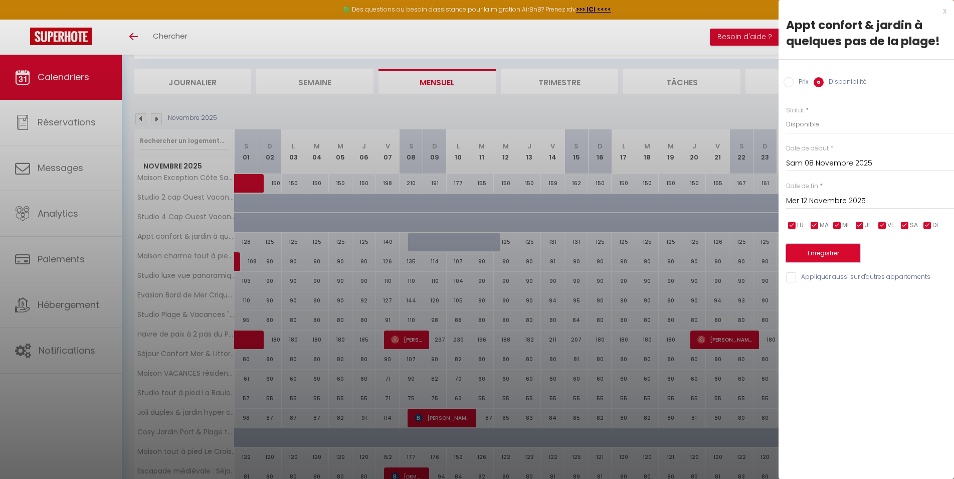
click at [829, 255] on button "Enregistrer" at bounding box center [823, 253] width 74 height 18
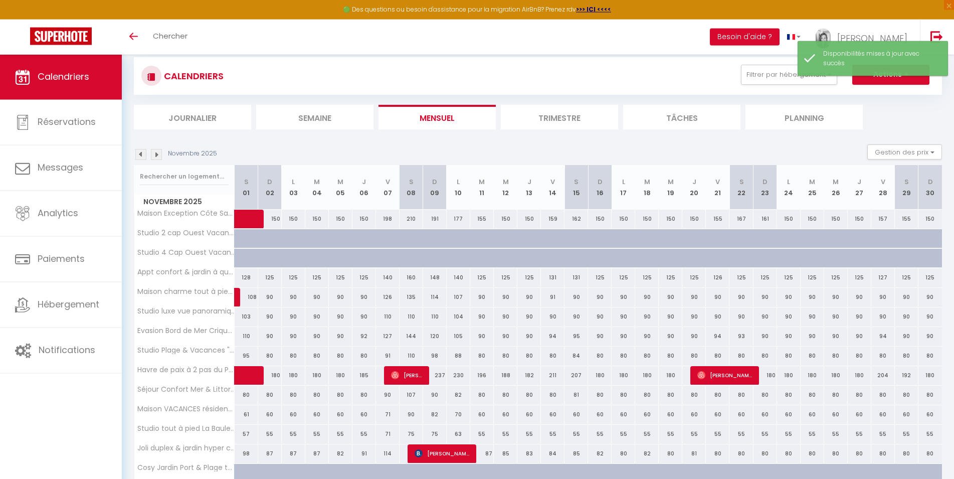
scroll to position [0, 0]
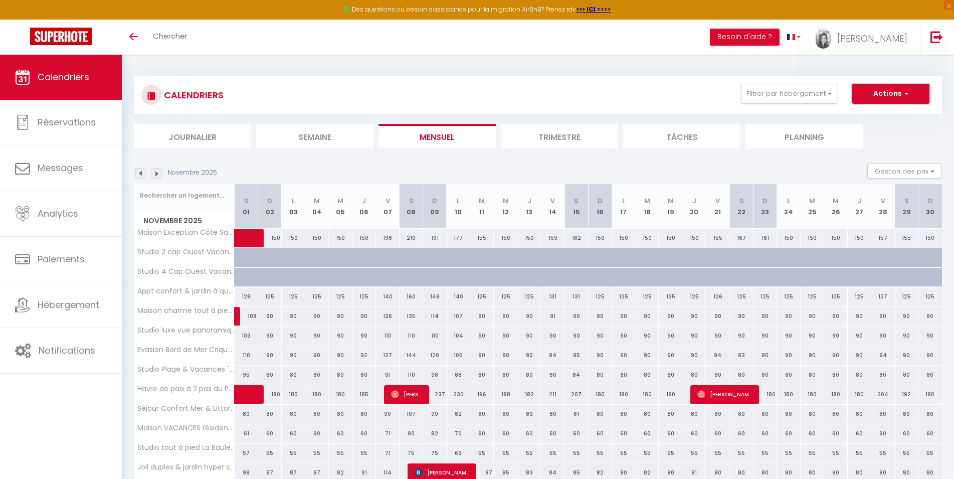
click at [884, 93] on button "Actions" at bounding box center [890, 94] width 77 height 20
click at [857, 114] on link "Nouvelle réservation" at bounding box center [879, 116] width 87 height 15
select select
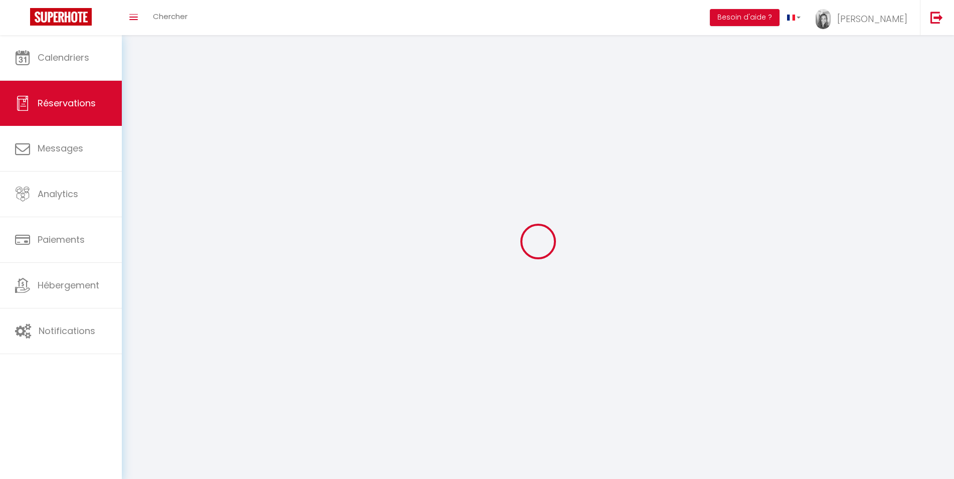
select select
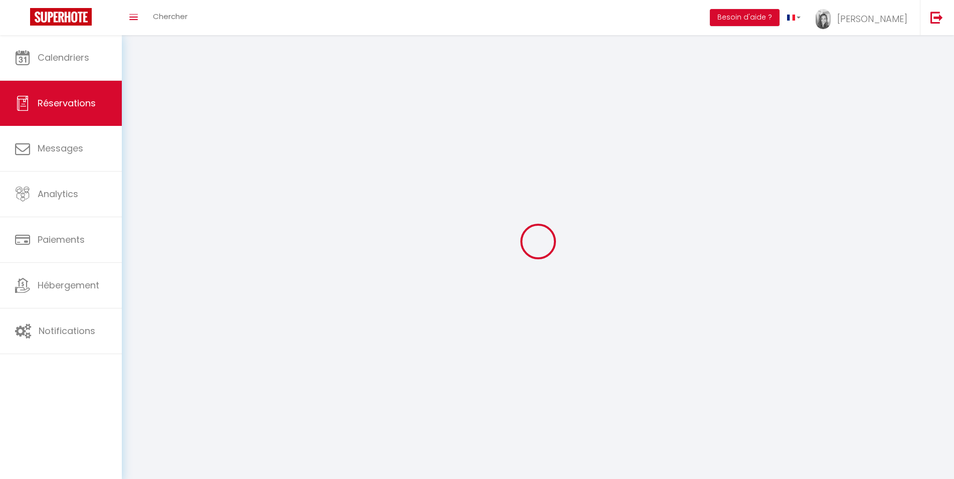
select select
checkbox input "false"
select select
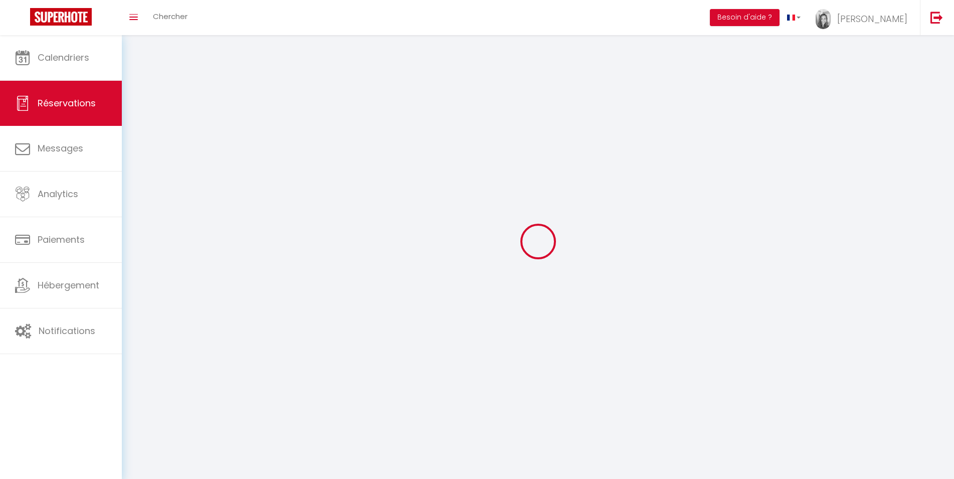
select select
checkbox input "false"
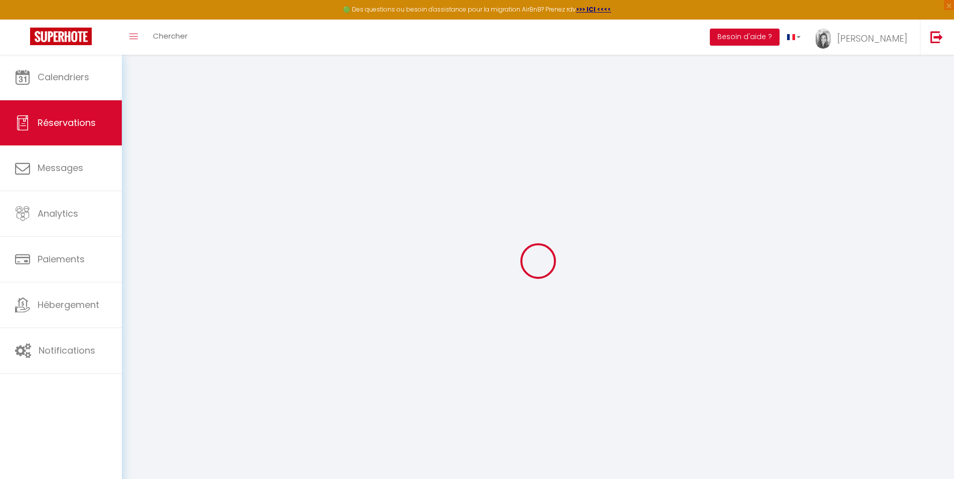
select select
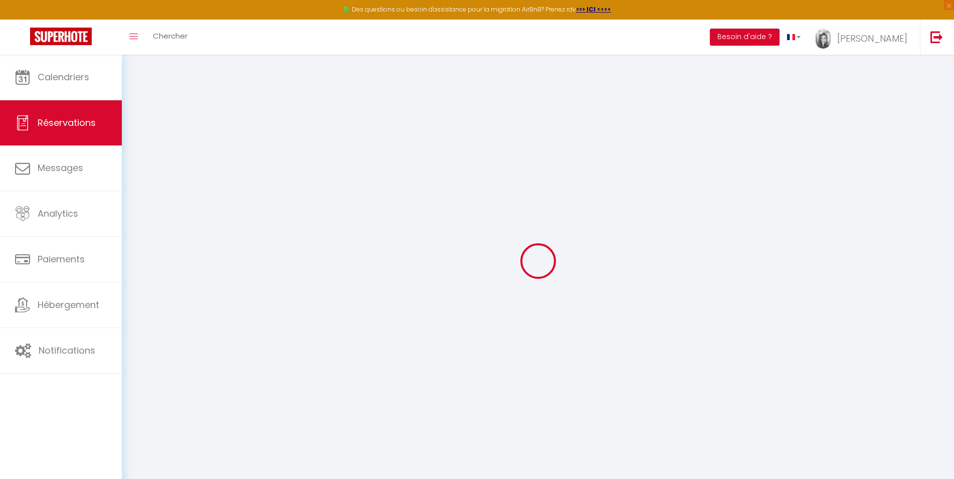
select select
checkbox input "false"
select select
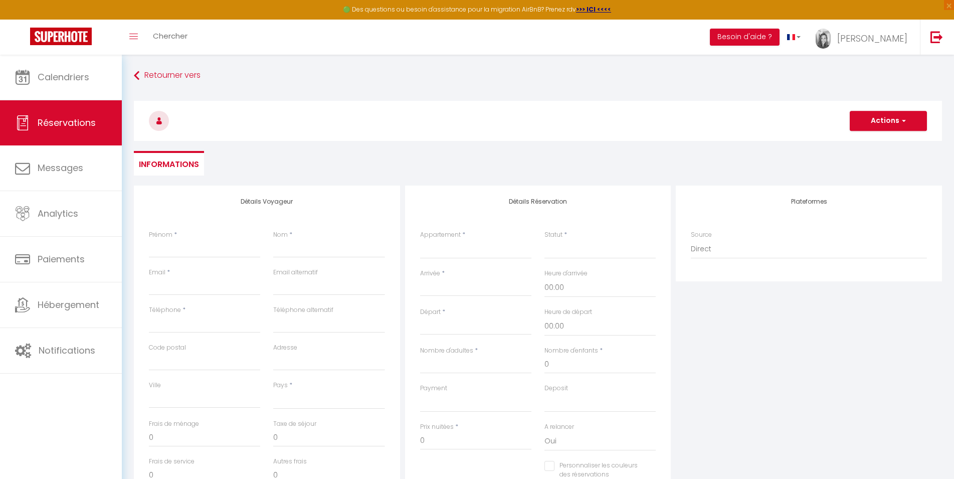
select select
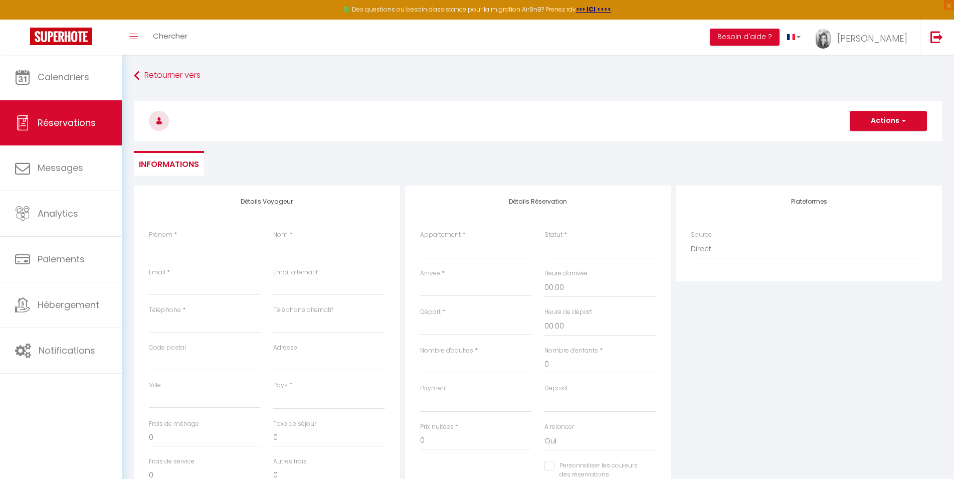
select select
checkbox input "false"
click at [165, 245] on input "Prénom" at bounding box center [204, 249] width 111 height 18
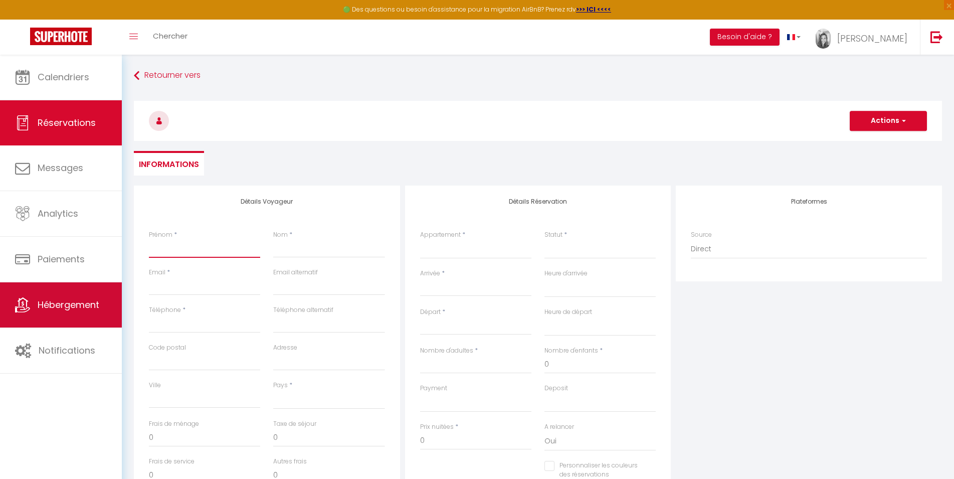
type input "P"
select select
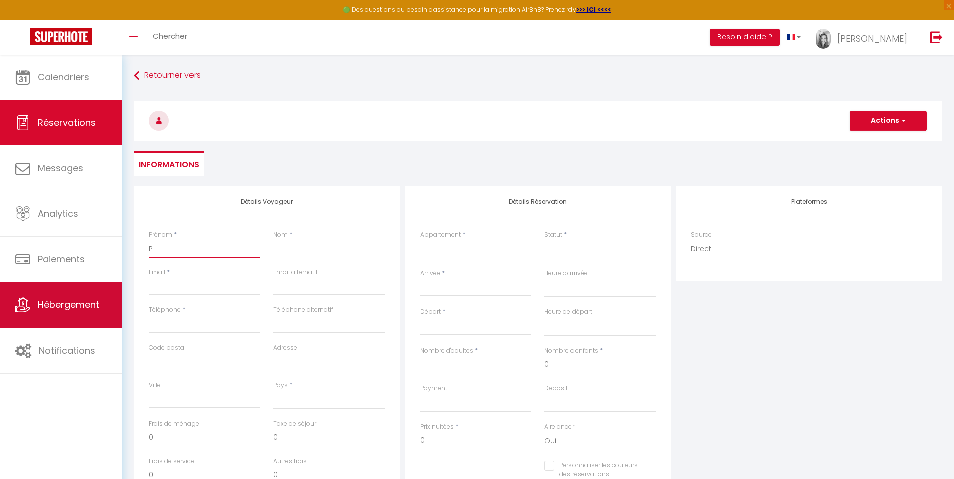
select select
checkbox input "false"
type input "PR"
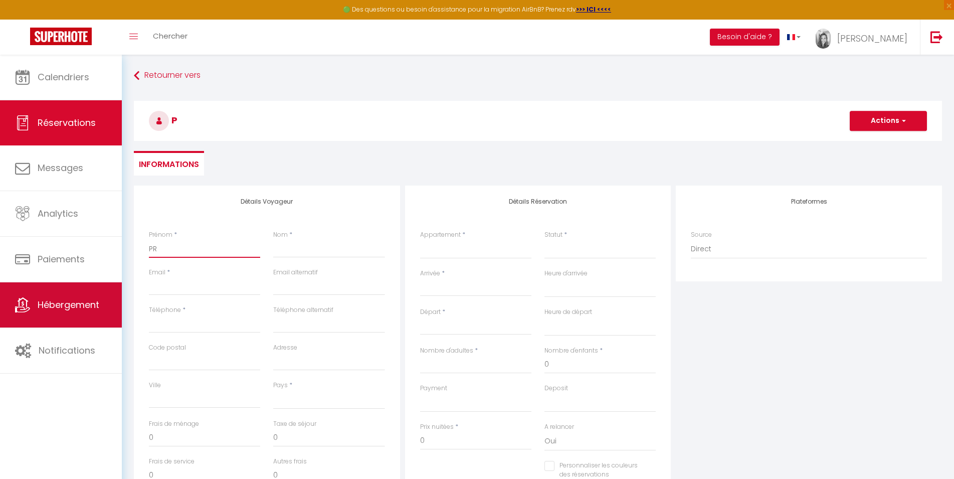
select select
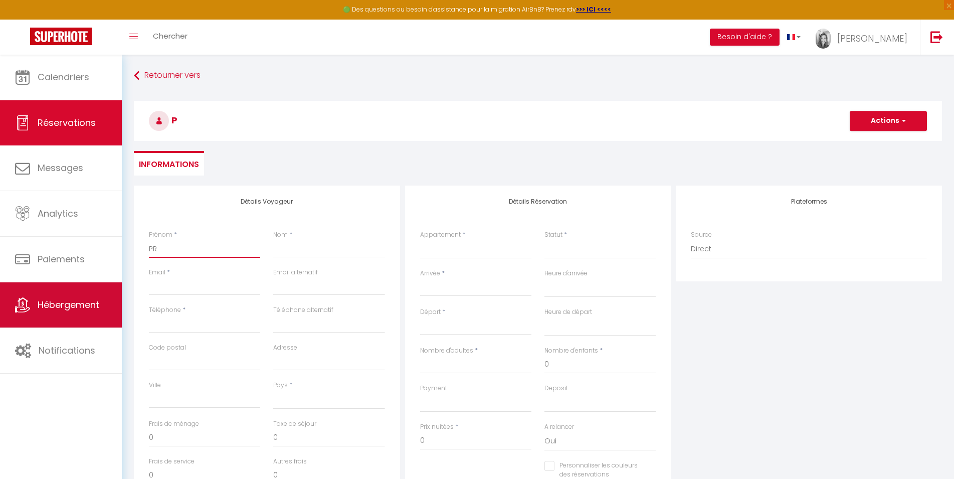
select select
checkbox input "false"
type input "PRO"
select select
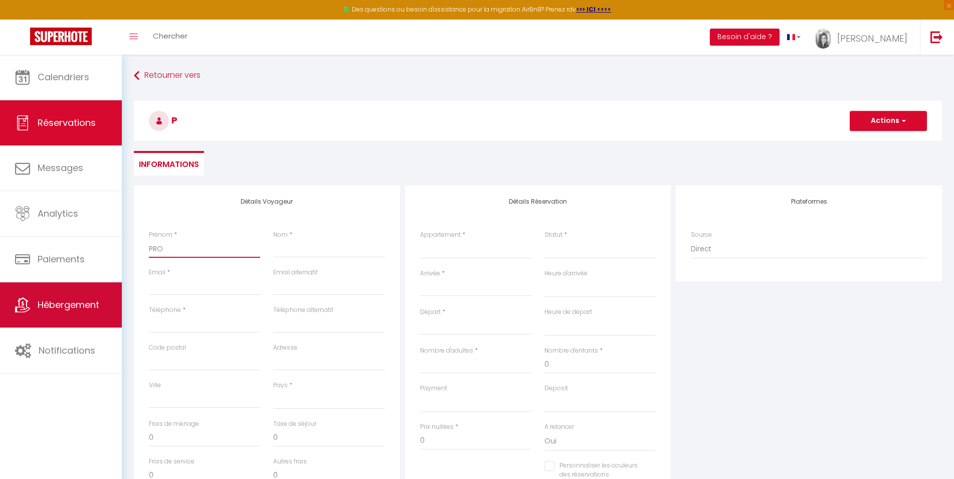
select select
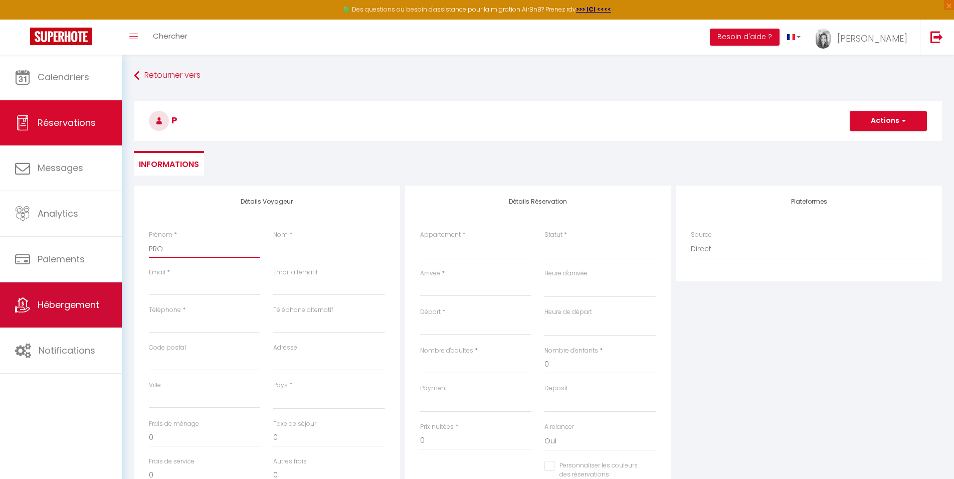
select select
checkbox input "false"
type input "PROP"
select select
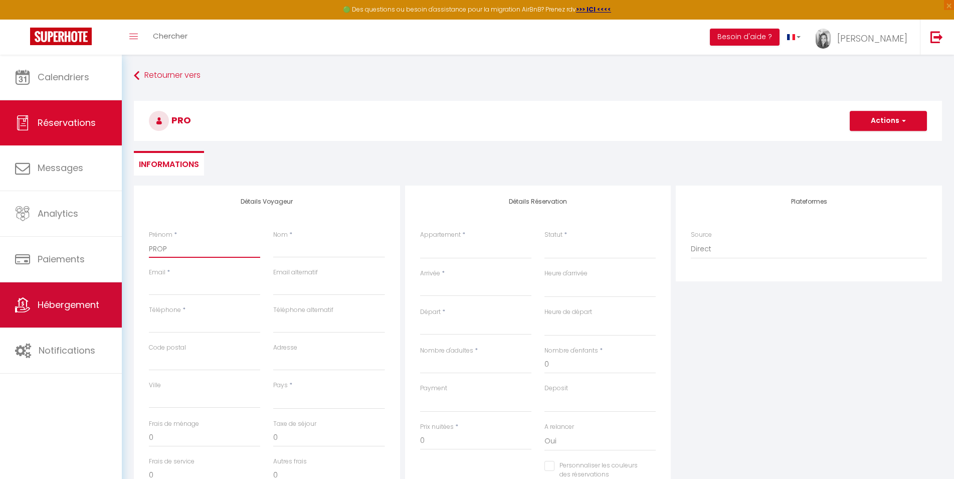
select select
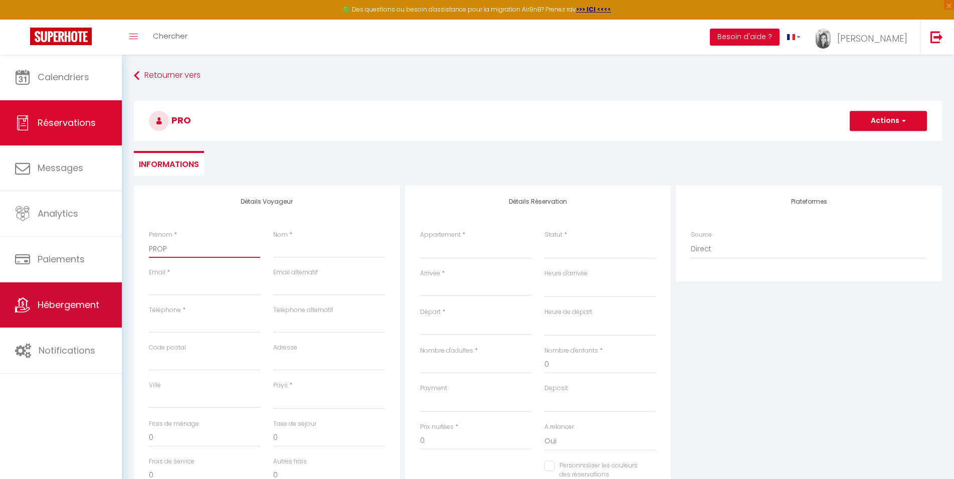
checkbox input "false"
type input "PROPR"
select select
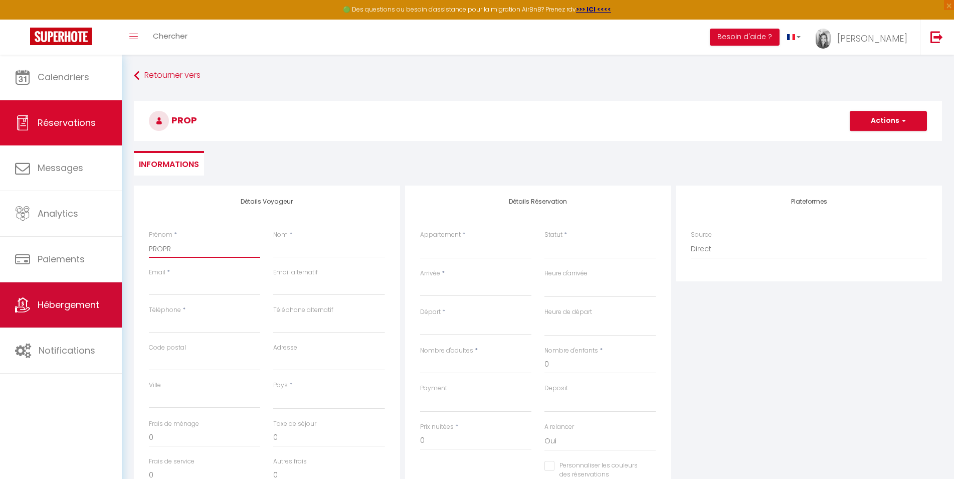
select select
checkbox input "false"
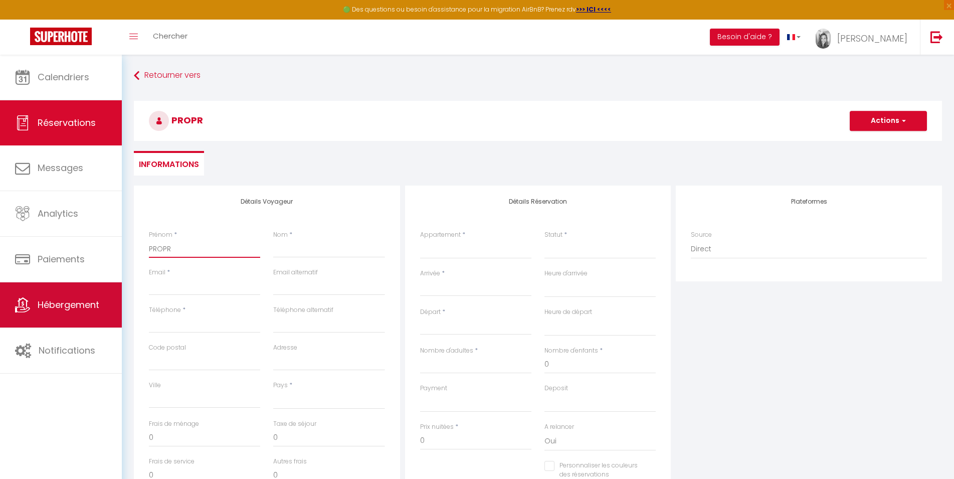
type input "PROPRI"
select select
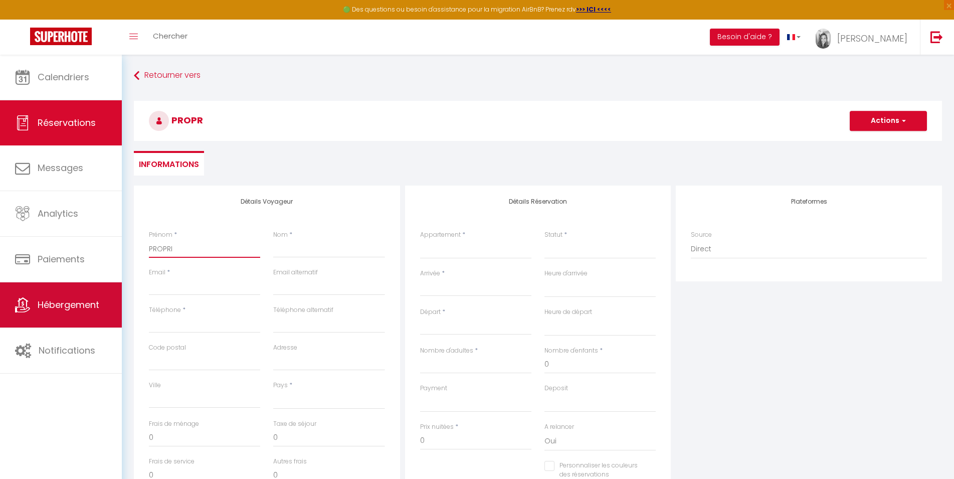
select select
checkbox input "false"
type input "PROPRIE"
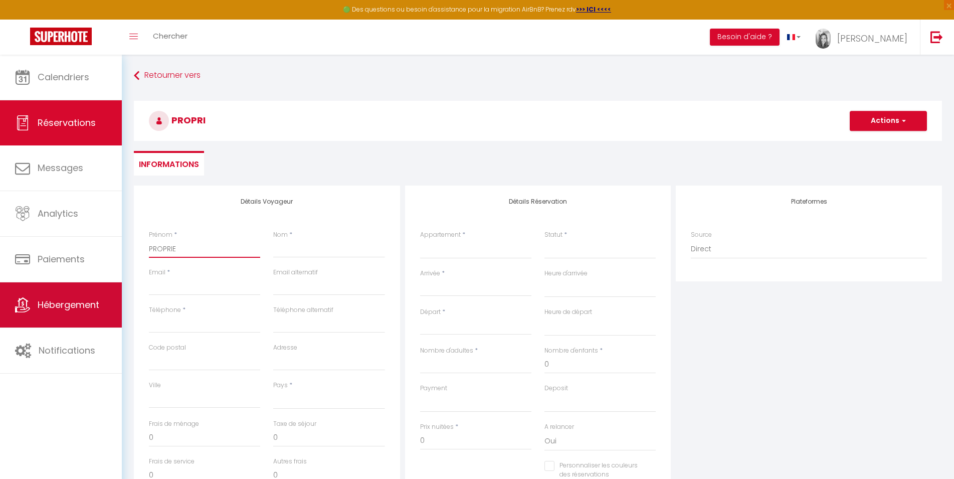
select select
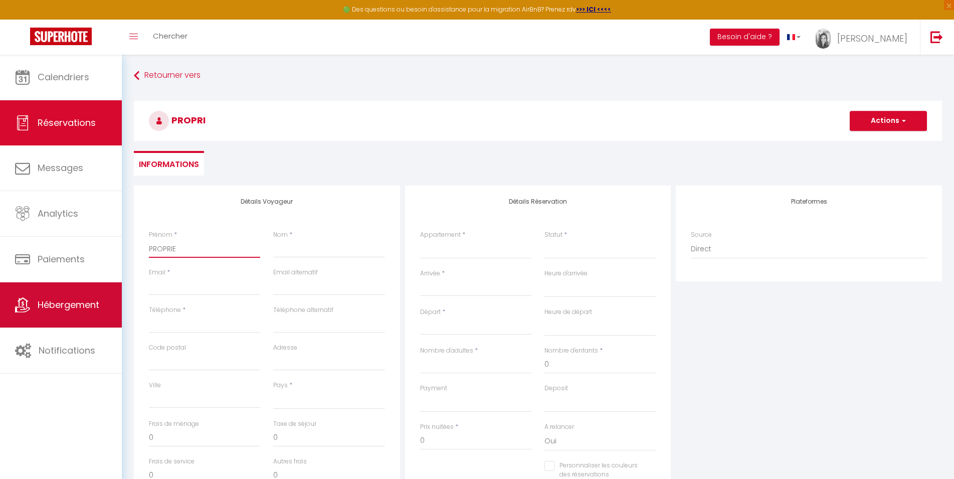
select select
checkbox input "false"
type input "PROPRIET"
select select
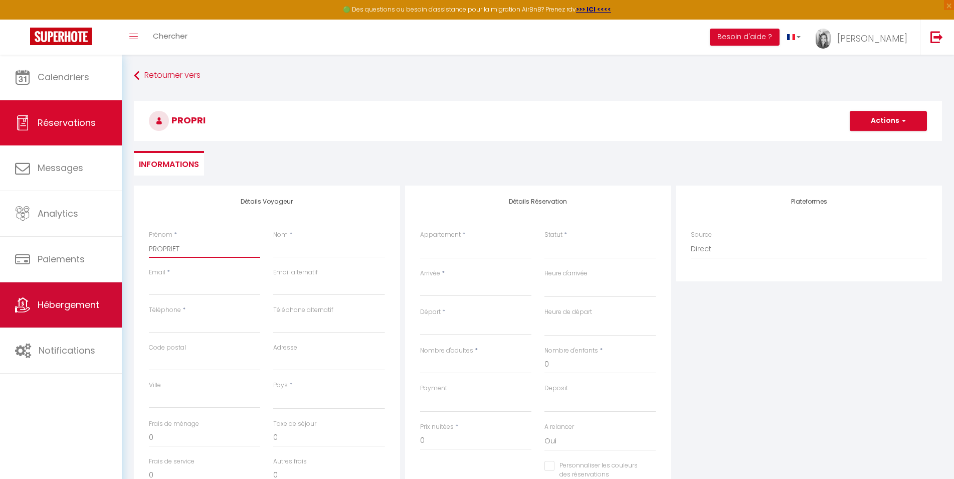
select select
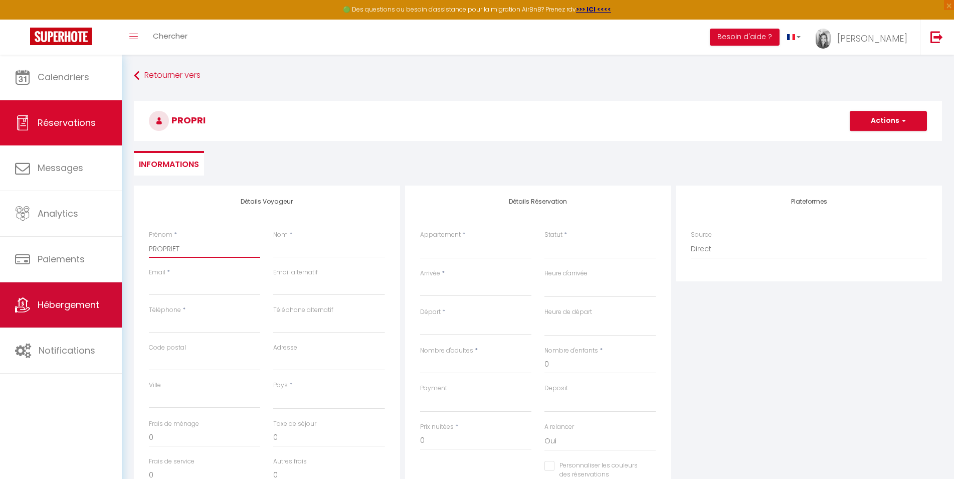
select select
checkbox input "false"
type input "PROPRIETA"
select select
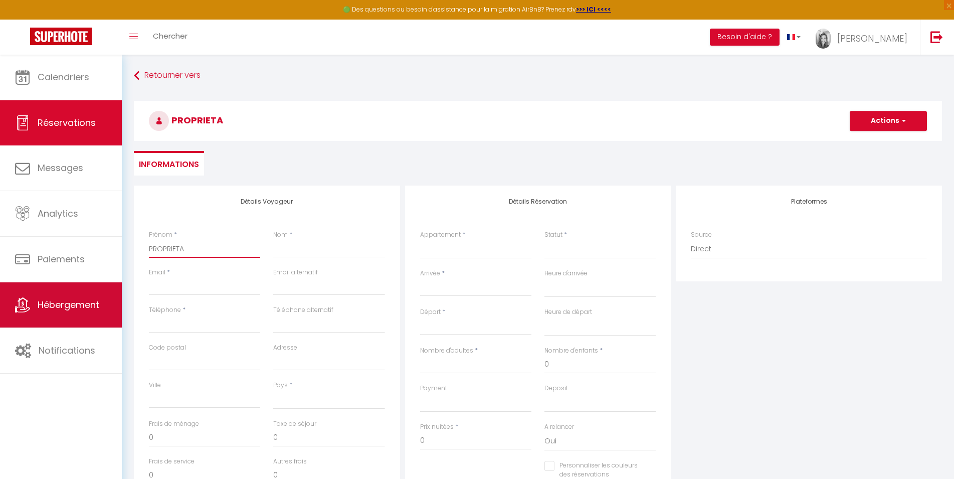
select select
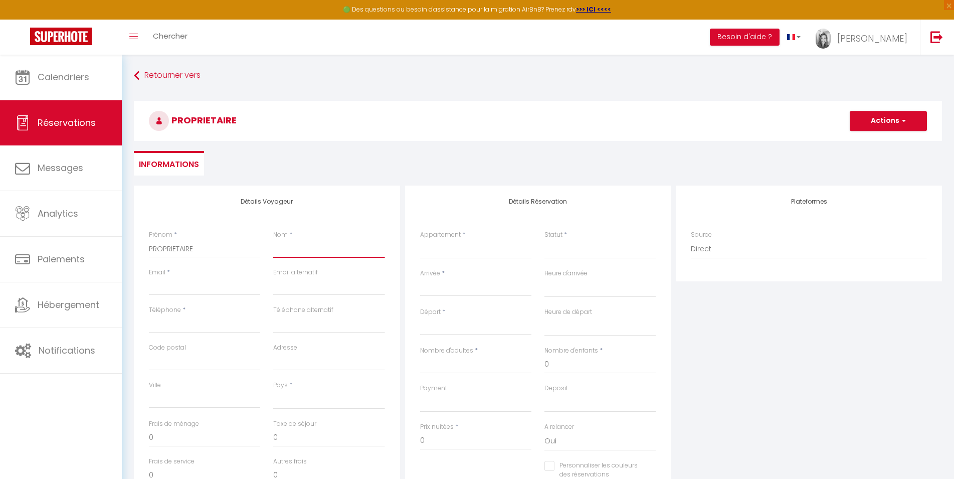
click at [292, 245] on input "Nom" at bounding box center [328, 249] width 111 height 18
click option "Appt confort & jardin à quelques pas de la plage!" at bounding box center [0, 0] width 0 height 0
click at [544, 240] on select "Confirmé Non Confirmé [PERSON_NAME] par le voyageur No Show Request" at bounding box center [599, 249] width 111 height 19
click option "Confirmé" at bounding box center [0, 0] width 0 height 0
click at [456, 283] on input "Arrivée" at bounding box center [475, 288] width 111 height 13
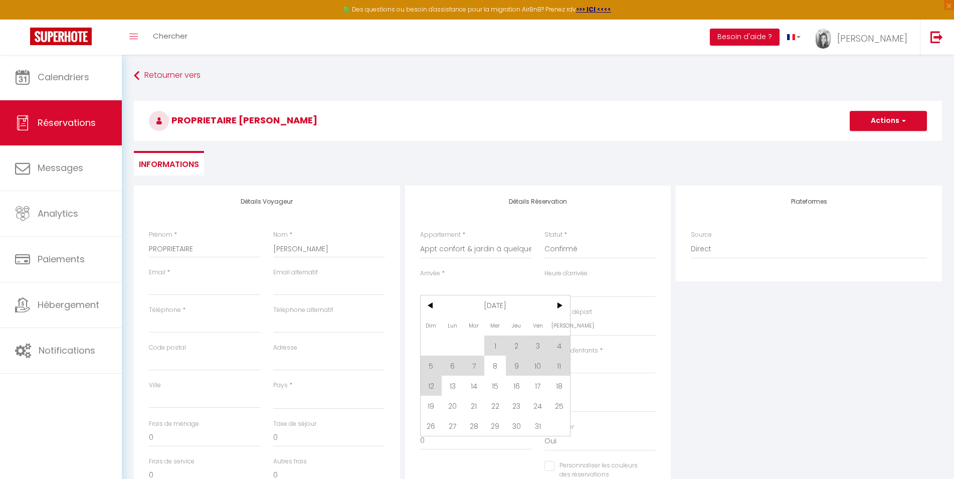
drag, startPoint x: 568, startPoint y: 309, endPoint x: 460, endPoint y: 349, distance: 114.8
click at [567, 309] on span ">" at bounding box center [559, 305] width 22 height 20
click at [558, 368] on span "8" at bounding box center [559, 365] width 22 height 20
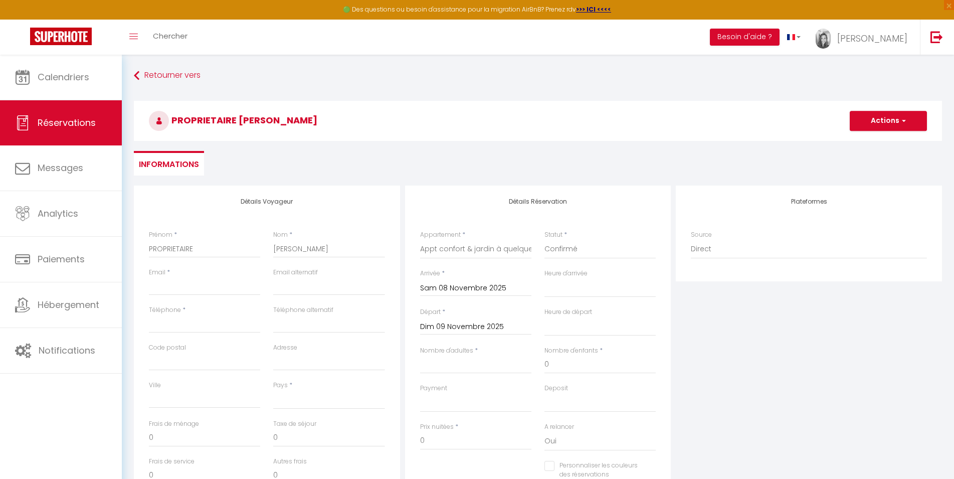
click at [431, 323] on input "Dim 09 Novembre 2025" at bounding box center [475, 326] width 111 height 13
click at [499, 425] on span "12" at bounding box center [495, 423] width 22 height 20
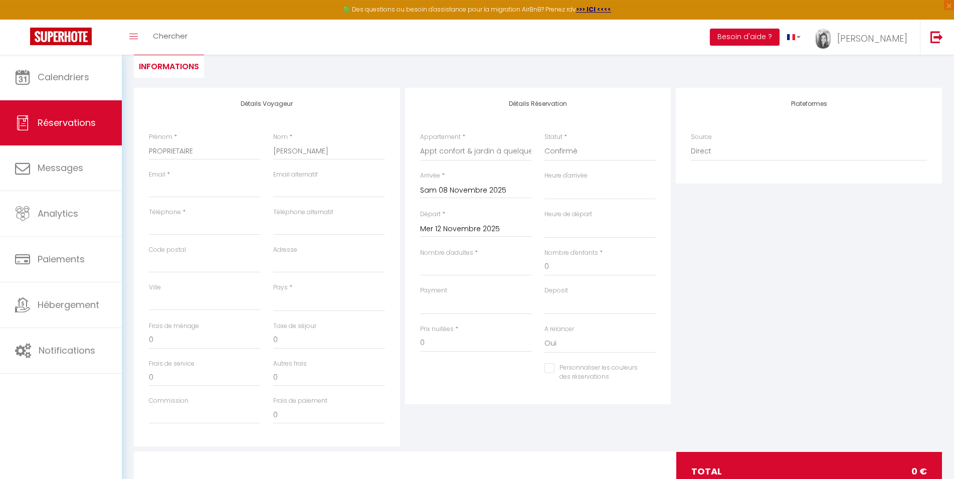
scroll to position [102, 0]
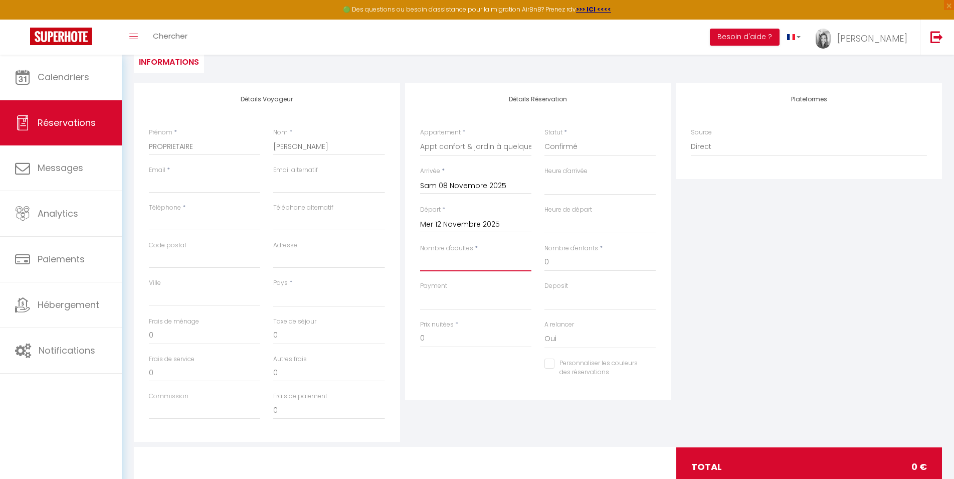
click at [443, 258] on input "Nombre d'adultes" at bounding box center [475, 262] width 111 height 18
click at [173, 332] on input "180" at bounding box center [204, 335] width 111 height 18
drag, startPoint x: 300, startPoint y: 340, endPoint x: 267, endPoint y: 338, distance: 33.1
click at [273, 338] on input "22" at bounding box center [328, 335] width 111 height 18
click at [172, 186] on input "Email client" at bounding box center [204, 184] width 111 height 18
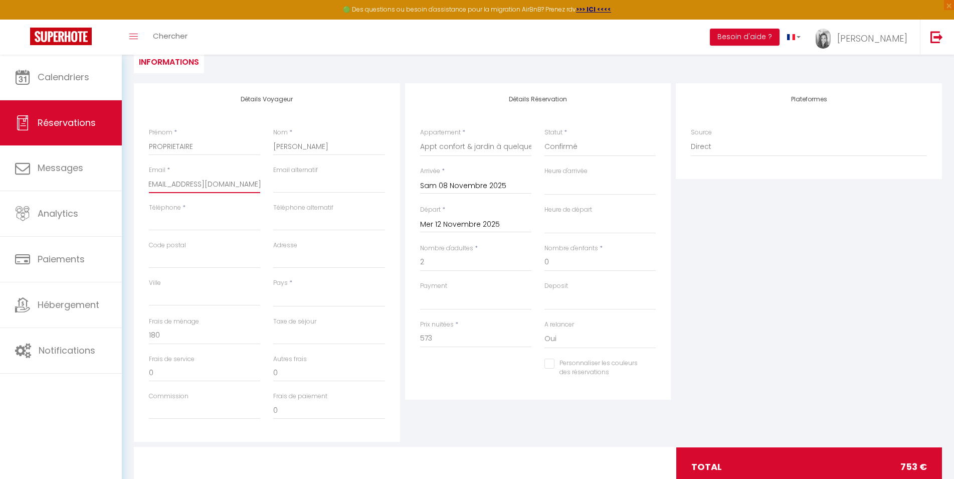
scroll to position [0, 6]
click at [186, 219] on input "Téléphone" at bounding box center [204, 221] width 111 height 18
drag, startPoint x: 453, startPoint y: 337, endPoint x: 413, endPoint y: 338, distance: 40.1
click at [438, 337] on input "573" at bounding box center [475, 338] width 111 height 18
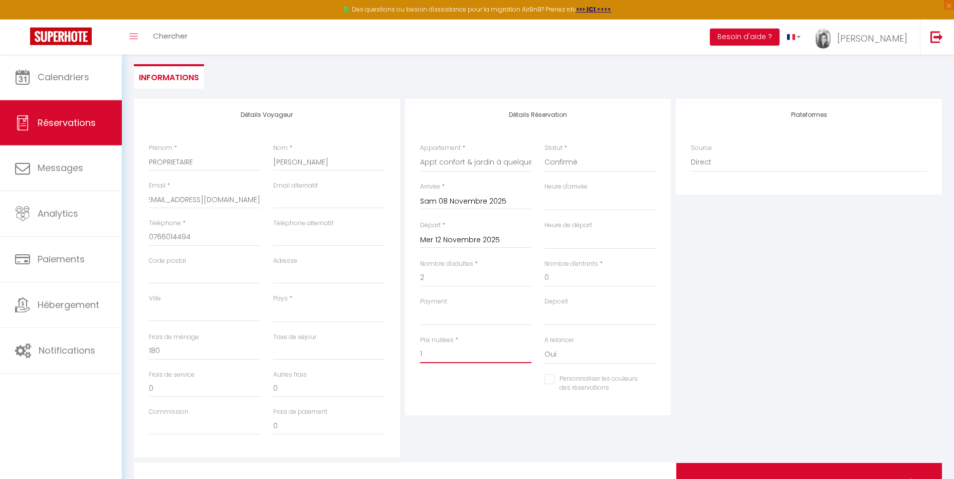
scroll to position [84, 0]
click at [165, 354] on input "0" at bounding box center [204, 353] width 111 height 18
drag, startPoint x: 170, startPoint y: 353, endPoint x: 125, endPoint y: 349, distance: 45.8
click at [149, 349] on input "0" at bounding box center [204, 353] width 111 height 18
click at [750, 342] on div "Plateformes Source Direct [DOMAIN_NAME] [DOMAIN_NAME] Chalet montagne Expedia G…" at bounding box center [808, 280] width 271 height 358
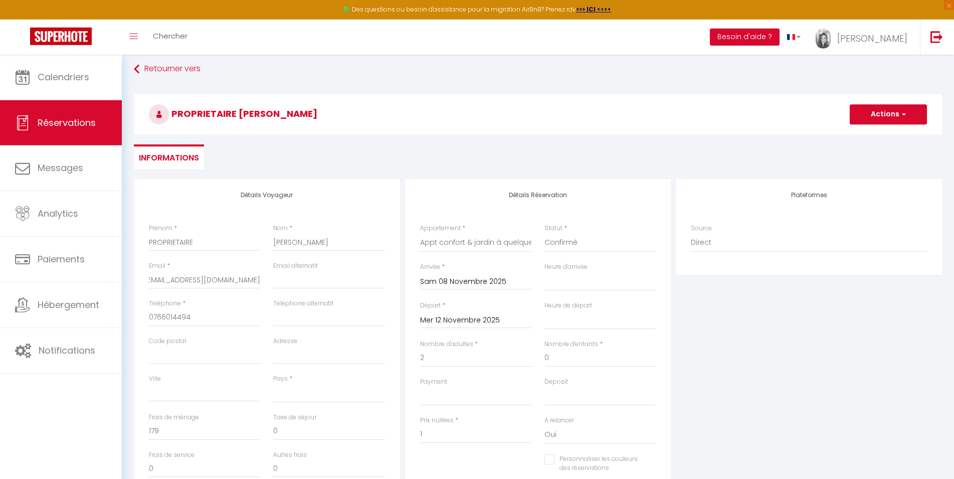
scroll to position [0, 0]
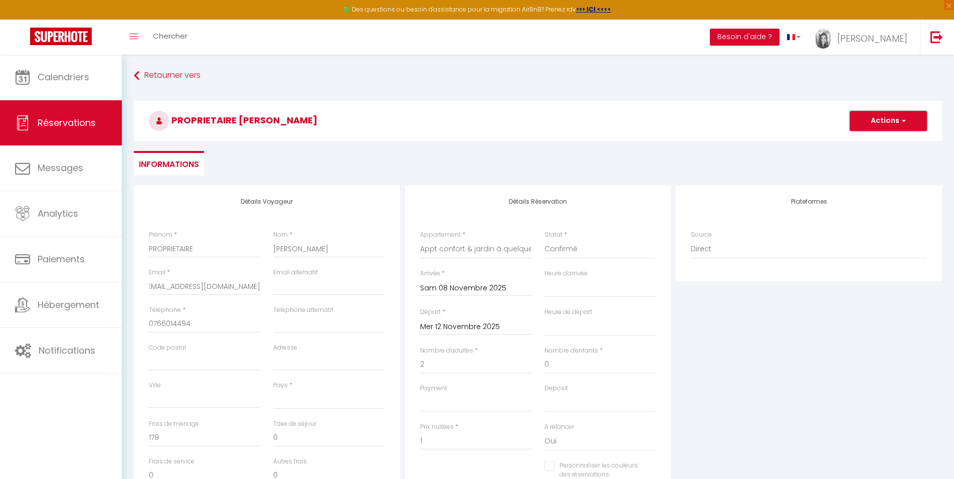
click at [876, 123] on button "Actions" at bounding box center [887, 121] width 77 height 20
click at [869, 140] on link "Enregistrer" at bounding box center [877, 142] width 79 height 13
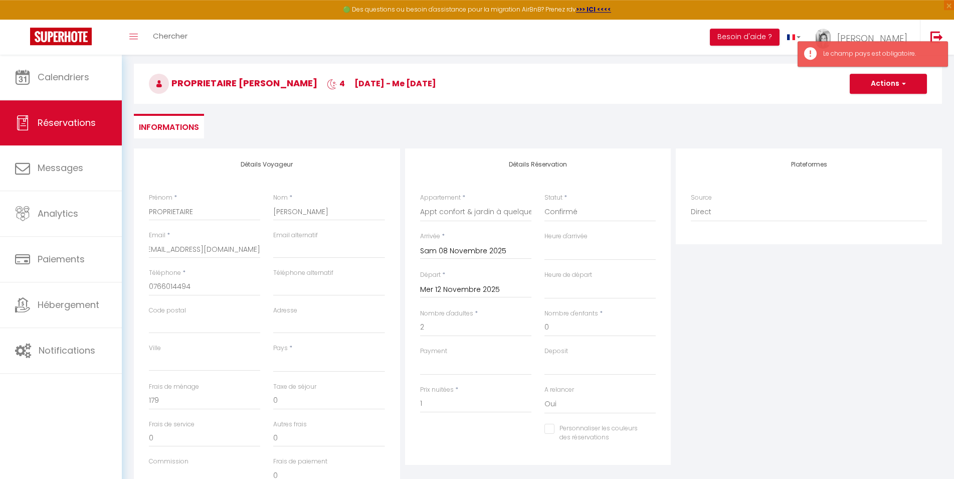
scroll to position [51, 0]
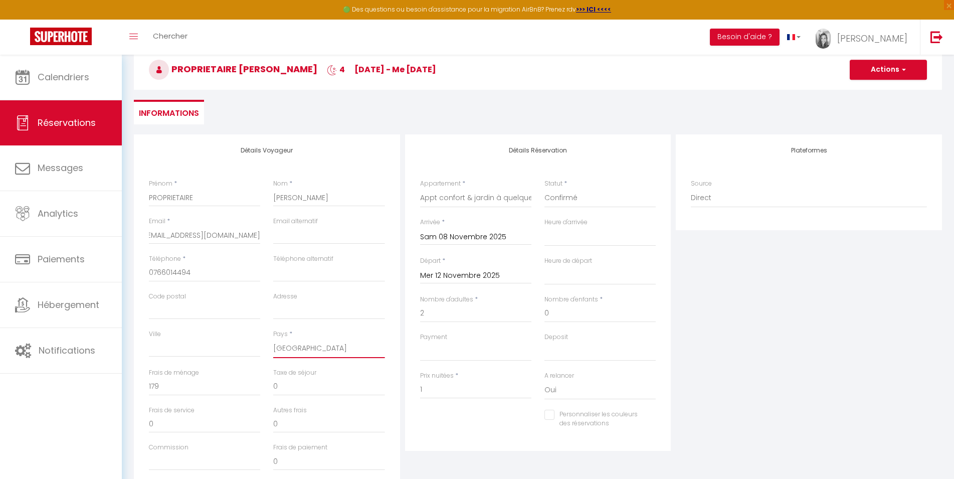
click option "[GEOGRAPHIC_DATA]" at bounding box center [0, 0] width 0 height 0
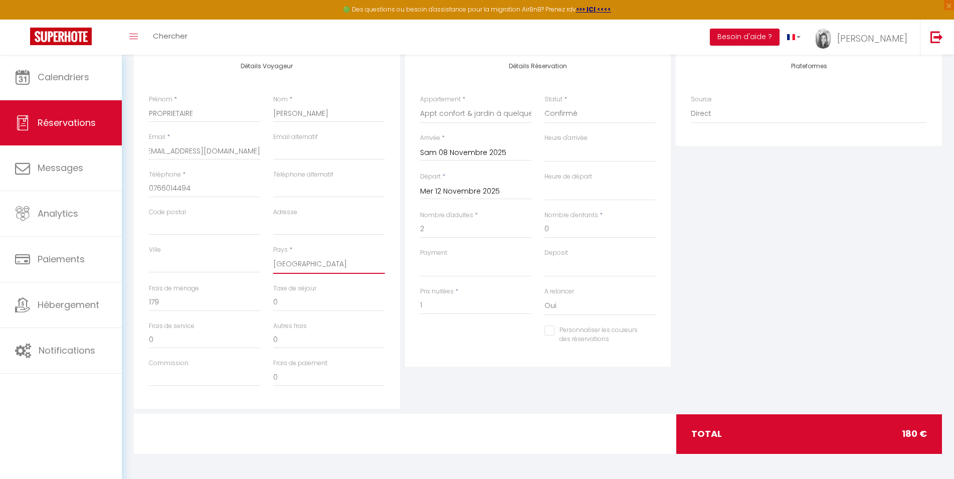
scroll to position [0, 0]
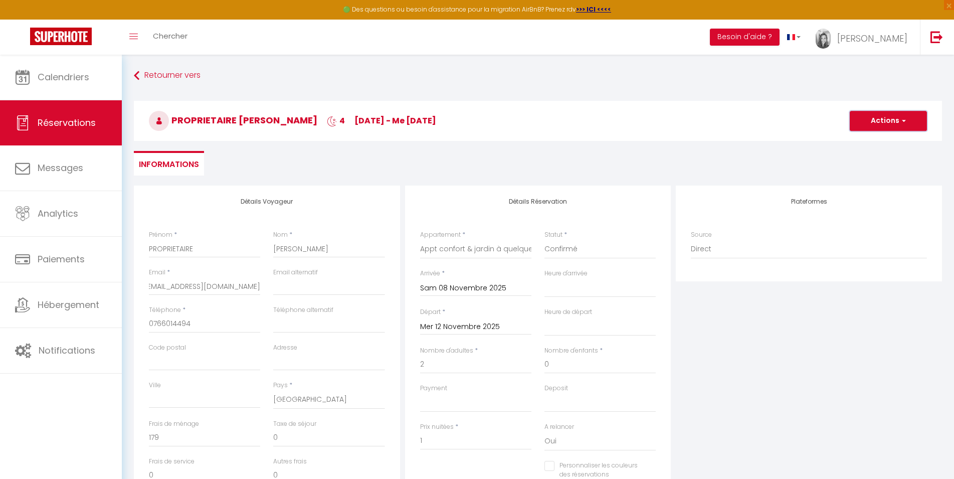
click at [863, 119] on button "Actions" at bounding box center [887, 121] width 77 height 20
click at [864, 141] on link "Enregistrer" at bounding box center [877, 142] width 79 height 13
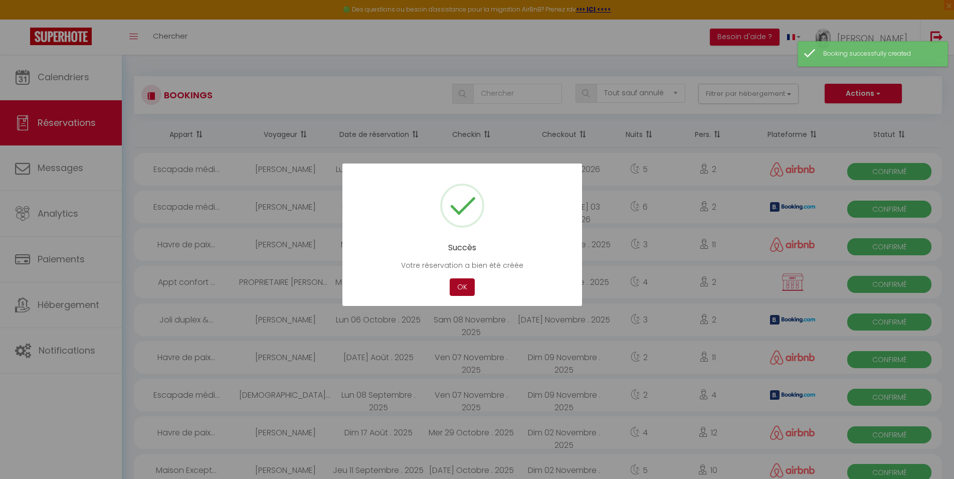
click at [464, 286] on button "OK" at bounding box center [461, 287] width 25 height 18
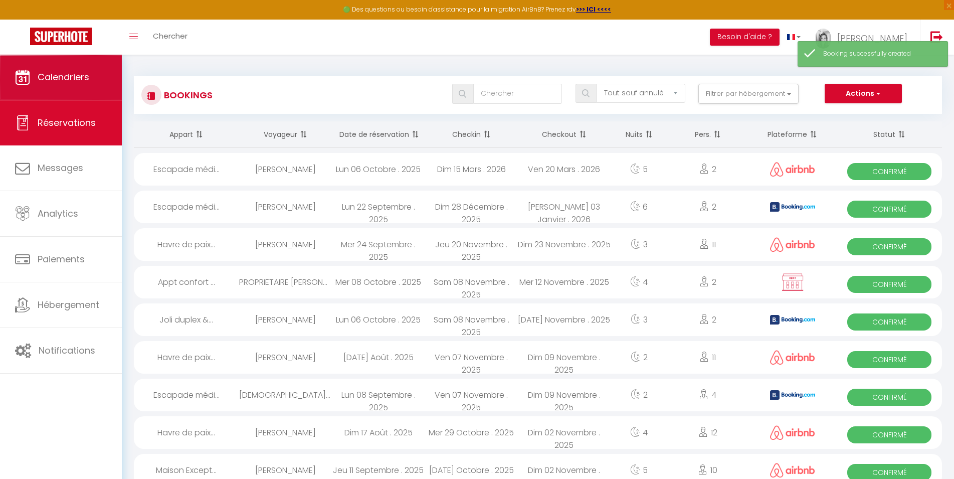
click at [55, 79] on span "Calendriers" at bounding box center [64, 77] width 52 height 13
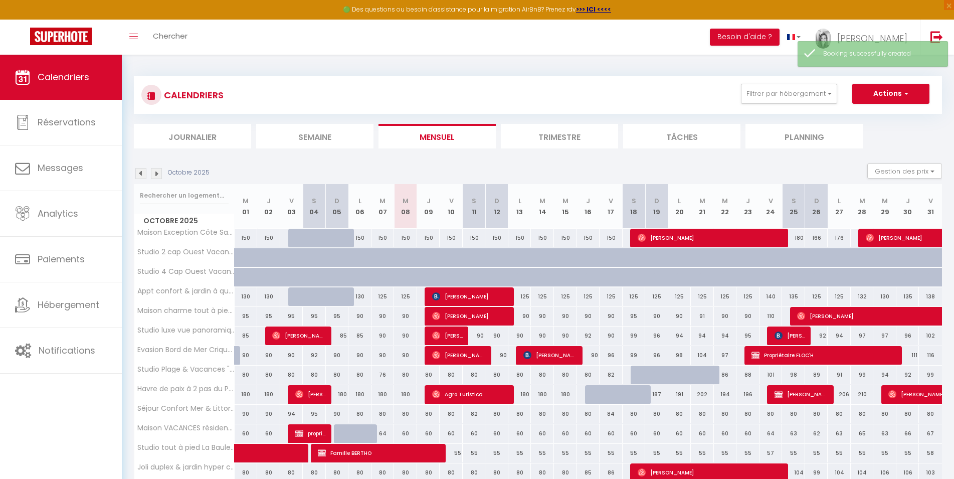
click at [153, 177] on img at bounding box center [156, 173] width 11 height 11
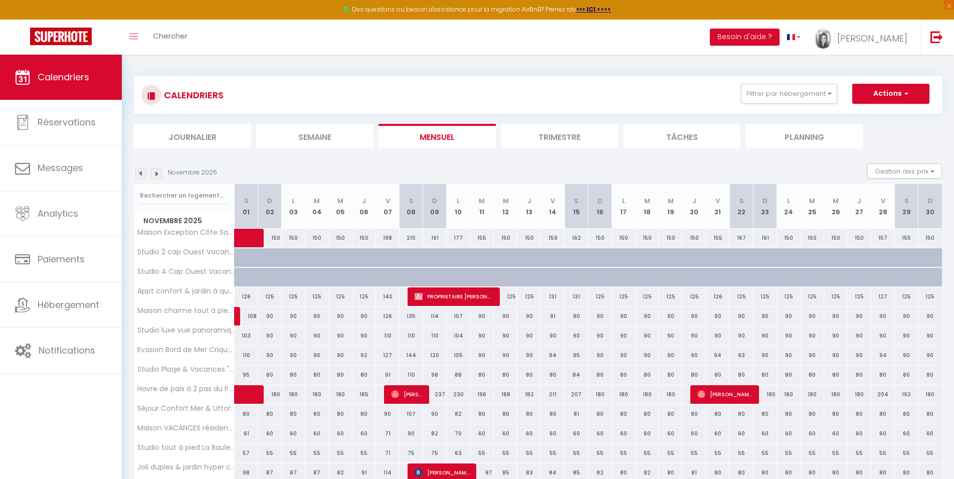
click at [140, 174] on img at bounding box center [140, 173] width 11 height 11
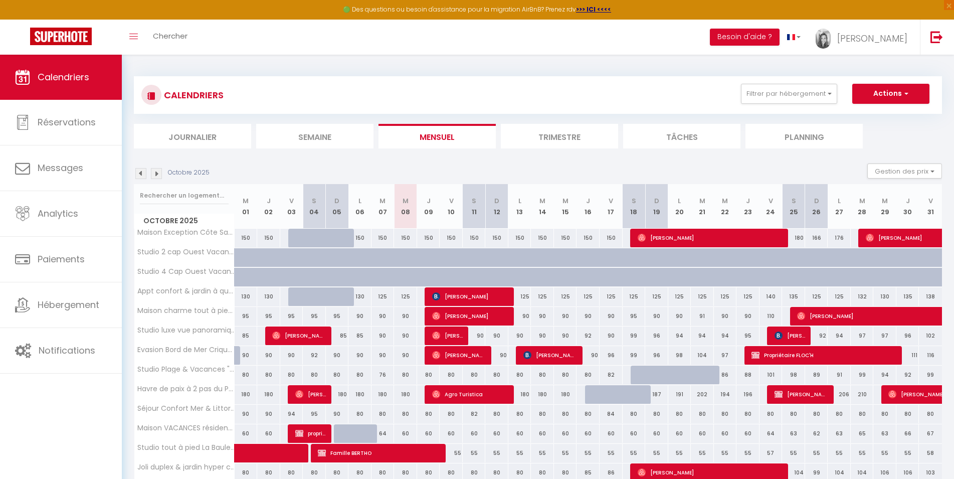
click at [157, 173] on img at bounding box center [156, 173] width 11 height 11
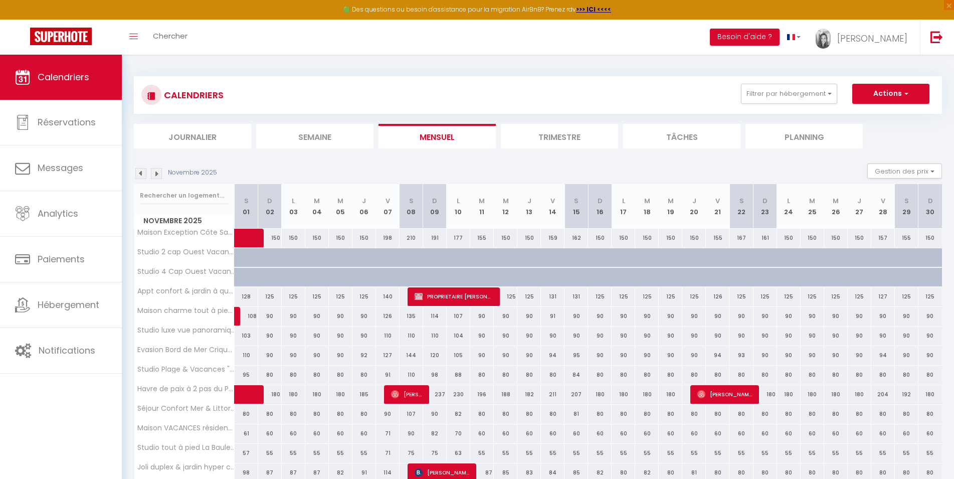
click at [157, 173] on img at bounding box center [156, 173] width 11 height 11
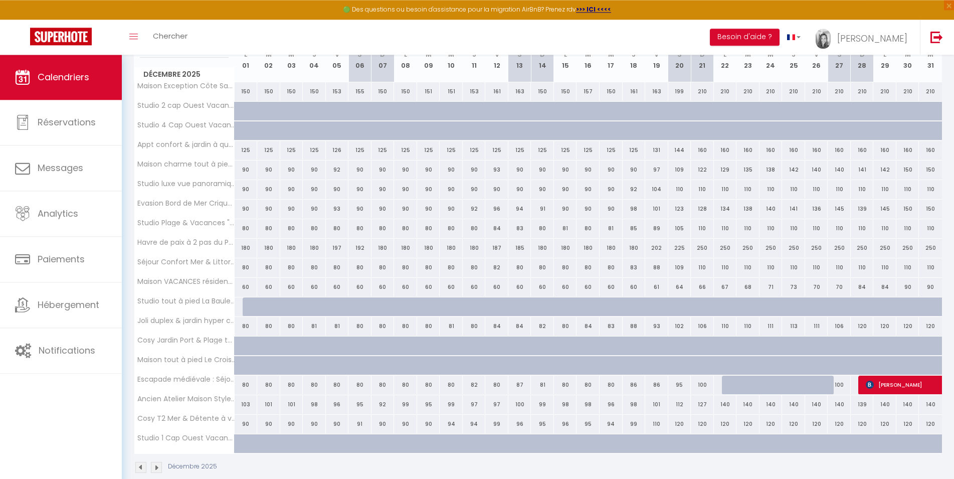
scroll to position [162, 0]
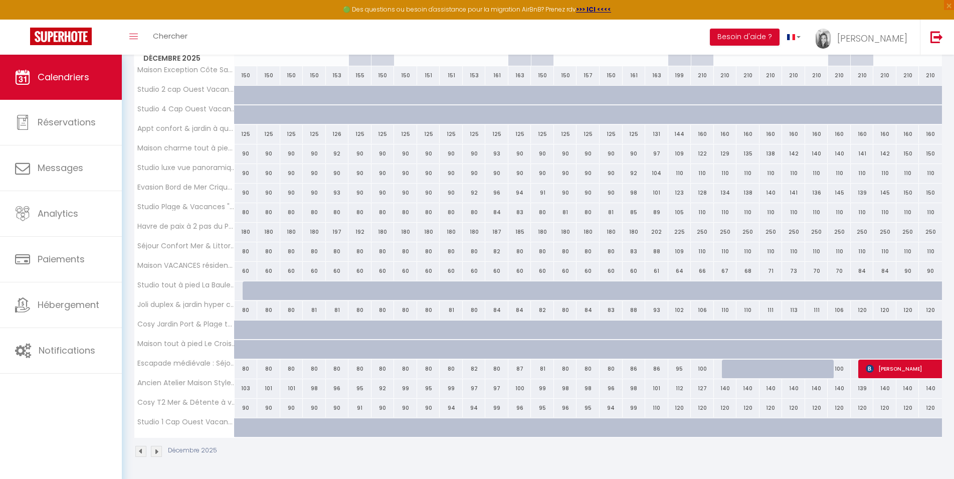
click at [272, 292] on div at bounding box center [276, 296] width 23 height 19
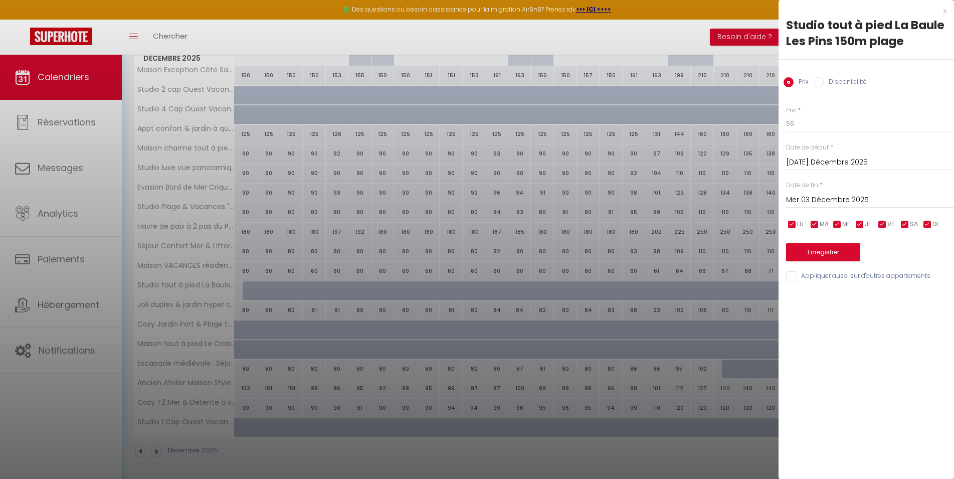
click at [816, 165] on input "[DATE] Décembre 2025" at bounding box center [870, 162] width 168 height 13
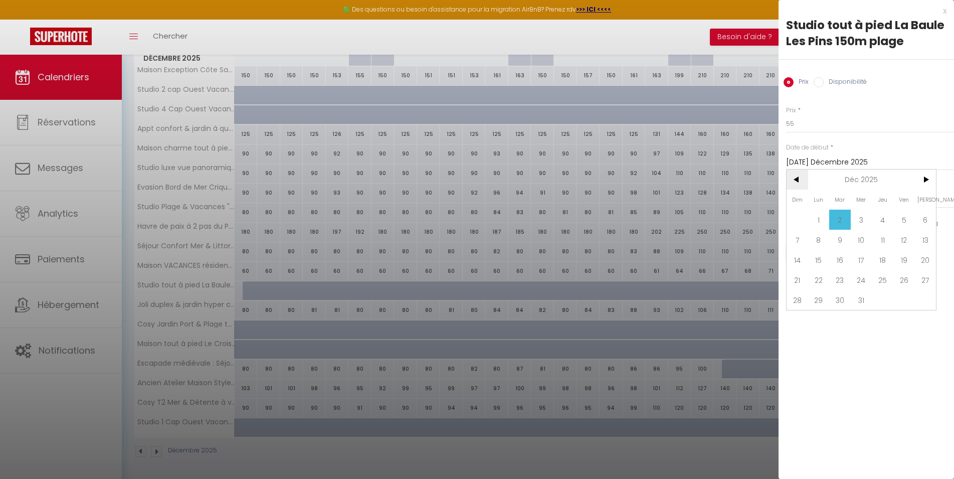
click at [796, 181] on span "<" at bounding box center [797, 179] width 22 height 20
click at [800, 281] on span "16" at bounding box center [797, 280] width 22 height 20
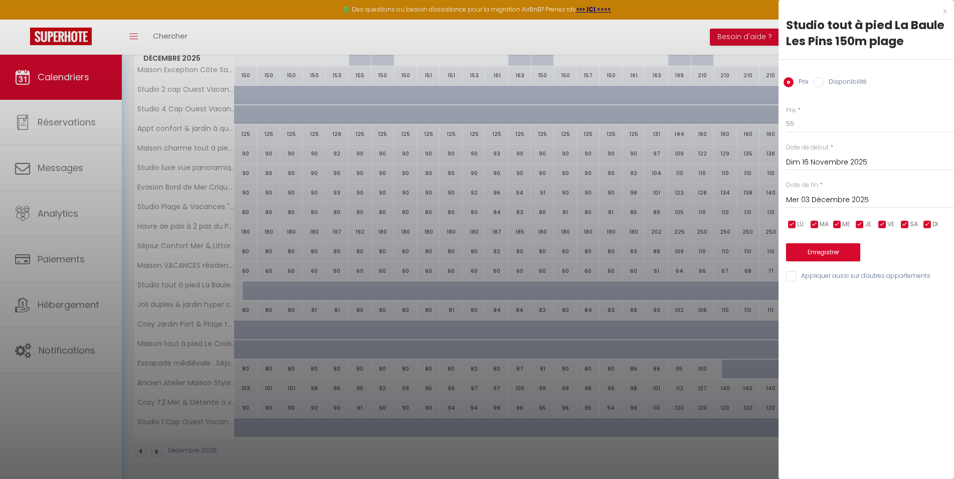
click at [807, 204] on input "Mer 03 Décembre 2025" at bounding box center [870, 199] width 168 height 13
click at [928, 218] on span ">" at bounding box center [925, 217] width 22 height 20
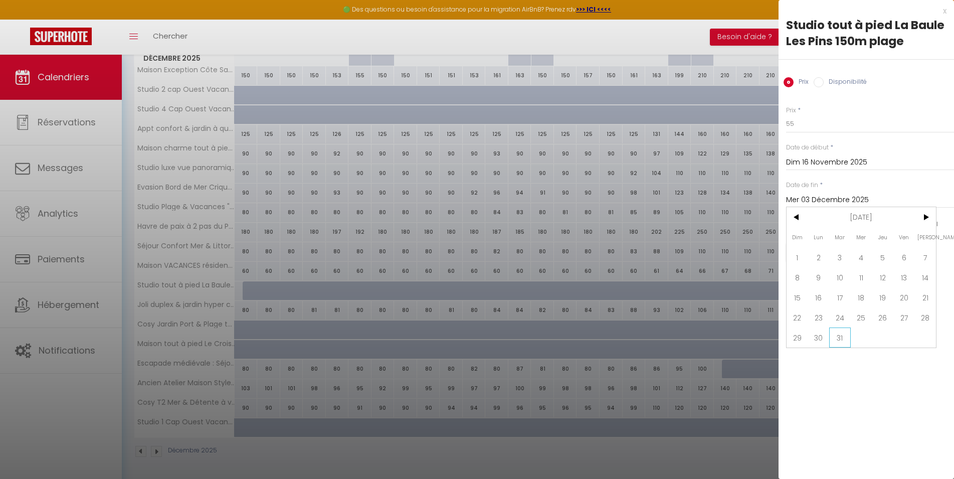
click at [844, 339] on span "31" at bounding box center [840, 337] width 22 height 20
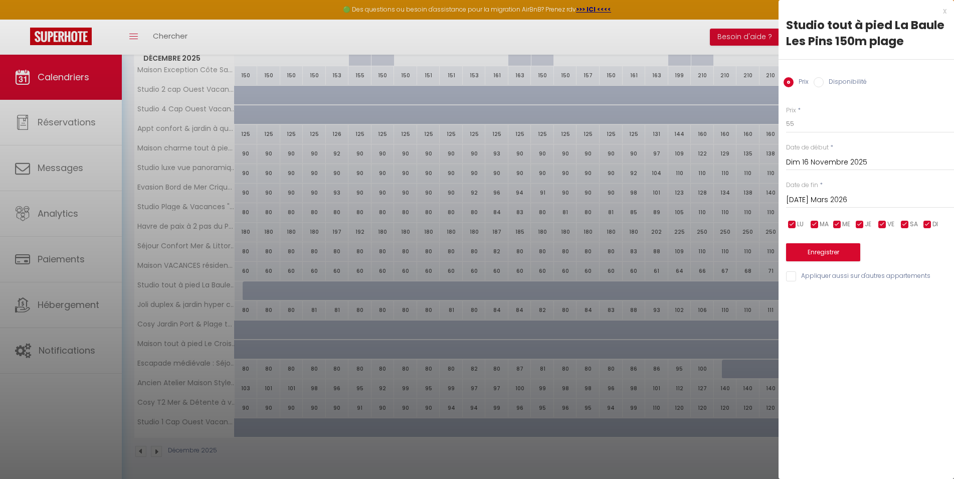
click at [824, 81] on label "Disponibilité" at bounding box center [844, 82] width 43 height 11
click at [823, 81] on input "Disponibilité" at bounding box center [818, 82] width 10 height 10
click at [825, 254] on button "Enregistrer" at bounding box center [823, 253] width 74 height 18
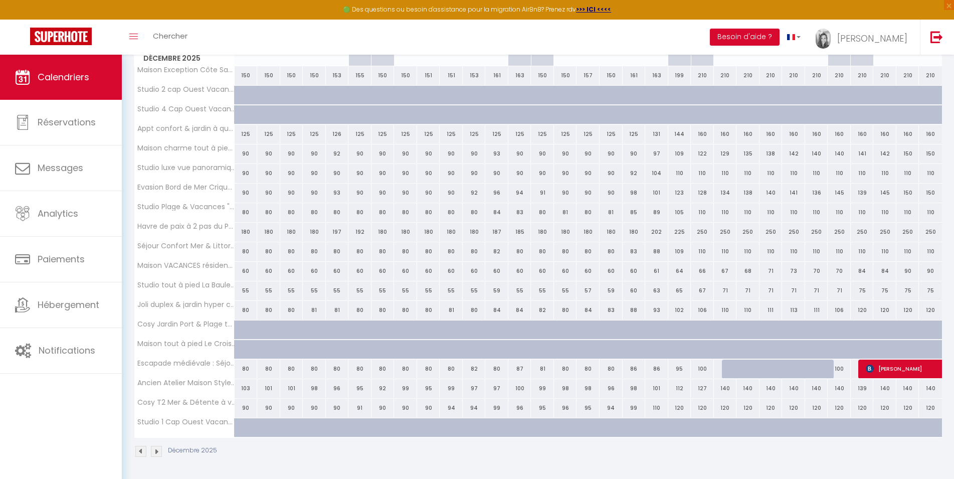
scroll to position [111, 0]
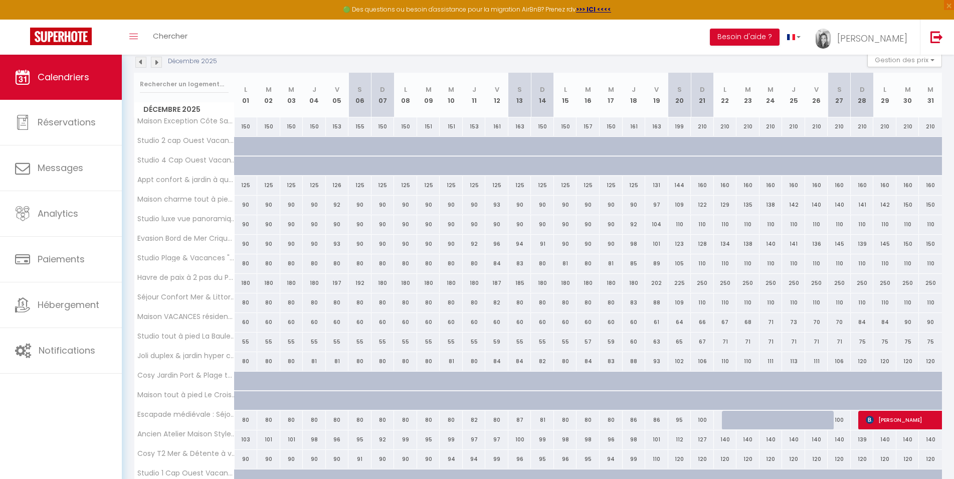
click at [806, 423] on div at bounding box center [816, 419] width 23 height 19
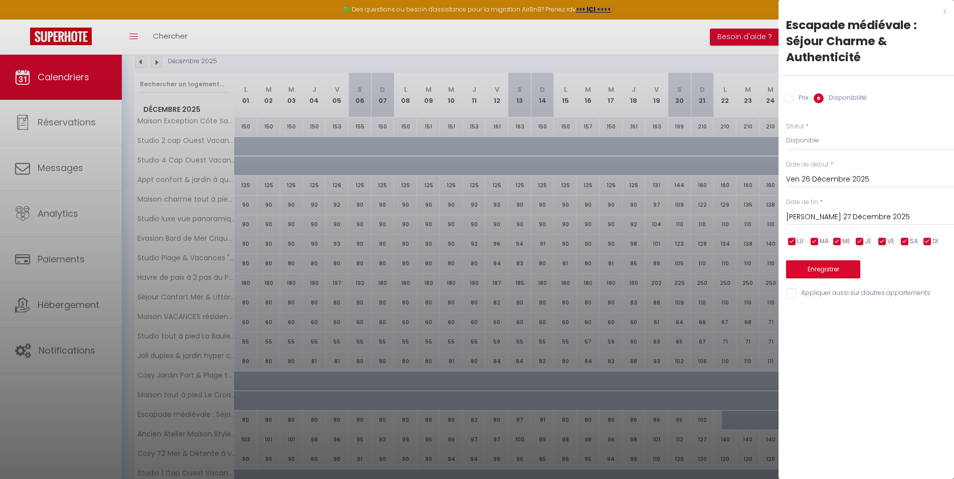
click at [795, 177] on input "Ven 26 Décembre 2025" at bounding box center [870, 179] width 168 height 13
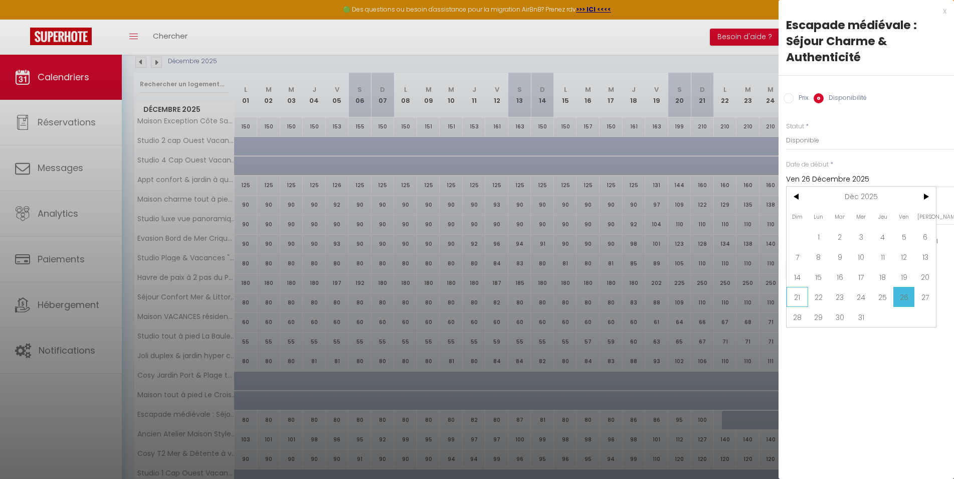
click at [798, 298] on span "21" at bounding box center [797, 297] width 22 height 20
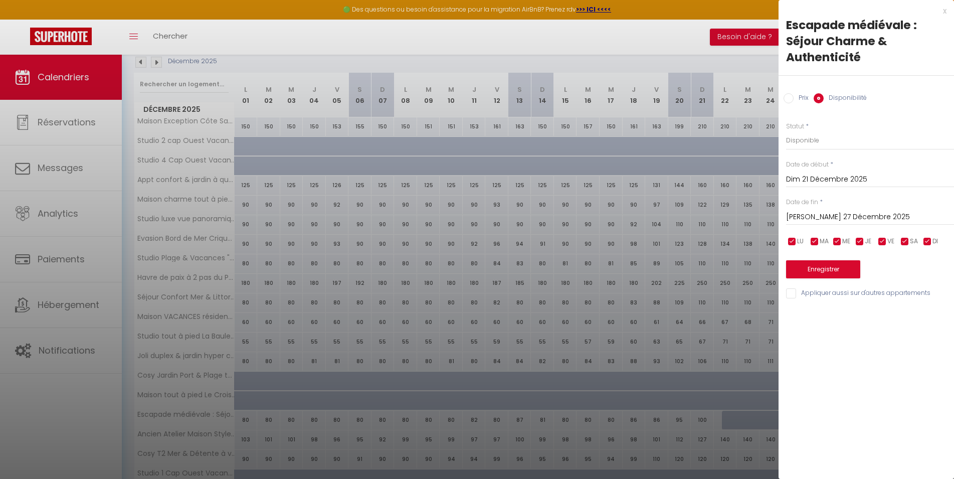
click at [806, 215] on input "[PERSON_NAME] 27 Décembre 2025" at bounding box center [870, 216] width 168 height 13
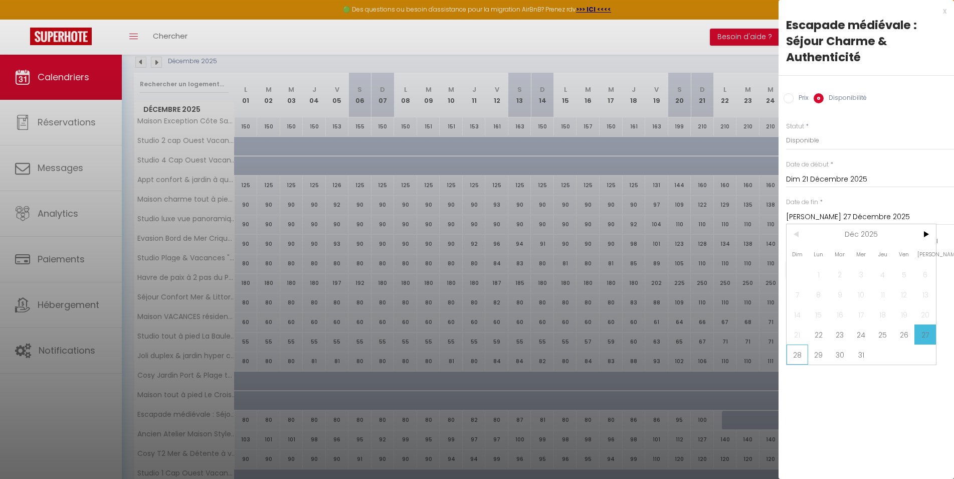
click at [803, 357] on span "28" at bounding box center [797, 354] width 22 height 20
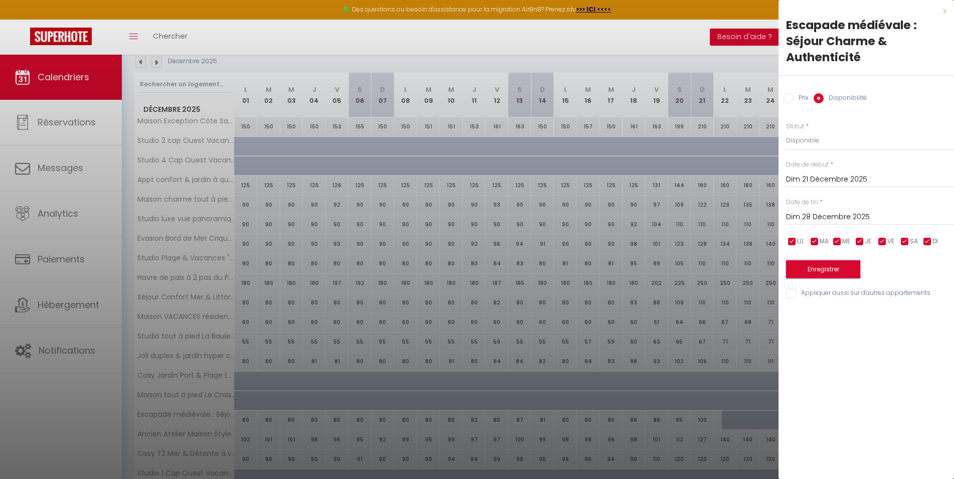
click at [825, 267] on button "Enregistrer" at bounding box center [823, 269] width 74 height 18
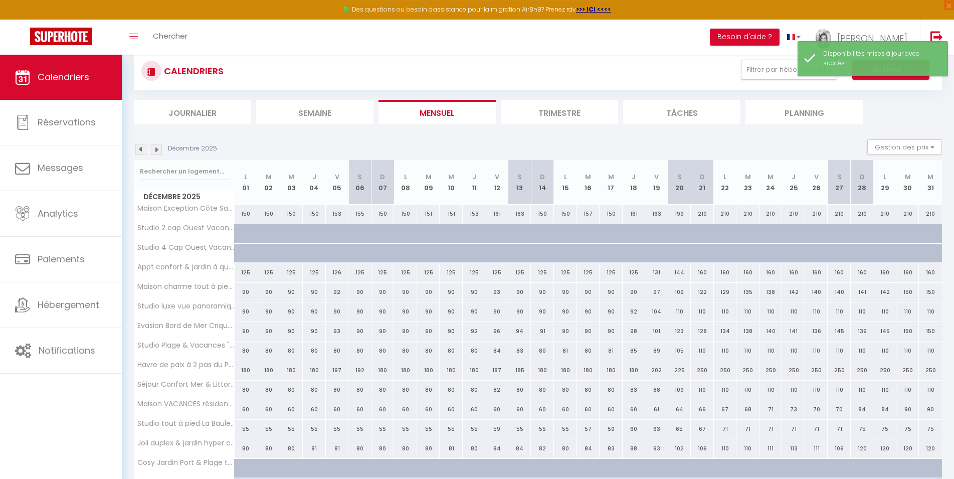
scroll to position [0, 0]
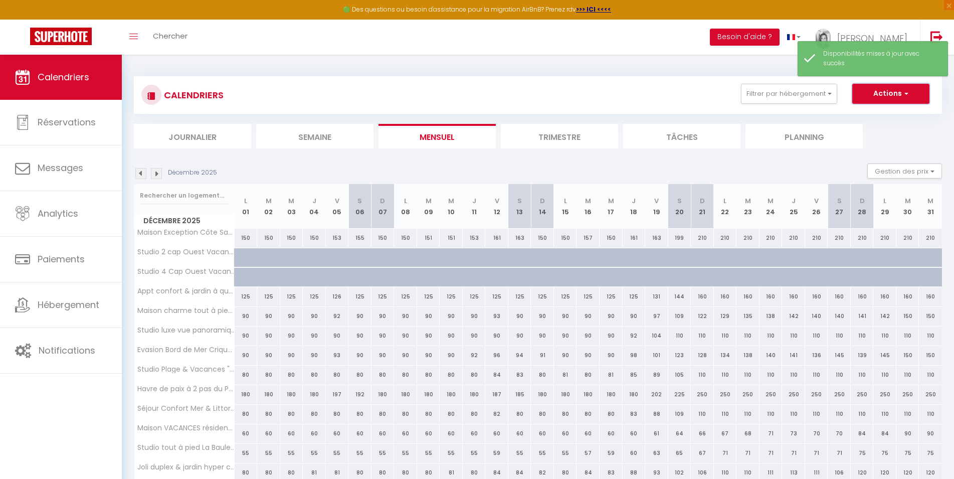
click at [881, 93] on button "Actions" at bounding box center [890, 94] width 77 height 20
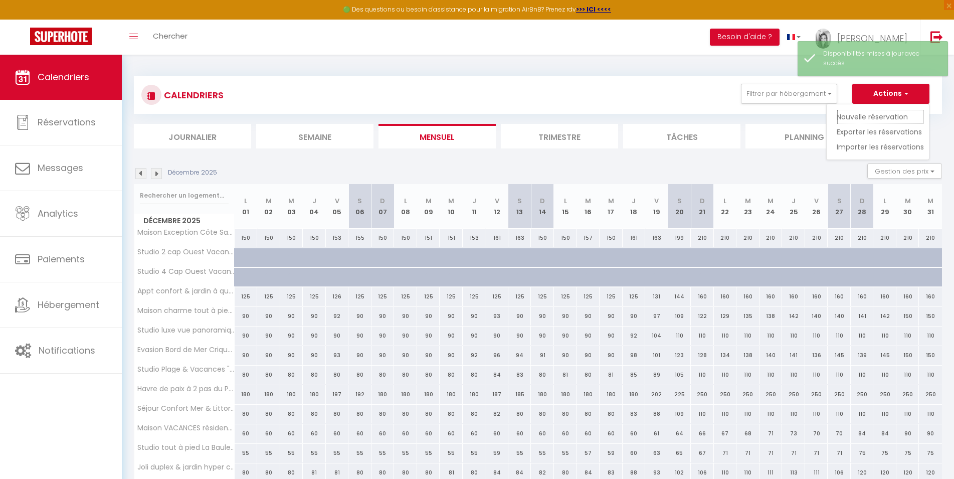
click at [864, 114] on link "Nouvelle réservation" at bounding box center [879, 116] width 87 height 15
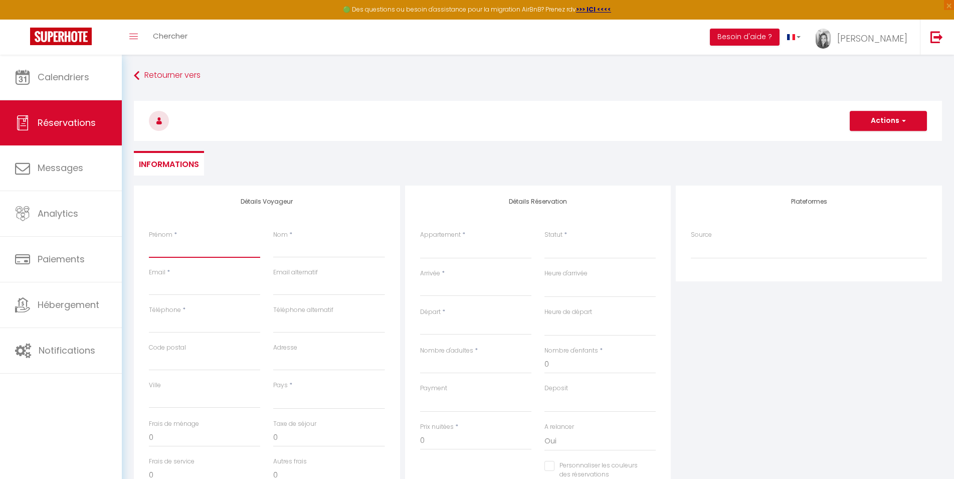
click at [168, 252] on input "Prénom" at bounding box center [204, 249] width 111 height 18
click at [296, 246] on input "Nom" at bounding box center [328, 249] width 111 height 18
click at [420, 240] on select "Maison Exception Côte Sauvage Le Croisic ! Appt confort & jardin à quelques pas…" at bounding box center [475, 249] width 111 height 19
click option "Escapade médiévale : Séjour Charme & Authenticité" at bounding box center [0, 0] width 0 height 0
click at [449, 283] on input "Arrivée" at bounding box center [475, 288] width 111 height 13
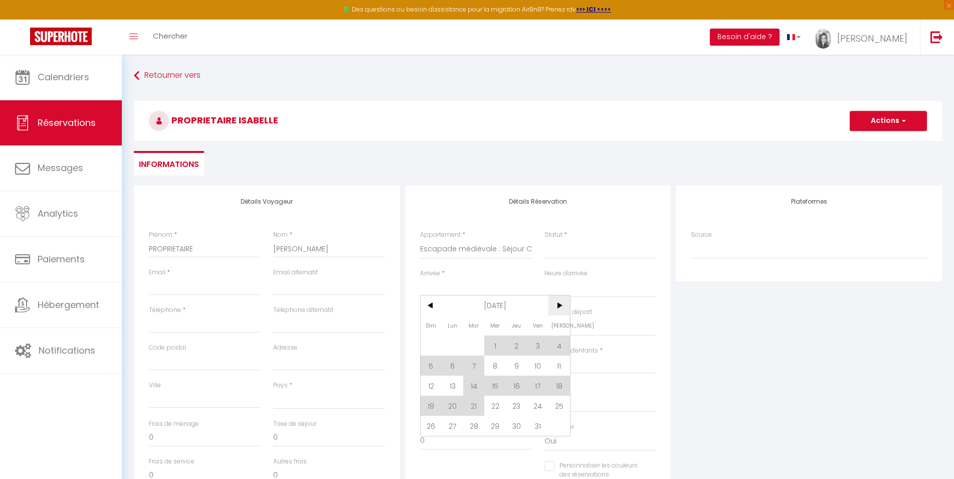
click at [559, 308] on span ">" at bounding box center [559, 305] width 22 height 20
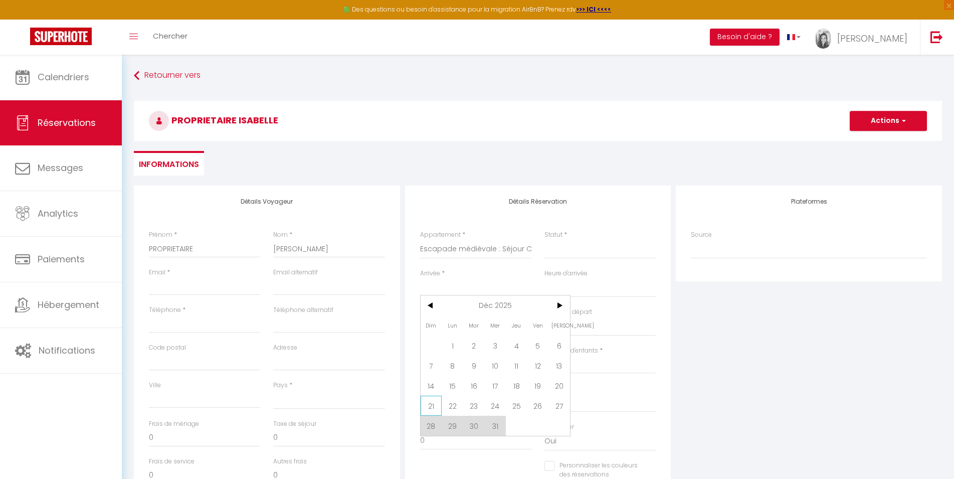
click at [434, 408] on span "21" at bounding box center [431, 405] width 22 height 20
click at [454, 329] on input "Lun 22 Décembre 2025" at bounding box center [475, 326] width 111 height 13
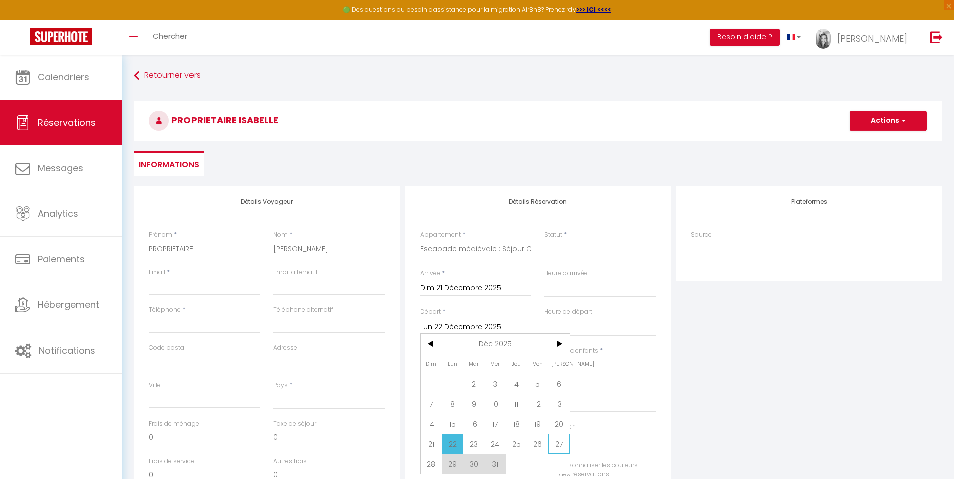
click at [554, 448] on span "27" at bounding box center [559, 443] width 22 height 20
click at [451, 364] on input "Nombre d'adultes" at bounding box center [475, 364] width 111 height 18
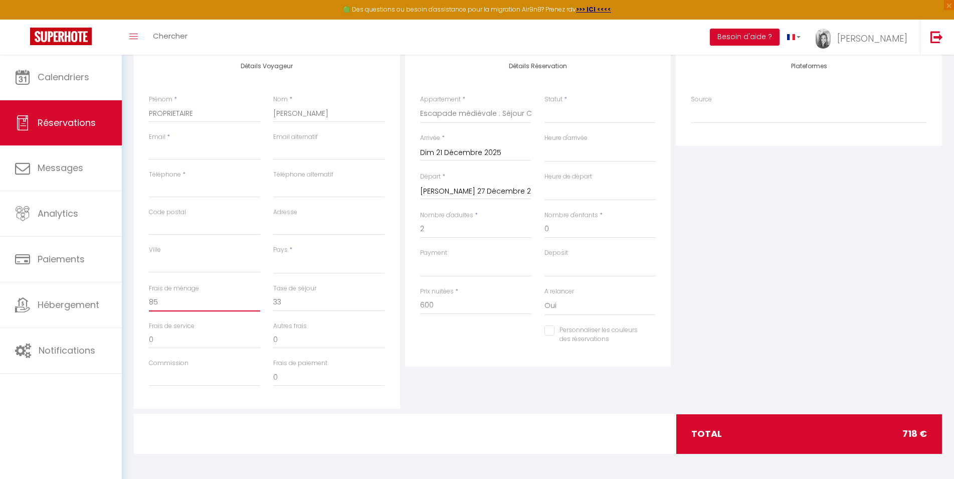
drag, startPoint x: 165, startPoint y: 305, endPoint x: 136, endPoint y: 301, distance: 29.3
click at [149, 301] on input "85" at bounding box center [204, 302] width 111 height 18
click at [474, 357] on div "Détails Réservation Appartement * Maison Exception Côte Sauvage Le Croisic ! Ap…" at bounding box center [538, 208] width 266 height 316
click at [450, 306] on input "600" at bounding box center [475, 305] width 111 height 18
drag, startPoint x: 450, startPoint y: 306, endPoint x: 383, endPoint y: 300, distance: 67.5
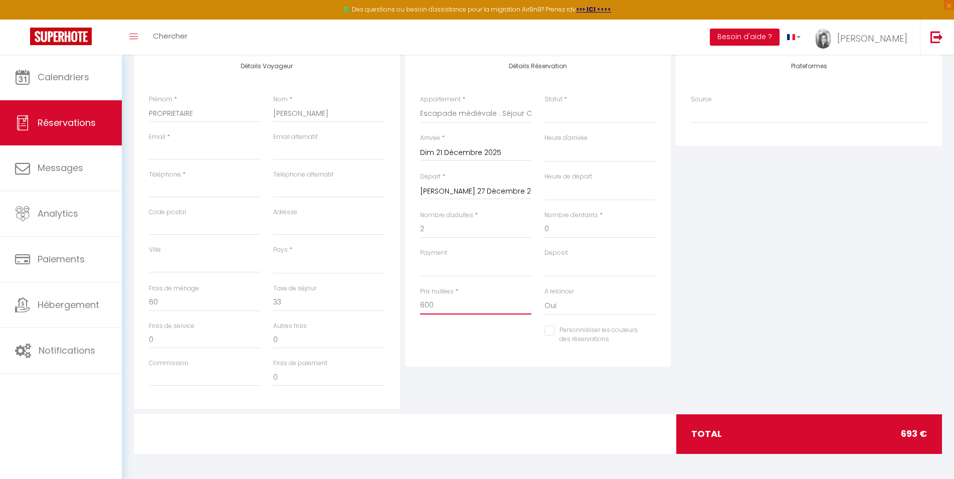
click at [420, 301] on input "600" at bounding box center [475, 305] width 111 height 18
click at [519, 381] on div "Détails Réservation Appartement * Maison Exception Côte Sauvage Le Croisic ! Ap…" at bounding box center [537, 229] width 271 height 358
click at [159, 152] on input "Email client" at bounding box center [204, 151] width 111 height 18
click at [168, 190] on input "Téléphone" at bounding box center [204, 188] width 111 height 18
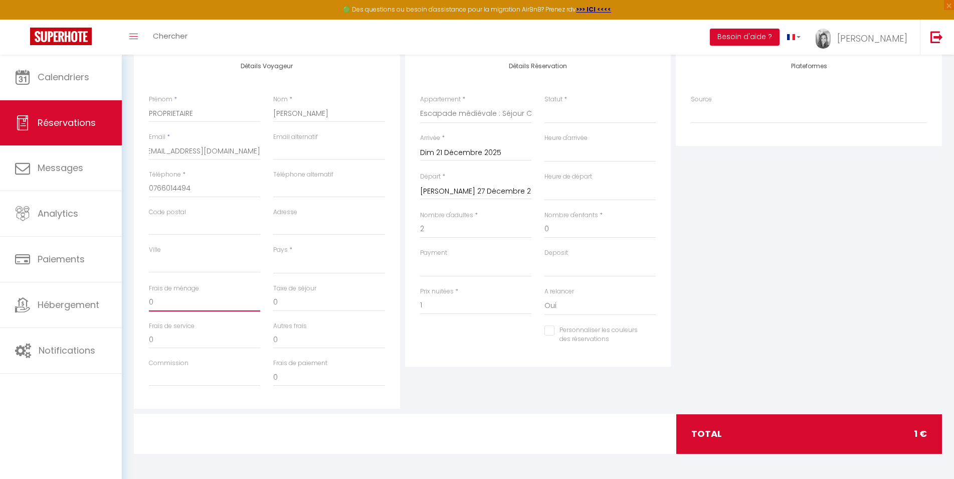
click at [200, 309] on input "0" at bounding box center [204, 302] width 111 height 18
drag, startPoint x: 192, startPoint y: 297, endPoint x: 111, endPoint y: 293, distance: 80.8
click at [149, 293] on input "0" at bounding box center [204, 302] width 111 height 18
click at [560, 374] on div "Détails Réservation Appartement * Maison Exception Côte Sauvage Le Croisic ! Ap…" at bounding box center [537, 229] width 271 height 358
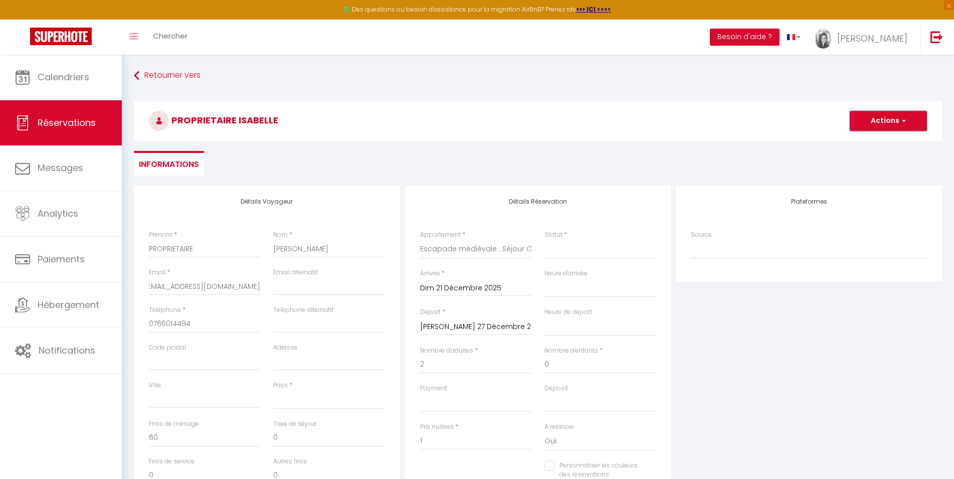
click at [881, 127] on button "Actions" at bounding box center [887, 121] width 77 height 20
click at [854, 145] on link "Enregistrer" at bounding box center [877, 142] width 79 height 13
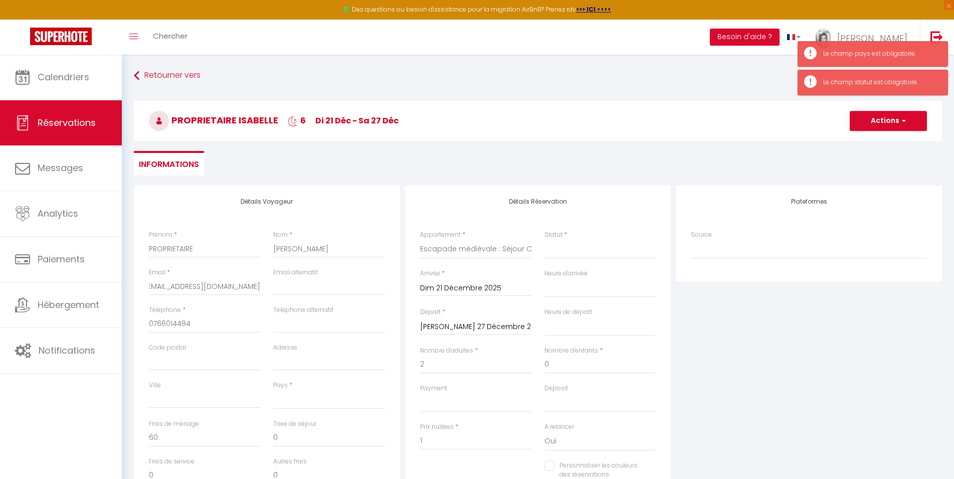
scroll to position [51, 0]
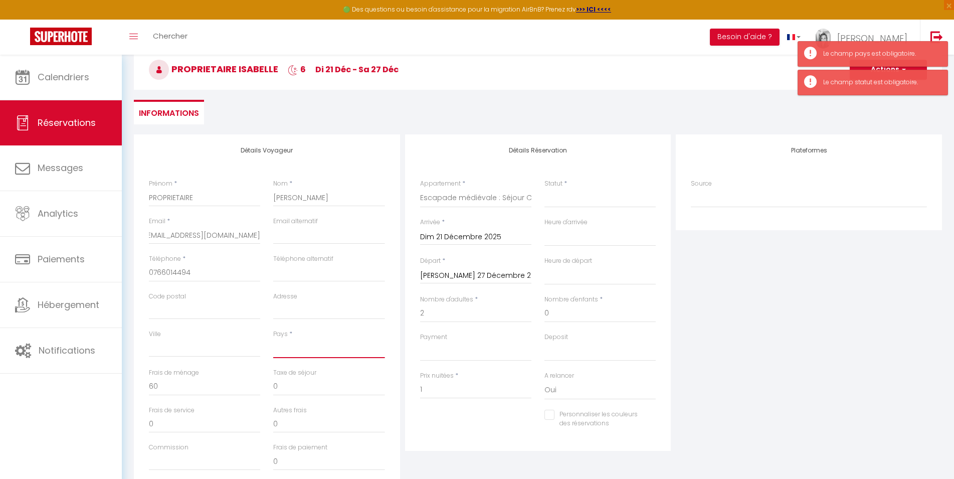
click at [273, 339] on select "[GEOGRAPHIC_DATA] [GEOGRAPHIC_DATA] [GEOGRAPHIC_DATA] [GEOGRAPHIC_DATA] [GEOGRA…" at bounding box center [328, 348] width 111 height 19
click option "[GEOGRAPHIC_DATA]" at bounding box center [0, 0] width 0 height 0
click at [288, 353] on select "[GEOGRAPHIC_DATA] [GEOGRAPHIC_DATA] [GEOGRAPHIC_DATA] [GEOGRAPHIC_DATA] [GEOGRA…" at bounding box center [328, 348] width 111 height 19
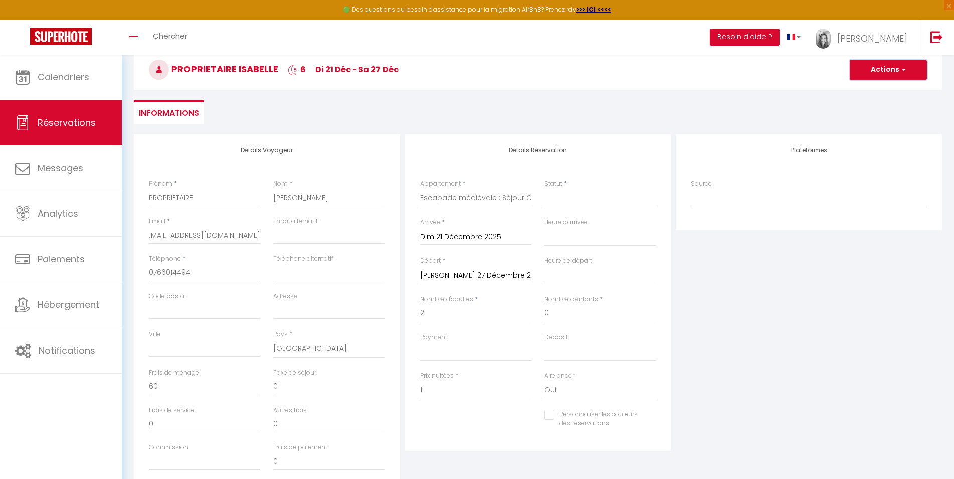
click at [875, 64] on button "Actions" at bounding box center [887, 70] width 77 height 20
click at [856, 91] on link "Enregistrer" at bounding box center [877, 91] width 79 height 13
click at [564, 187] on span "*" at bounding box center [565, 183] width 3 height 9
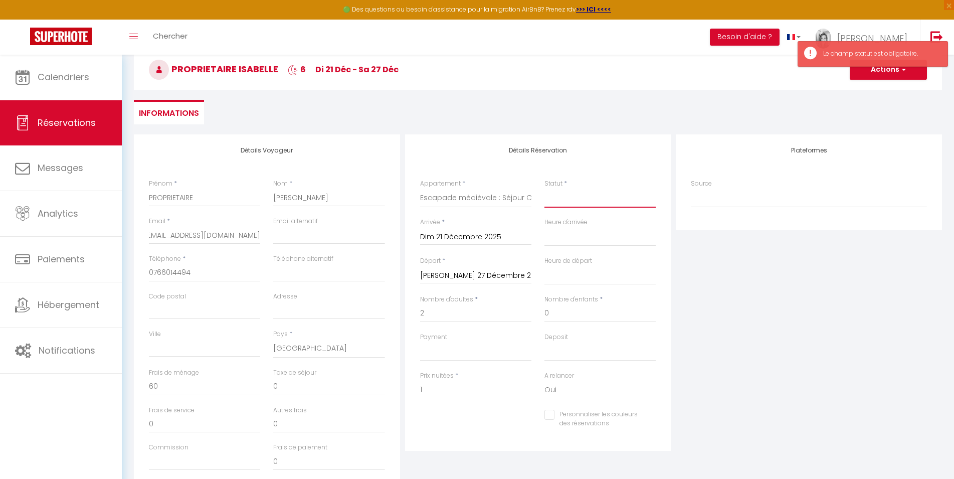
click at [544, 188] on select "Confirmé Non Confirmé [PERSON_NAME] par le voyageur No Show Request" at bounding box center [599, 197] width 111 height 19
click option "Confirmé" at bounding box center [0, 0] width 0 height 0
click at [878, 80] on h3 "PROPRIETAIRE ISABELLE 6 di 21 Déc - sa 27 Déc" at bounding box center [538, 70] width 808 height 40
click at [878, 77] on button "Actions" at bounding box center [887, 70] width 77 height 20
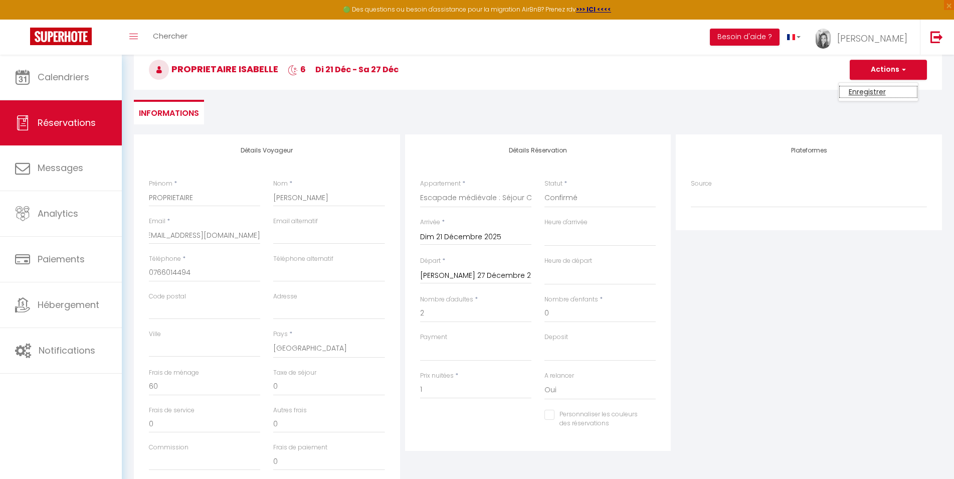
click at [862, 95] on link "Enregistrer" at bounding box center [877, 91] width 79 height 13
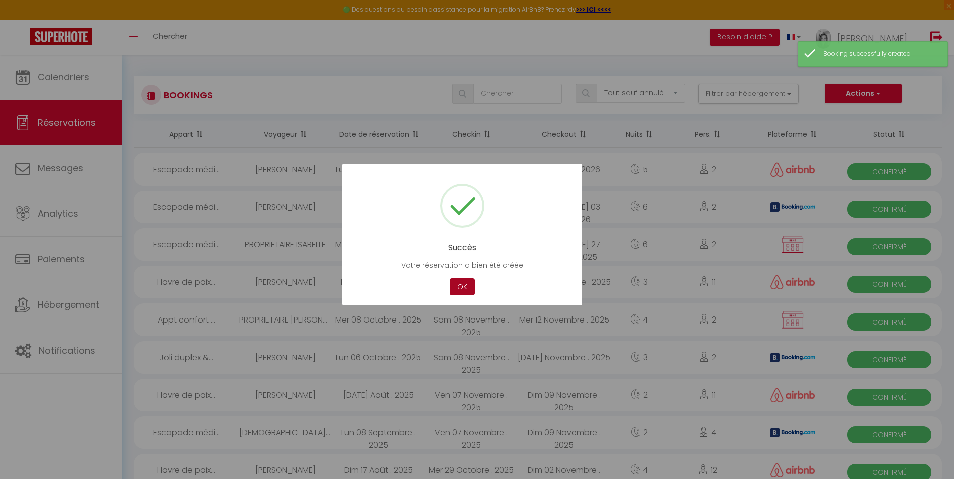
click at [460, 290] on button "OK" at bounding box center [461, 287] width 25 height 18
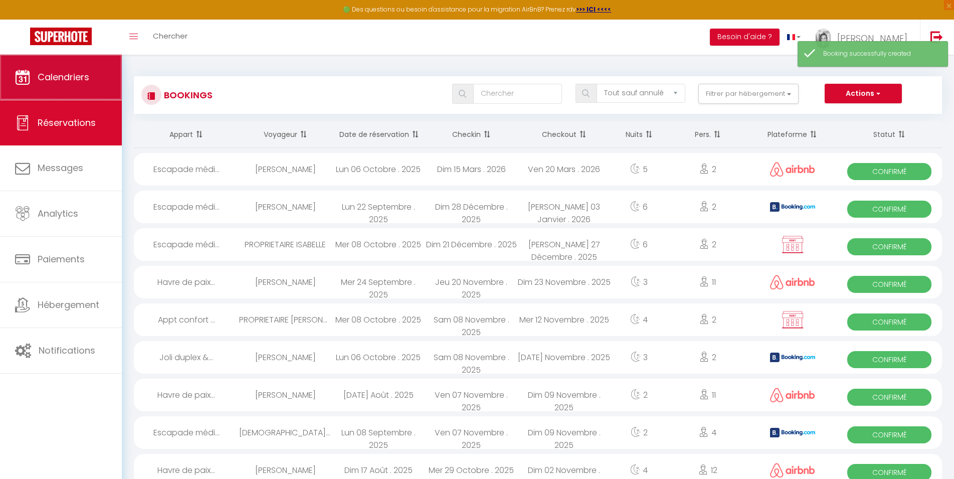
click at [102, 70] on link "Calendriers" at bounding box center [61, 77] width 122 height 45
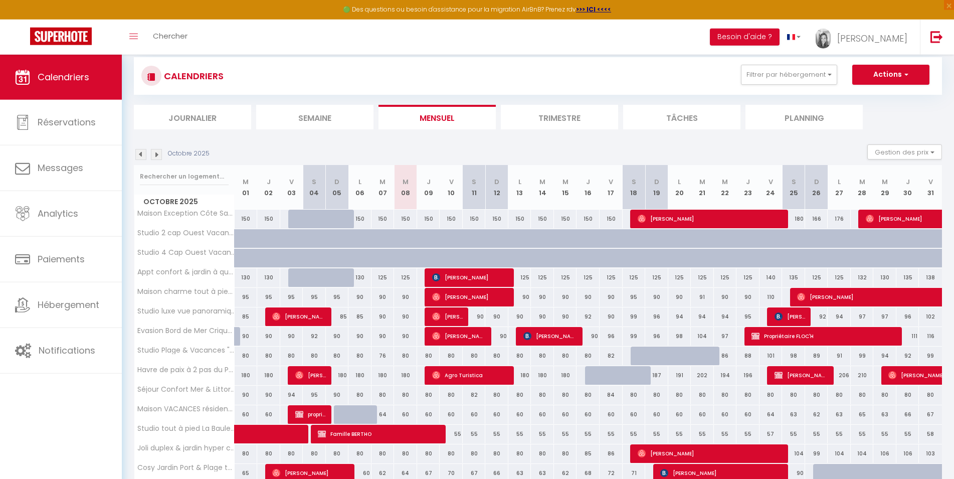
scroll to position [9, 0]
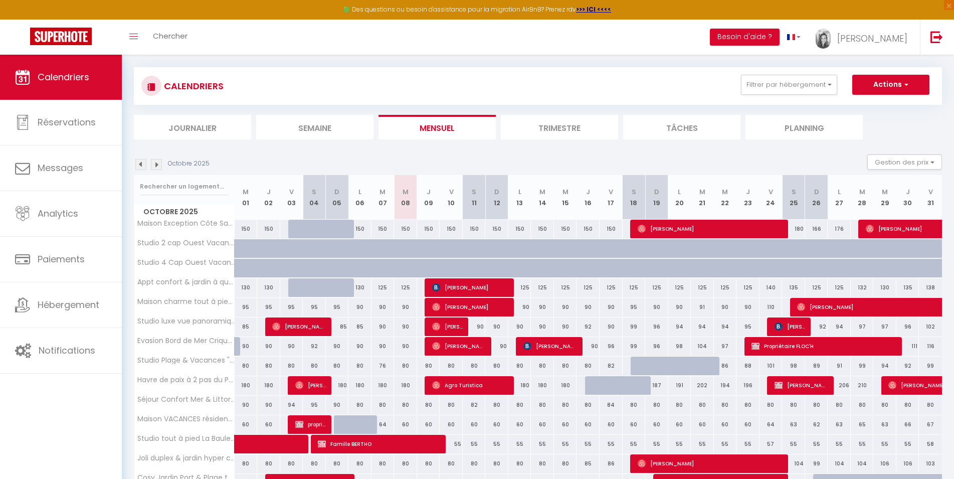
click at [155, 171] on div "Octobre 2025 Gestion des prix Nb Nuits minimum Règles Disponibilité" at bounding box center [538, 164] width 808 height 21
click at [160, 161] on img at bounding box center [156, 164] width 11 height 11
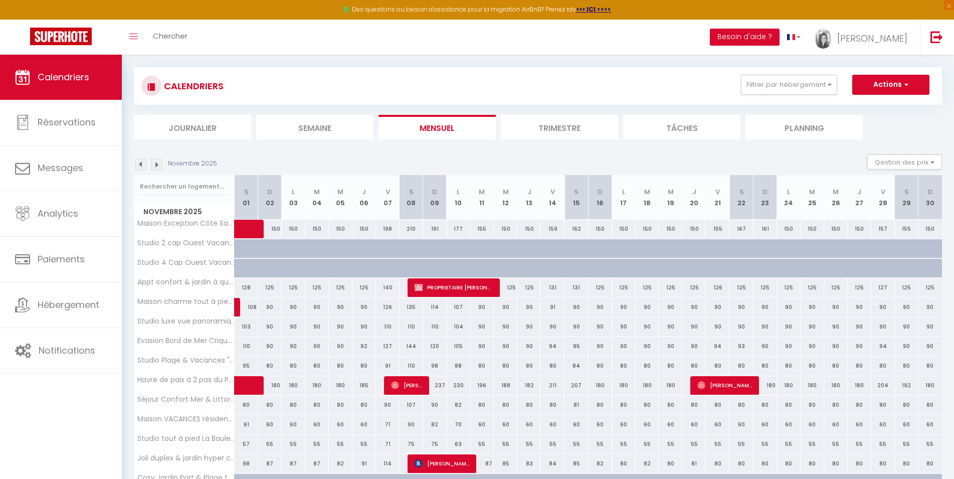
click at [155, 162] on img at bounding box center [156, 164] width 11 height 11
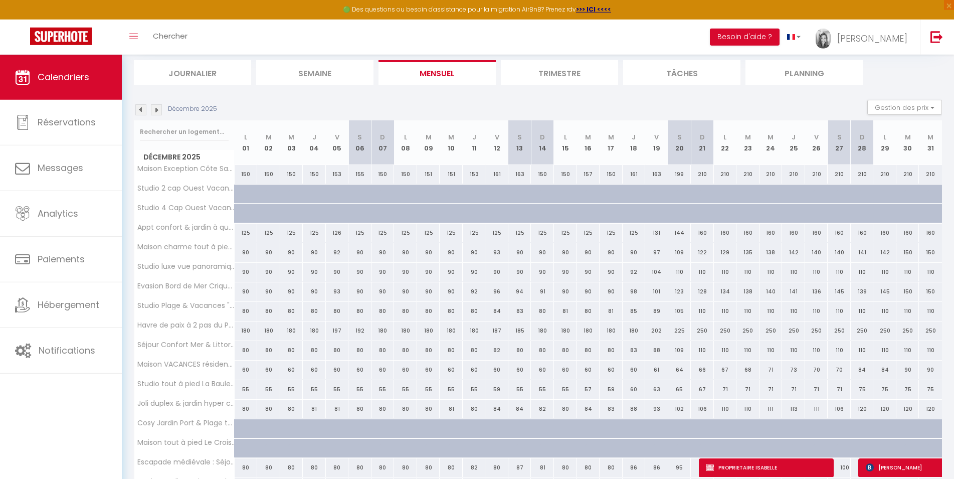
scroll to position [60, 0]
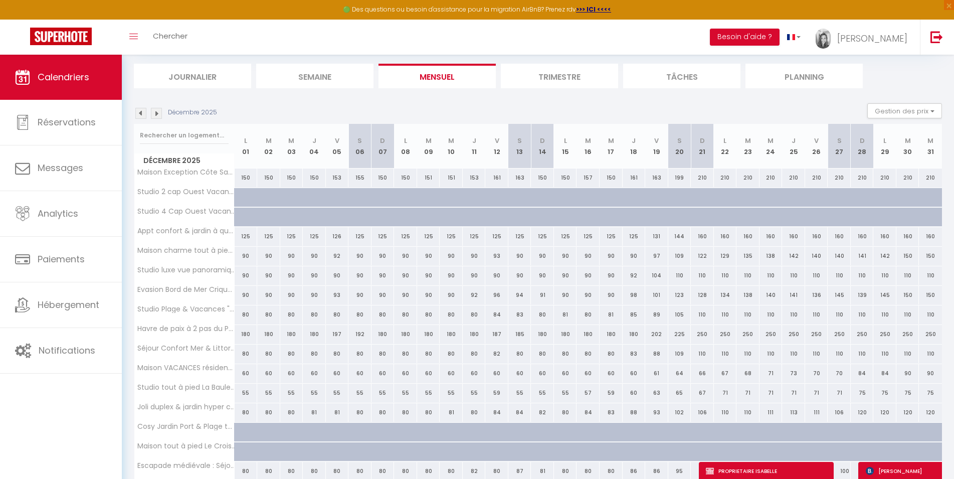
click at [155, 111] on img at bounding box center [156, 113] width 11 height 11
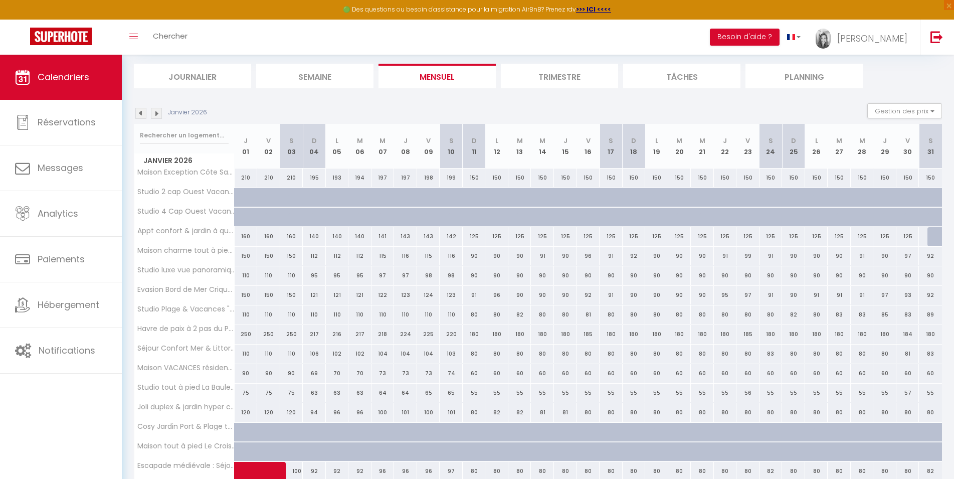
click at [153, 118] on img at bounding box center [156, 113] width 11 height 11
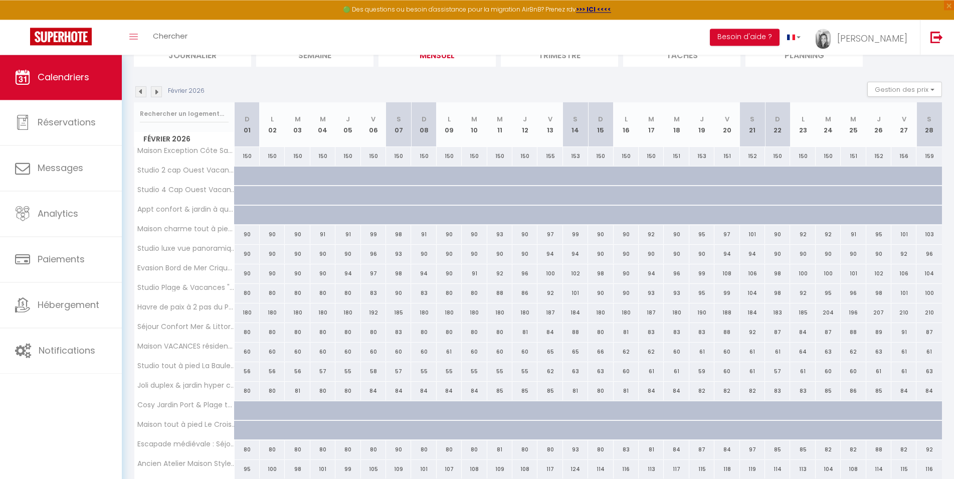
scroll to position [4, 0]
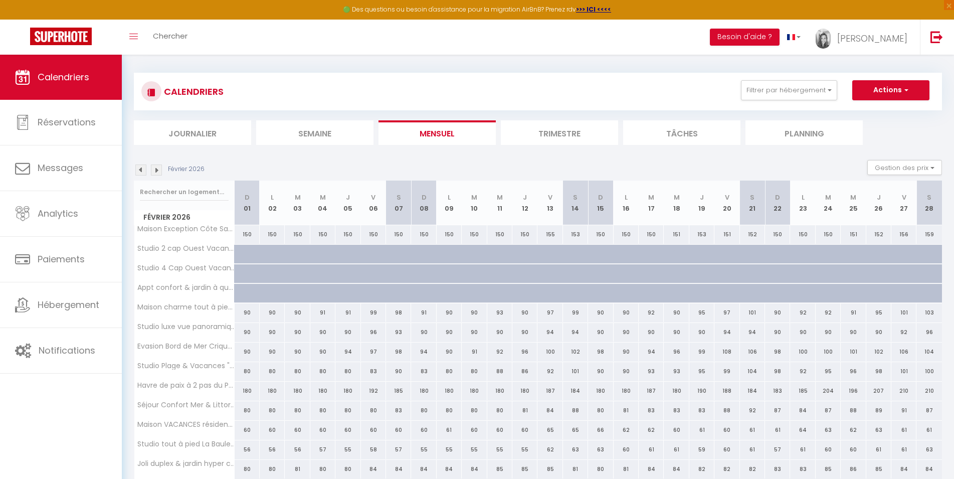
click at [155, 172] on img at bounding box center [156, 169] width 11 height 11
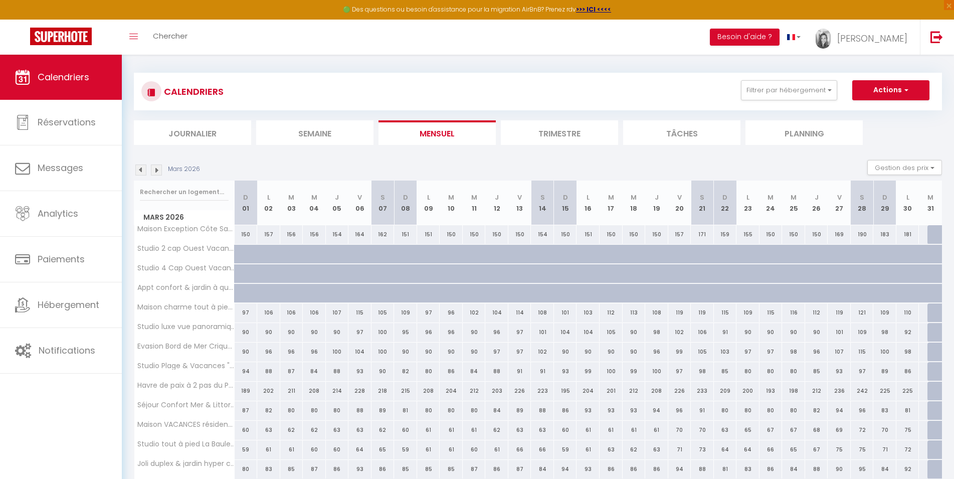
click at [138, 170] on img at bounding box center [140, 169] width 11 height 11
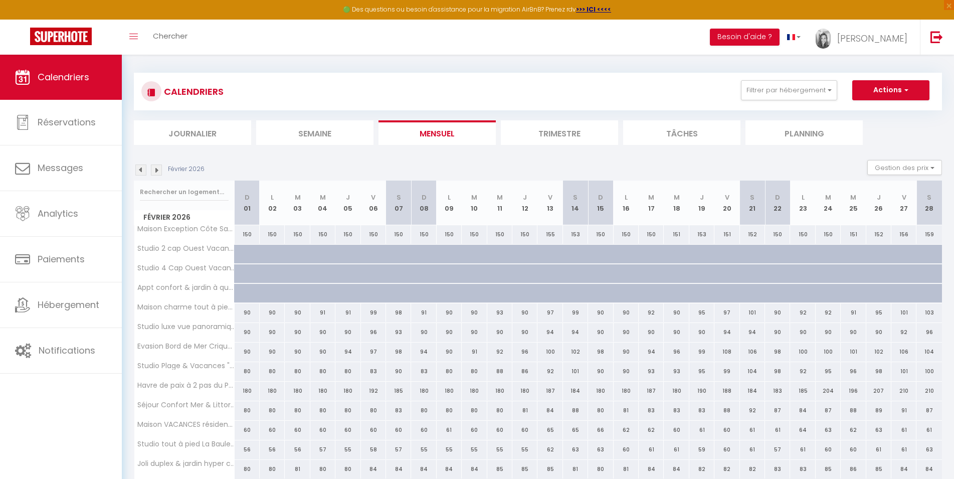
click at [138, 170] on img at bounding box center [140, 169] width 11 height 11
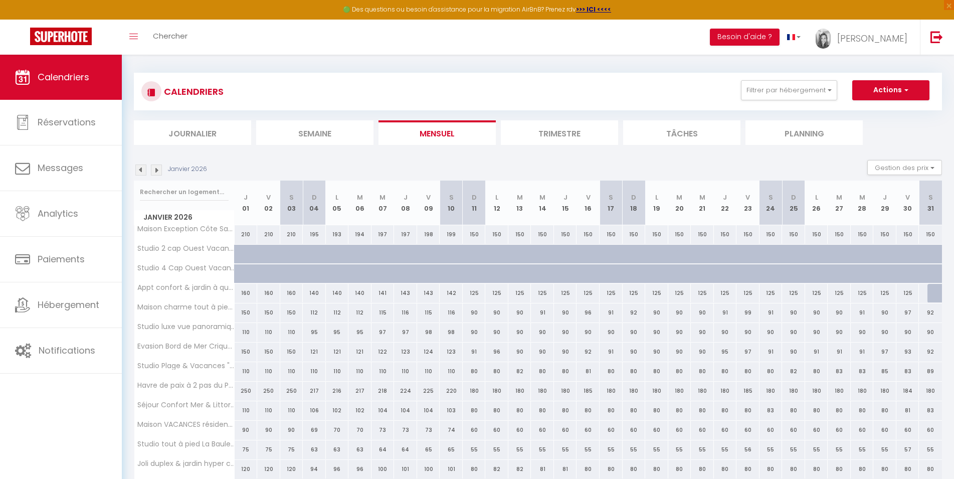
click at [138, 171] on img at bounding box center [140, 169] width 11 height 11
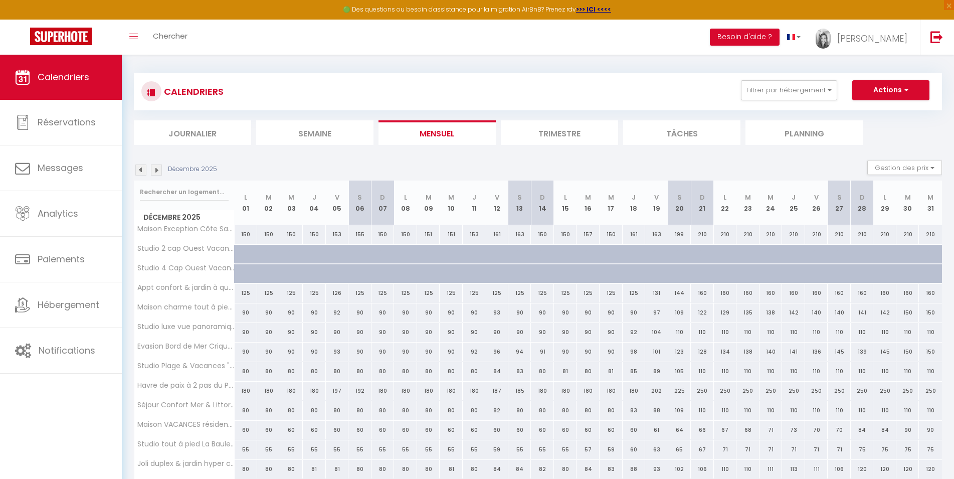
click at [387, 234] on div "150" at bounding box center [382, 234] width 23 height 19
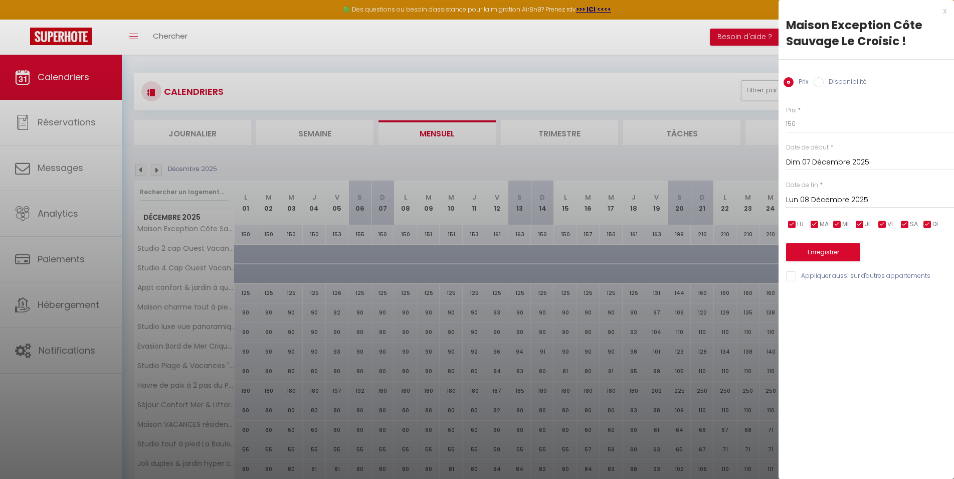
click at [620, 159] on div at bounding box center [477, 239] width 954 height 479
